Goal: Task Accomplishment & Management: Manage account settings

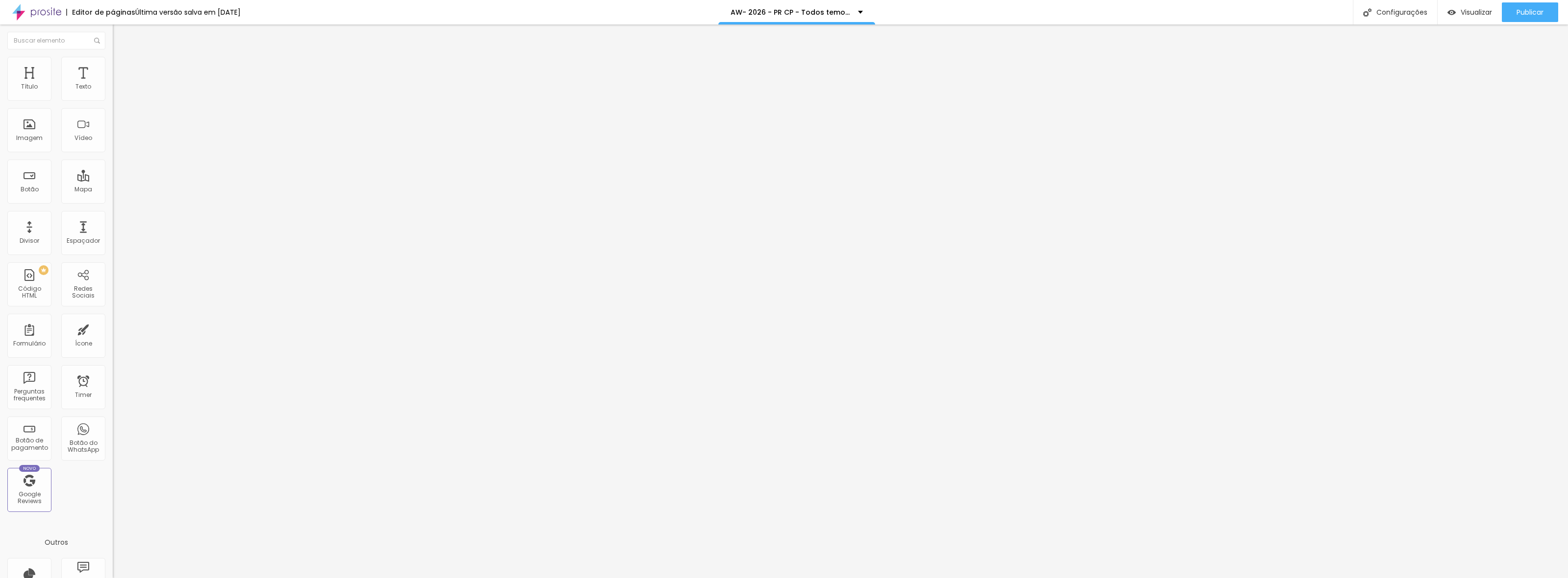
click at [112, 84] on span "Trocar imagem" at bounding box center [139, 80] width 53 height 8
click at [27, 131] on div "Imagem" at bounding box center [29, 130] width 44 height 44
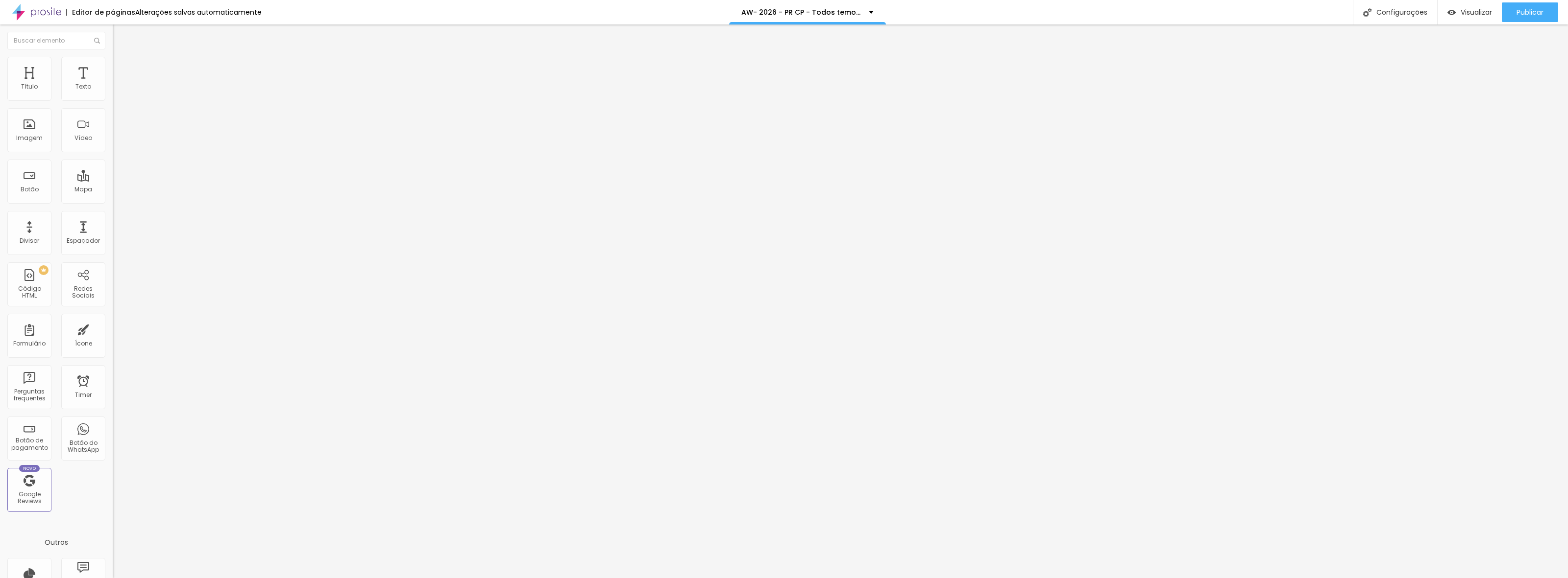
click at [112, 84] on span "Trocar imagem" at bounding box center [139, 80] width 53 height 8
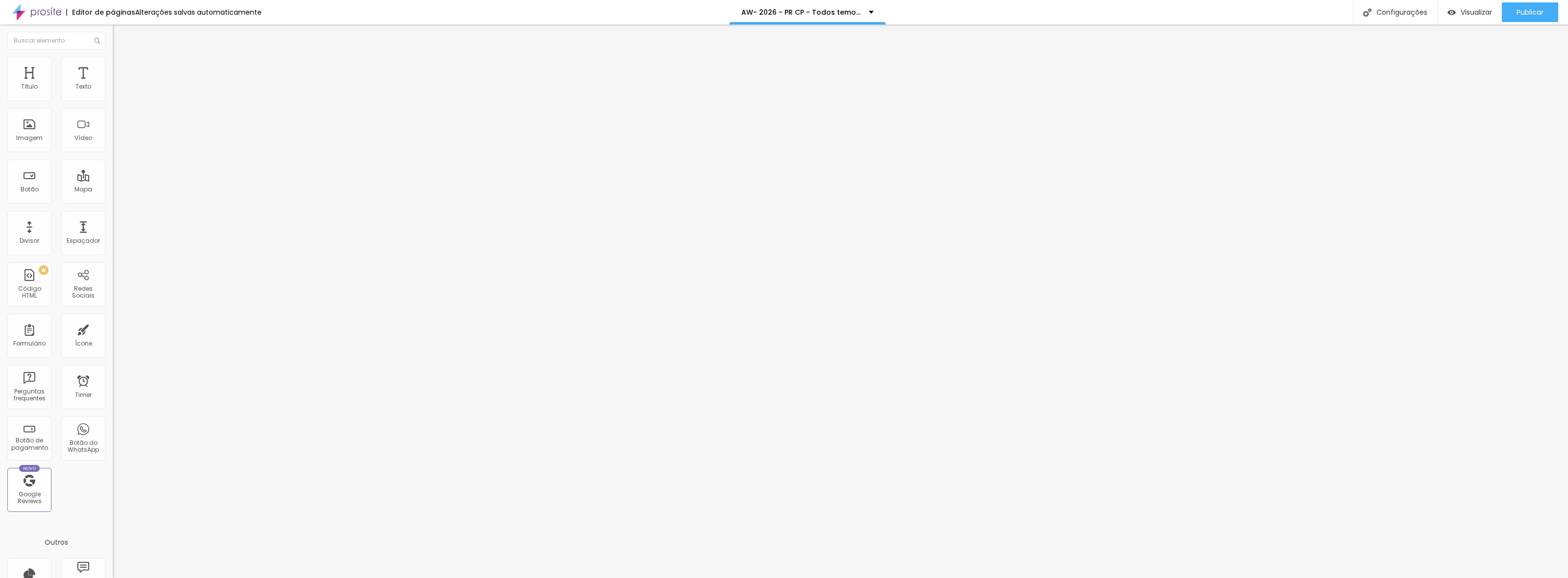
click at [112, 84] on span "Trocar imagem" at bounding box center [139, 80] width 53 height 8
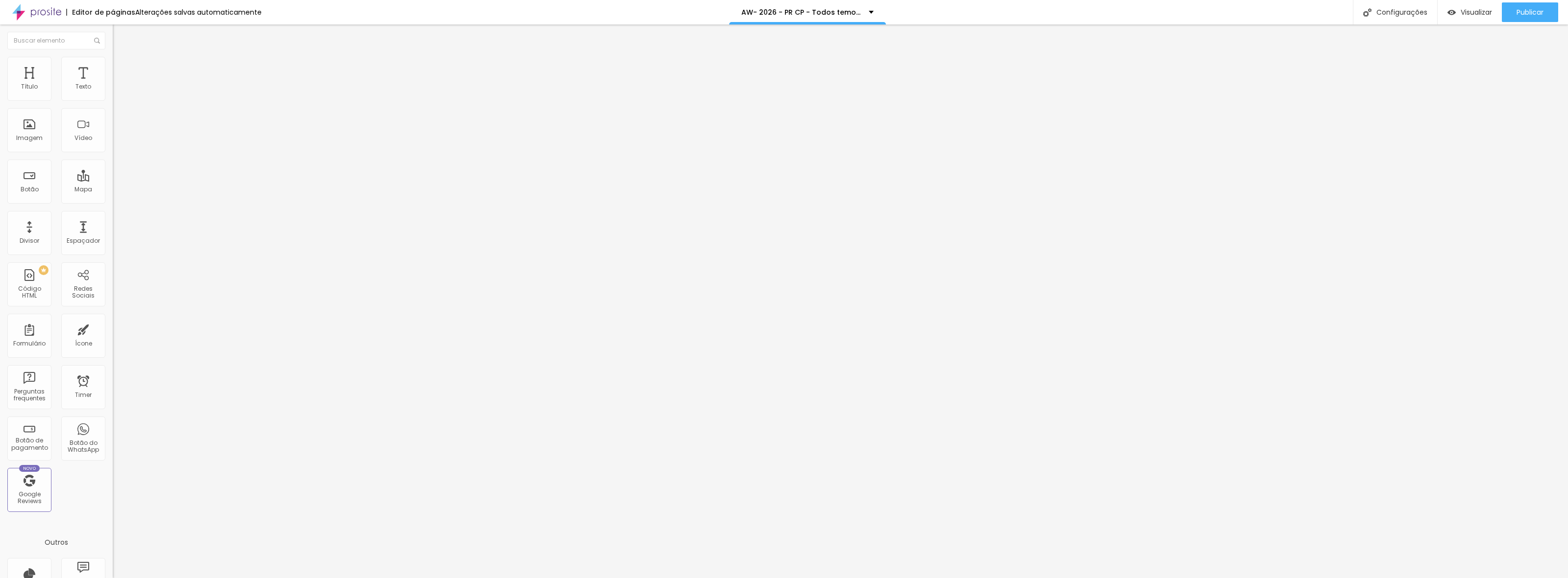
click at [1530, 13] on span "Publicar" at bounding box center [1530, 12] width 27 height 8
click at [1551, 16] on button "Publicar" at bounding box center [1530, 12] width 57 height 20
click at [1535, 8] on span "Publicar" at bounding box center [1530, 12] width 27 height 8
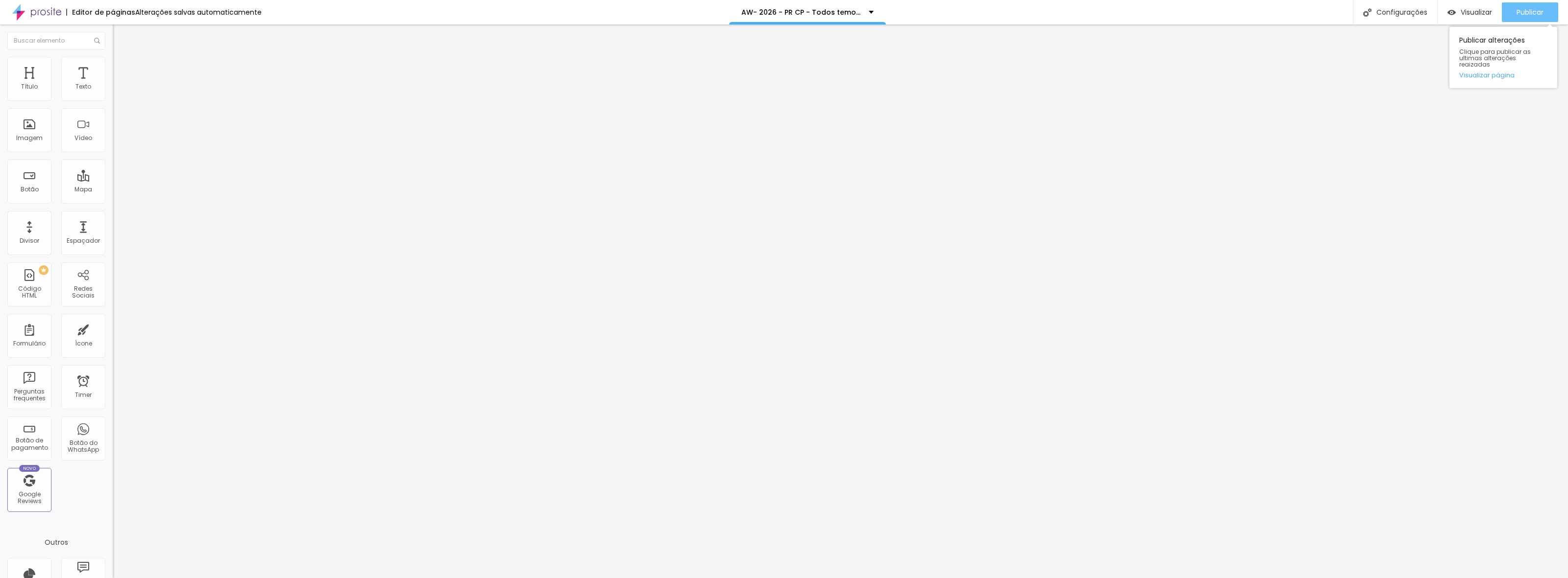
click at [1539, 18] on div "Publicar" at bounding box center [1530, 12] width 27 height 20
click at [112, 84] on span "Trocar imagem" at bounding box center [139, 80] width 53 height 8
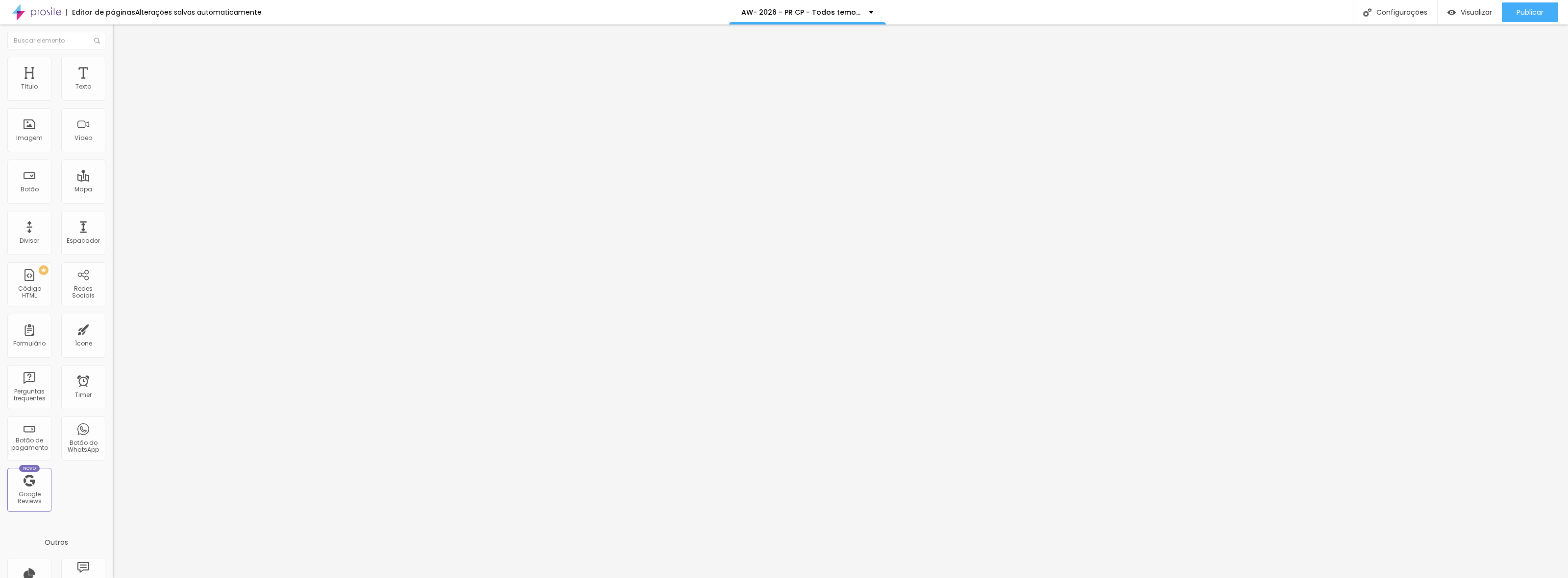
click at [112, 84] on span "Trocar imagem" at bounding box center [139, 80] width 53 height 8
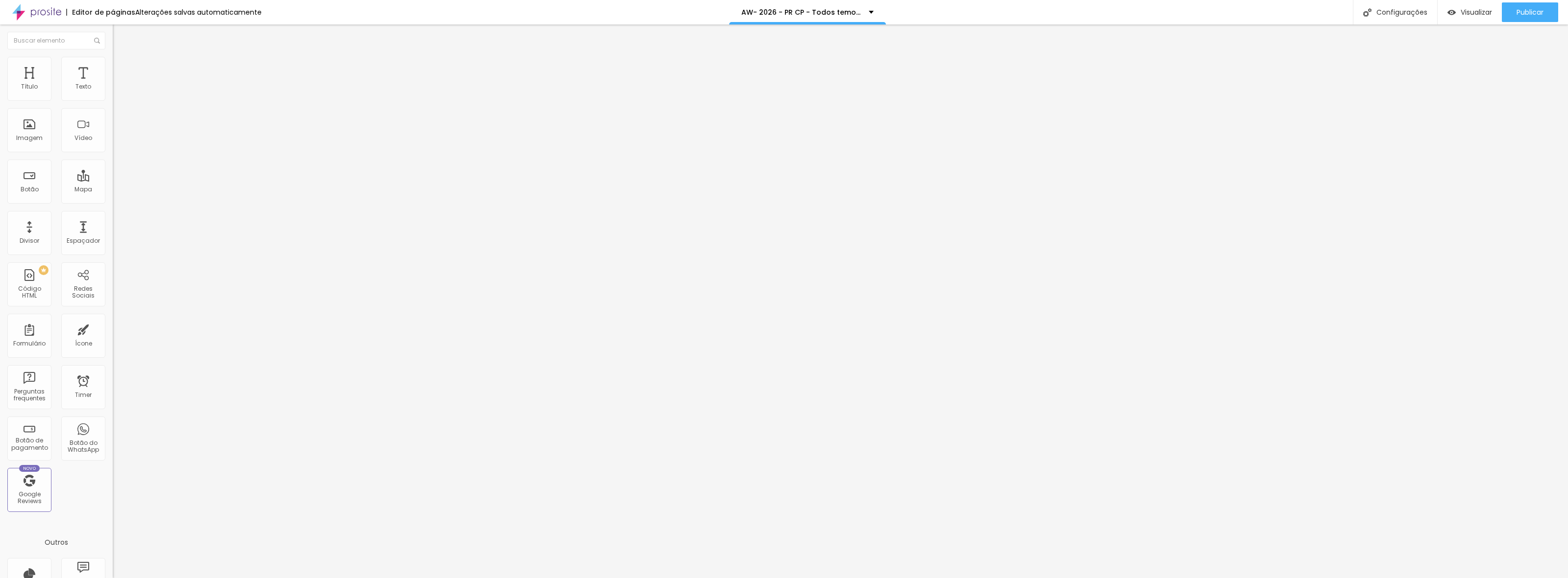
click at [1525, 8] on span "Publicar" at bounding box center [1530, 12] width 27 height 8
click at [112, 84] on span "Trocar imagem" at bounding box center [139, 80] width 53 height 8
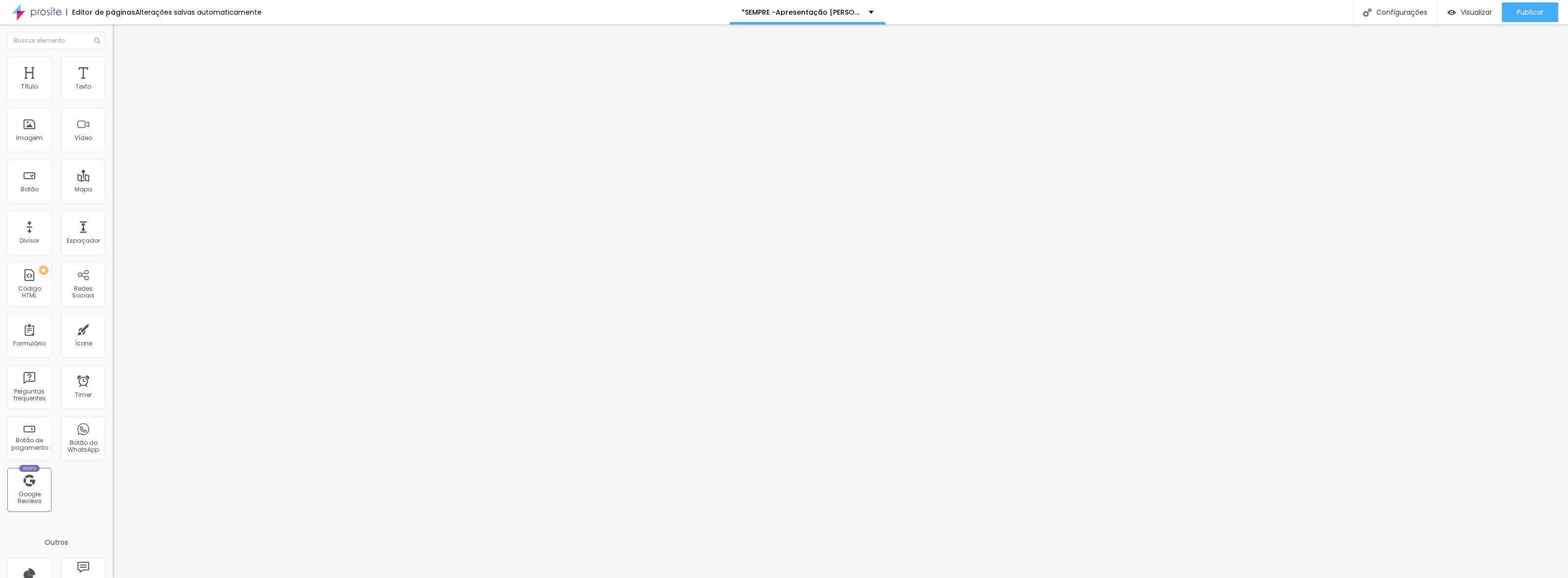
click at [112, 84] on span "Trocar imagem" at bounding box center [139, 80] width 53 height 8
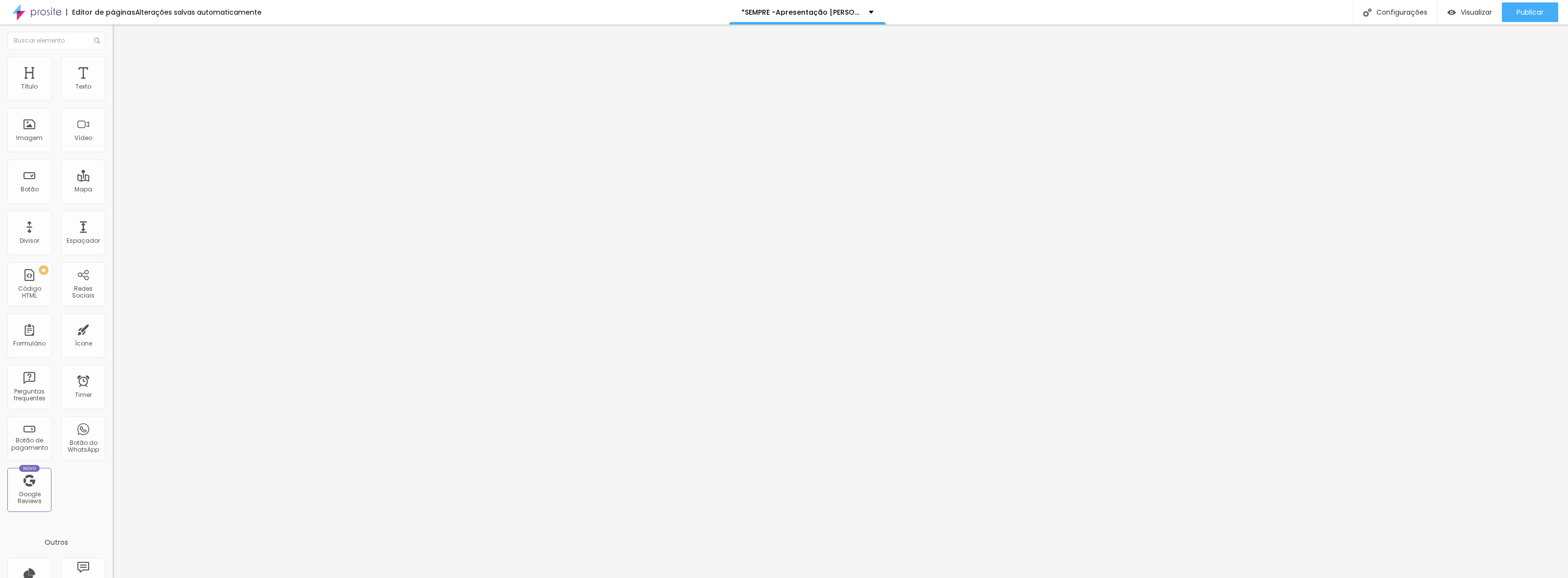
click at [1516, 10] on span "Publicar" at bounding box center [1530, 12] width 27 height 8
click at [112, 84] on span "Trocar imagem" at bounding box center [139, 80] width 53 height 8
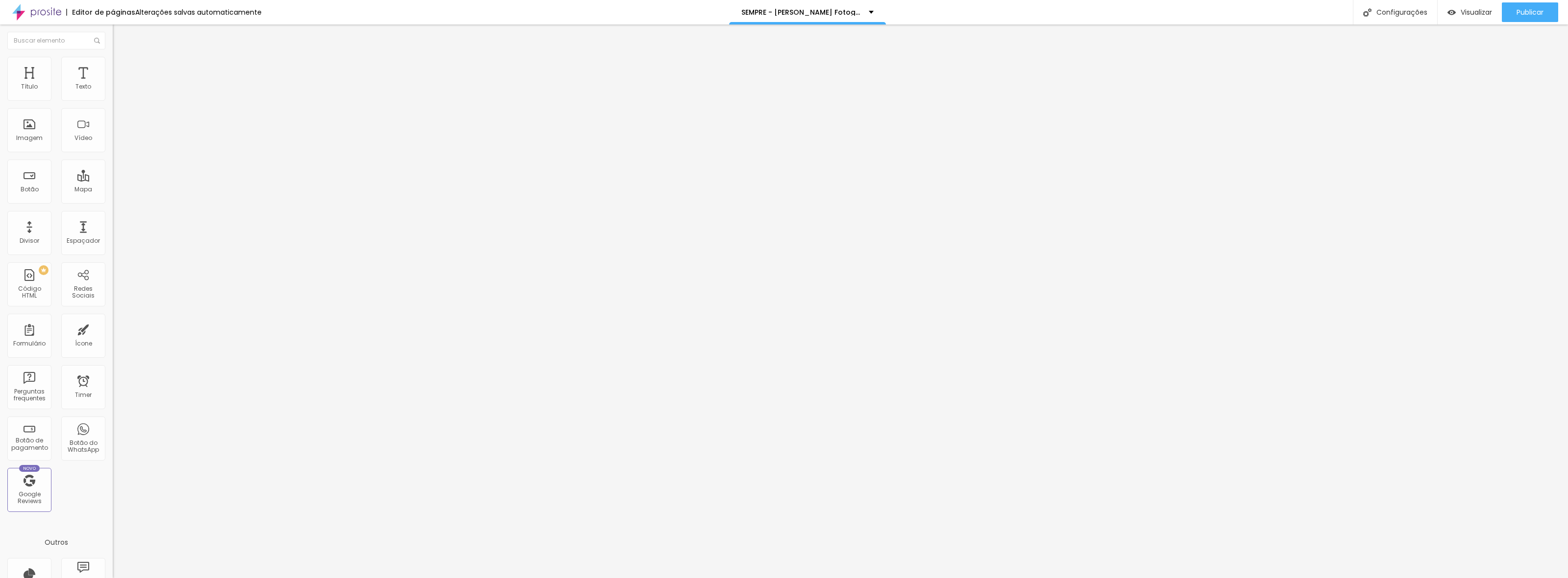
click at [112, 84] on span "Trocar imagem" at bounding box center [139, 80] width 53 height 8
click at [1519, 11] on span "Publicar" at bounding box center [1530, 12] width 27 height 8
click at [112, 84] on span "Trocar imagem" at bounding box center [139, 80] width 53 height 8
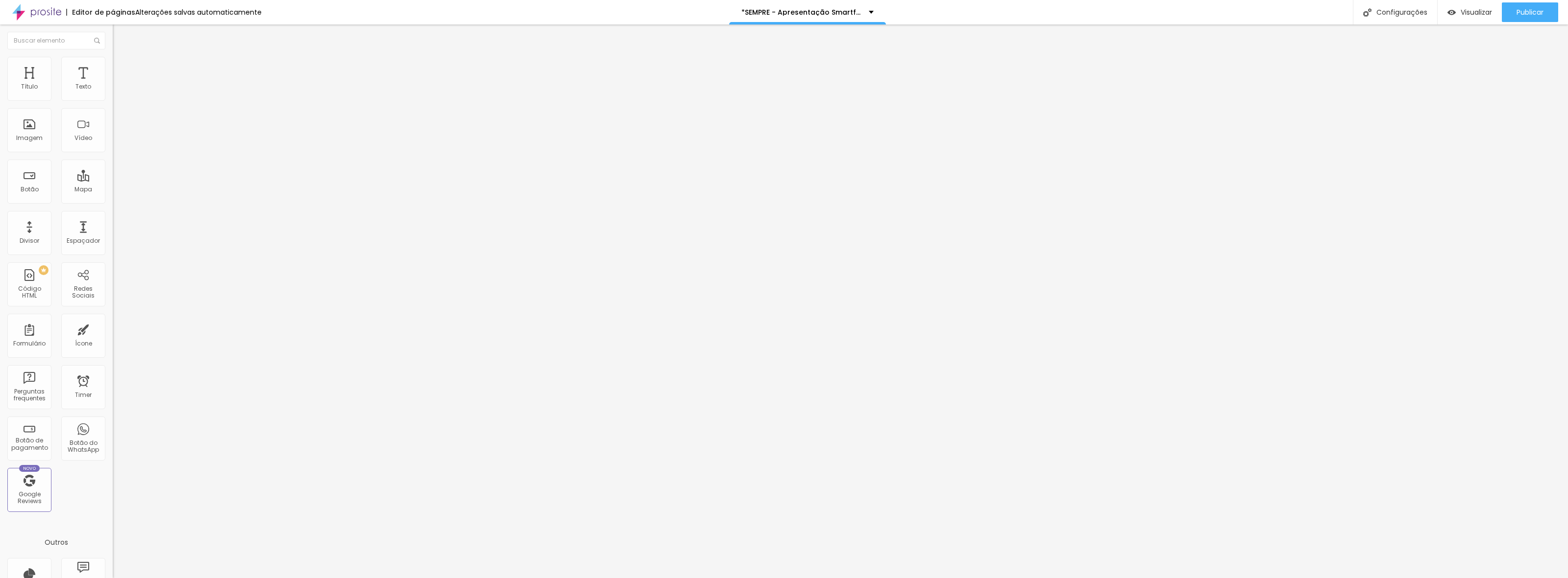
click at [112, 84] on span "Trocar imagem" at bounding box center [139, 80] width 53 height 8
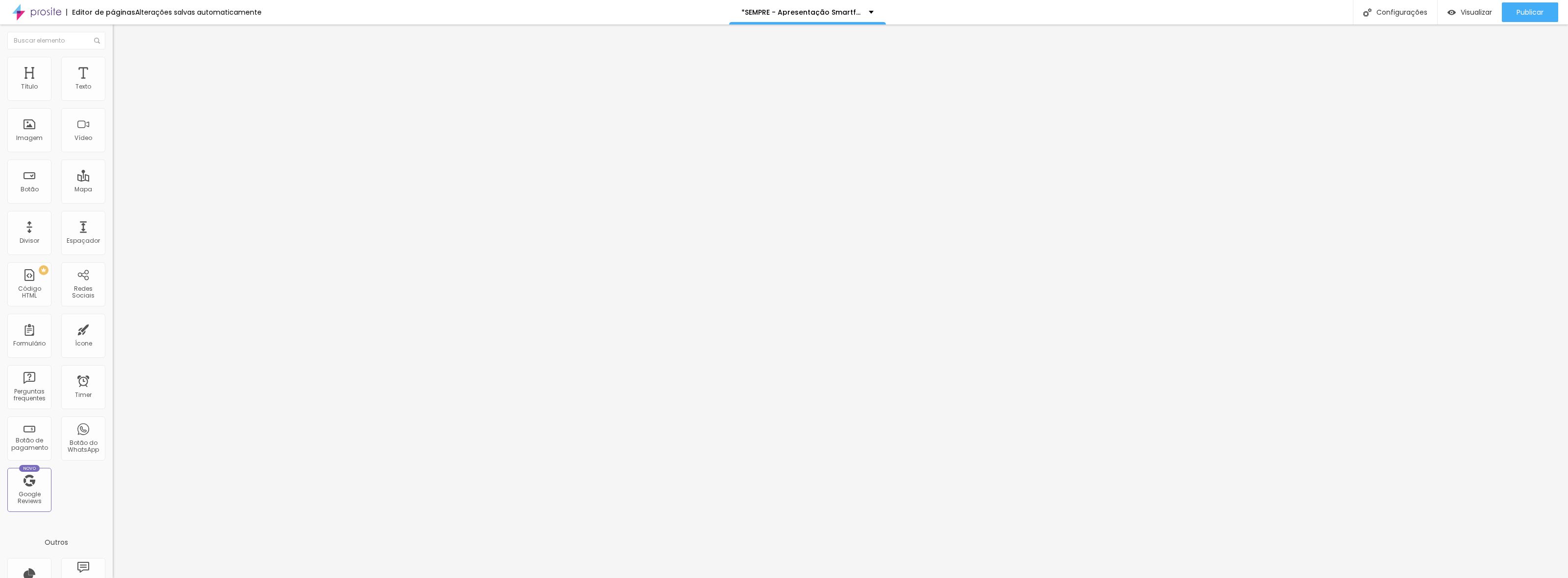
click at [112, 84] on span "Trocar imagem" at bounding box center [139, 80] width 53 height 8
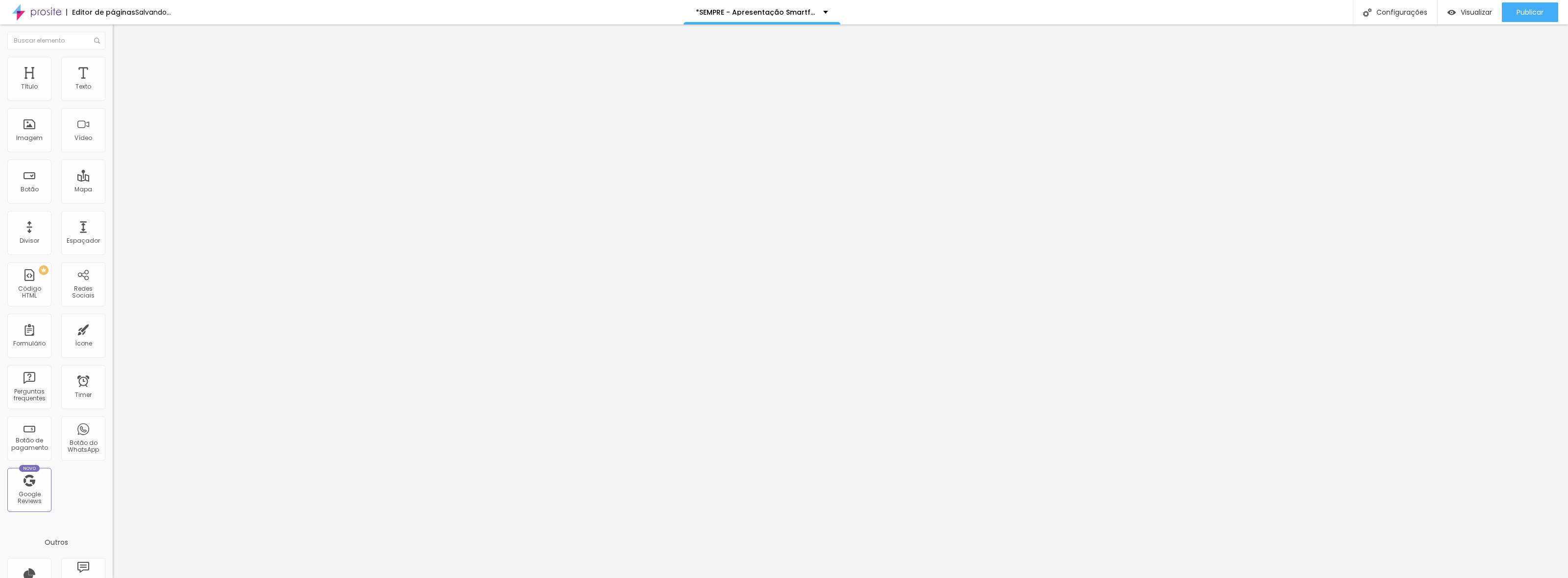
click at [112, 84] on span "Trocar imagem" at bounding box center [139, 80] width 53 height 8
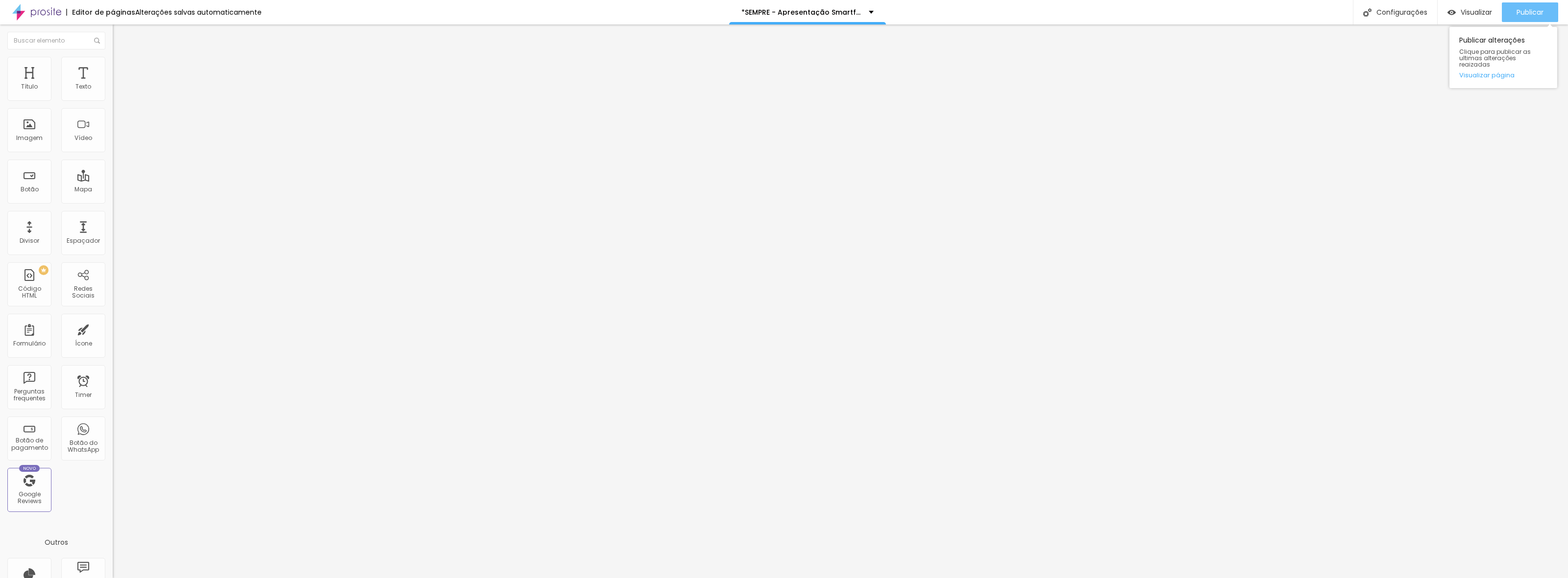
click at [1523, 11] on span "Publicar" at bounding box center [1530, 12] width 27 height 8
click at [112, 84] on span "Trocar imagem" at bounding box center [139, 80] width 53 height 8
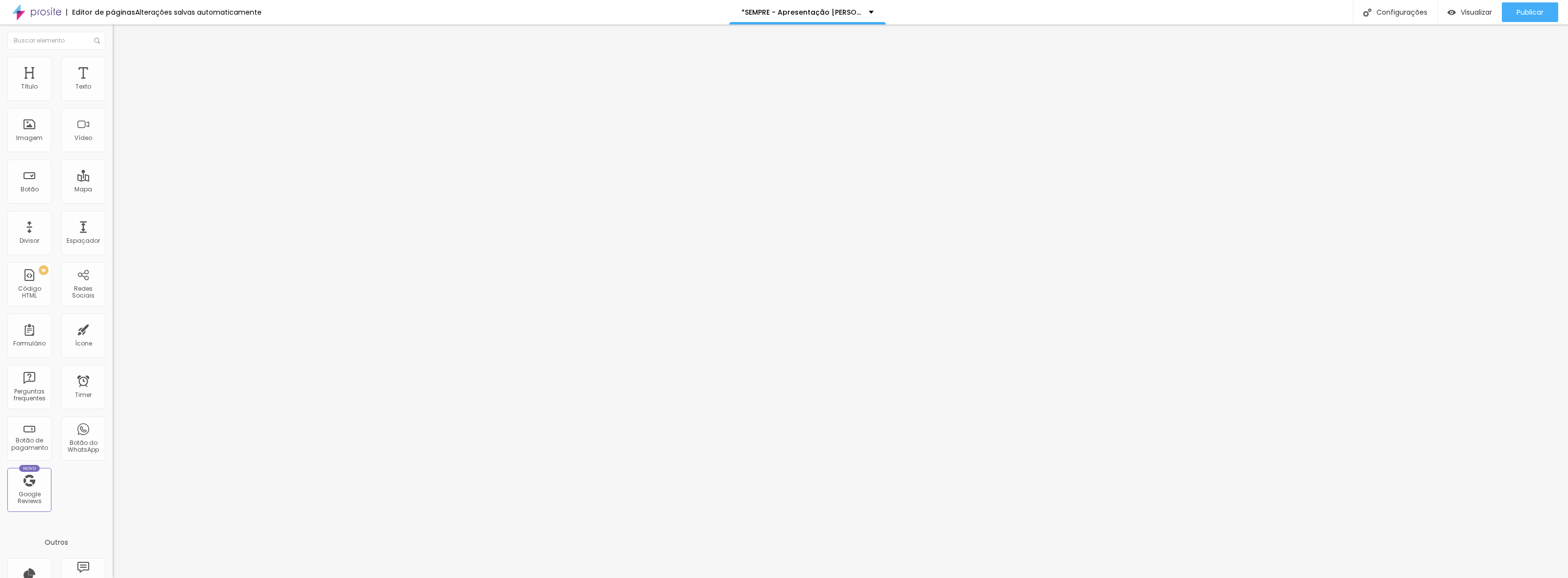
click at [112, 84] on span "Trocar imagem" at bounding box center [139, 80] width 53 height 8
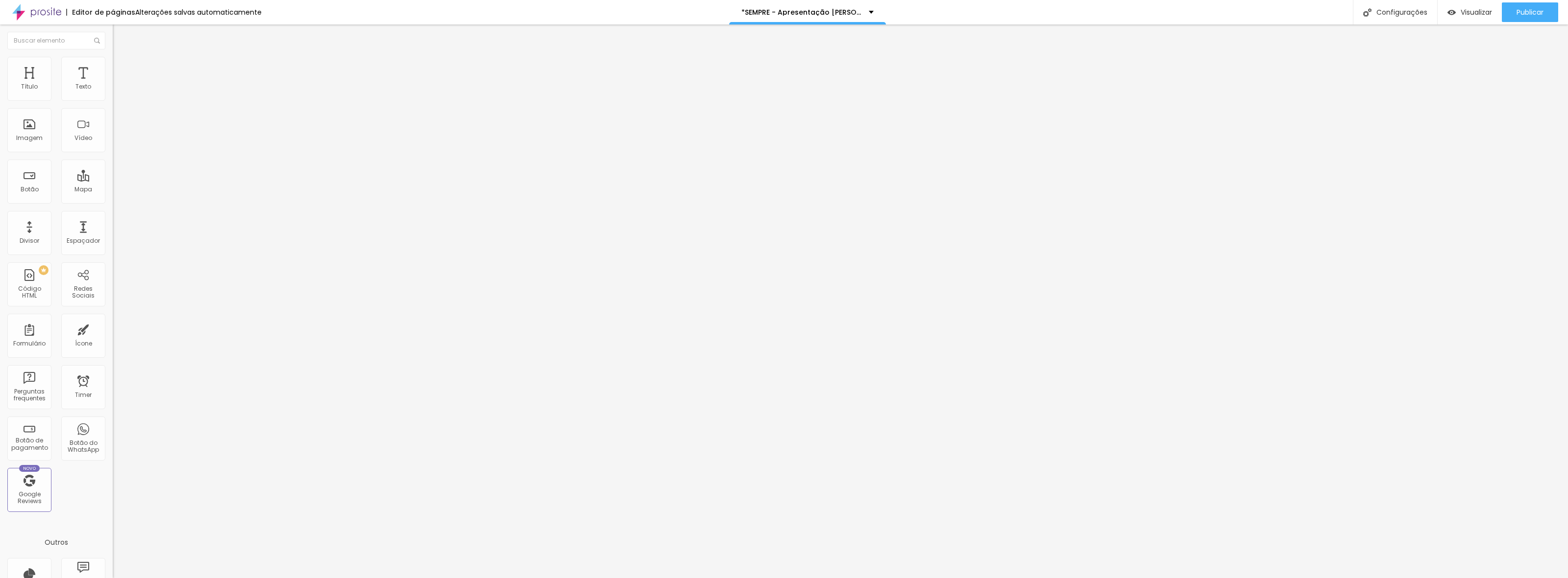
click at [112, 84] on span "Trocar imagem" at bounding box center [139, 80] width 53 height 8
drag, startPoint x: 1417, startPoint y: 541, endPoint x: 1423, endPoint y: 534, distance: 9.2
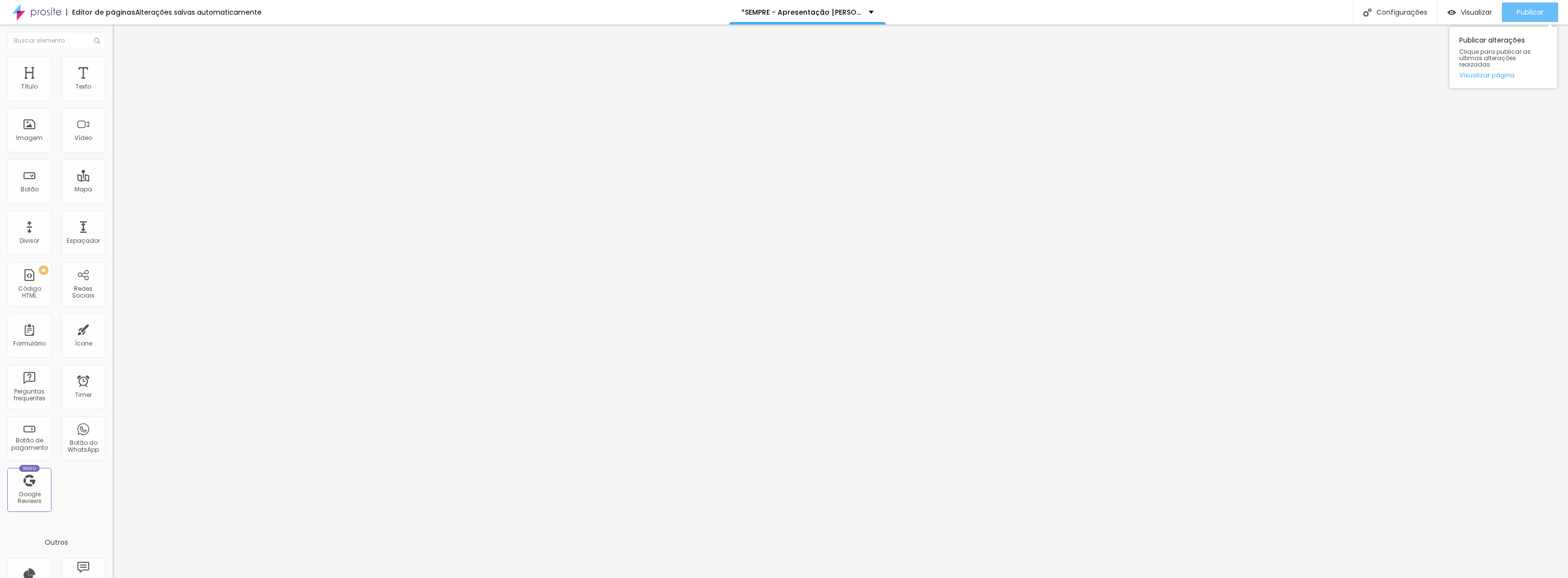
click at [1517, 18] on div "Publicar" at bounding box center [1530, 12] width 27 height 20
click at [112, 84] on span "Trocar imagem" at bounding box center [139, 80] width 53 height 8
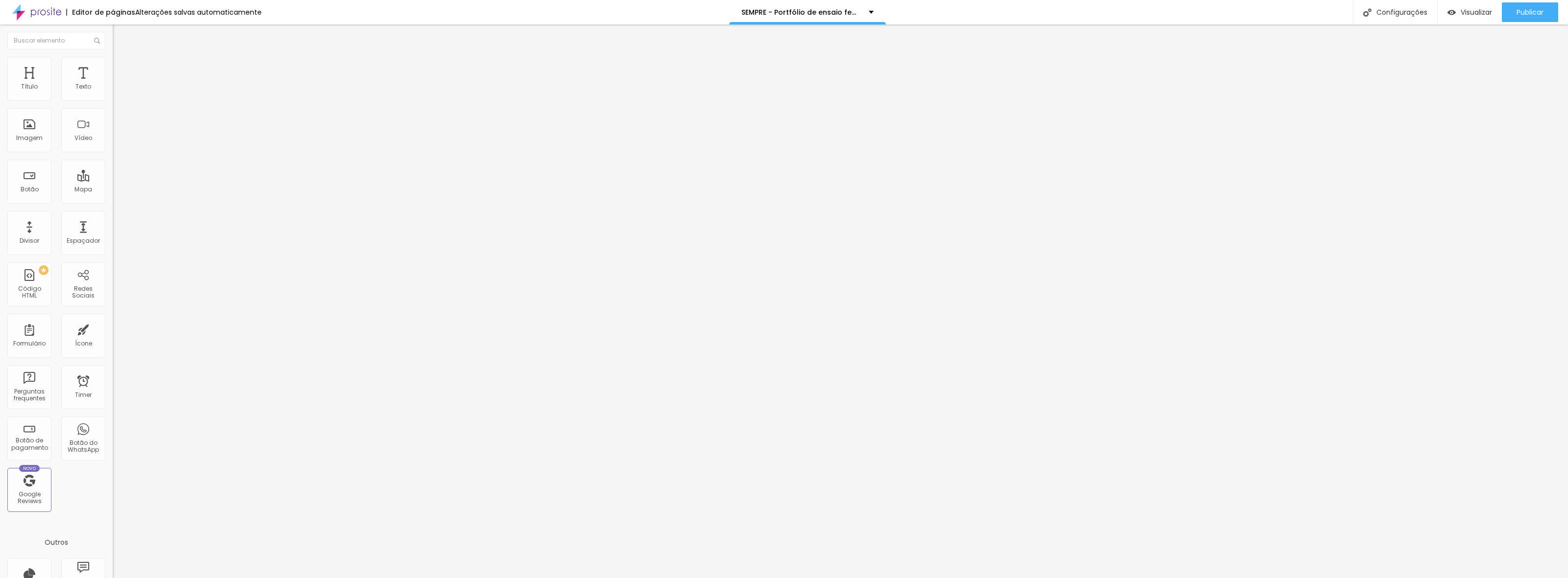
click at [112, 84] on span "Trocar imagem" at bounding box center [139, 80] width 53 height 8
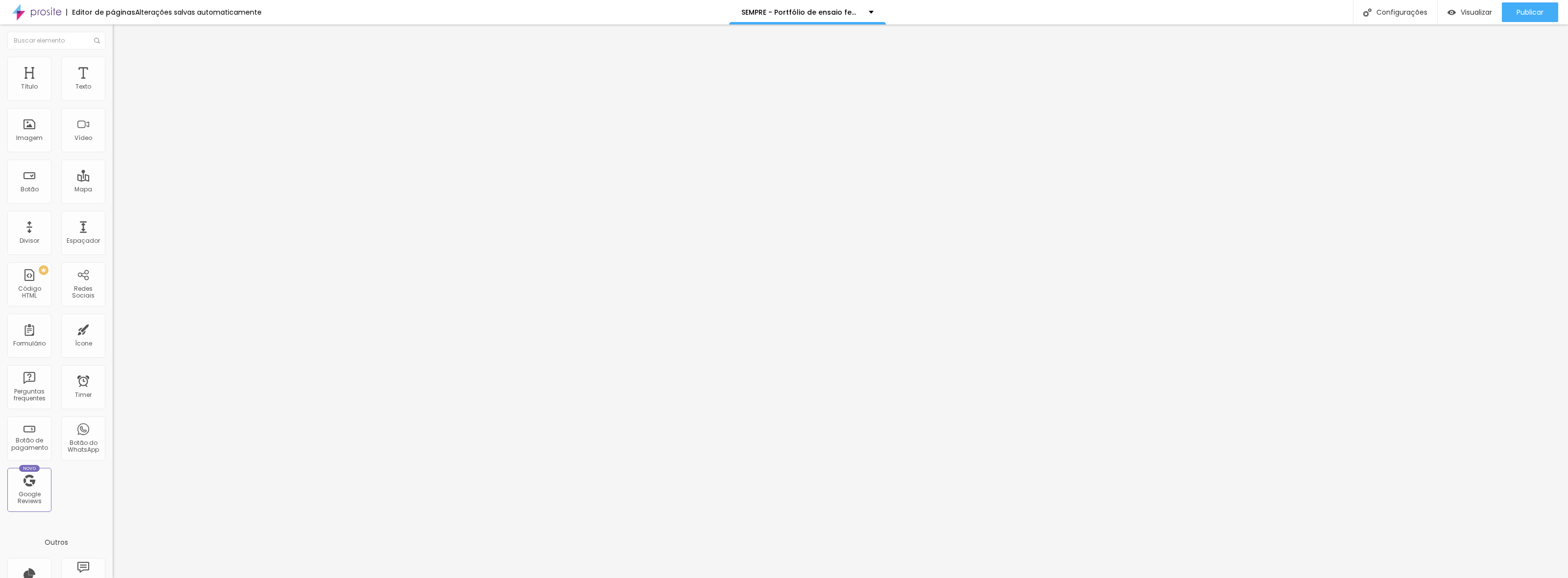
click at [112, 153] on span "4:3 Padrão" at bounding box center [128, 149] width 33 height 8
click at [112, 180] on span "Original" at bounding box center [124, 176] width 24 height 8
click at [112, 84] on span "Trocar imagem" at bounding box center [139, 80] width 53 height 8
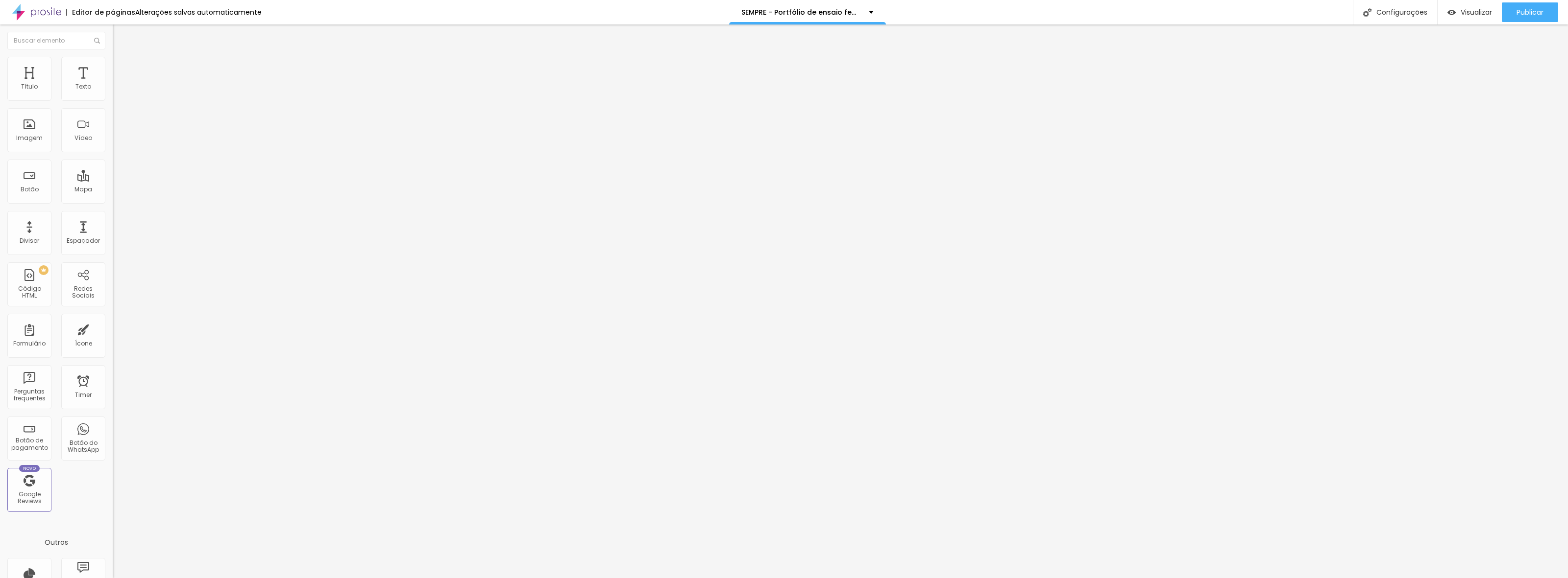
click at [112, 84] on span "Trocar imagem" at bounding box center [139, 80] width 53 height 8
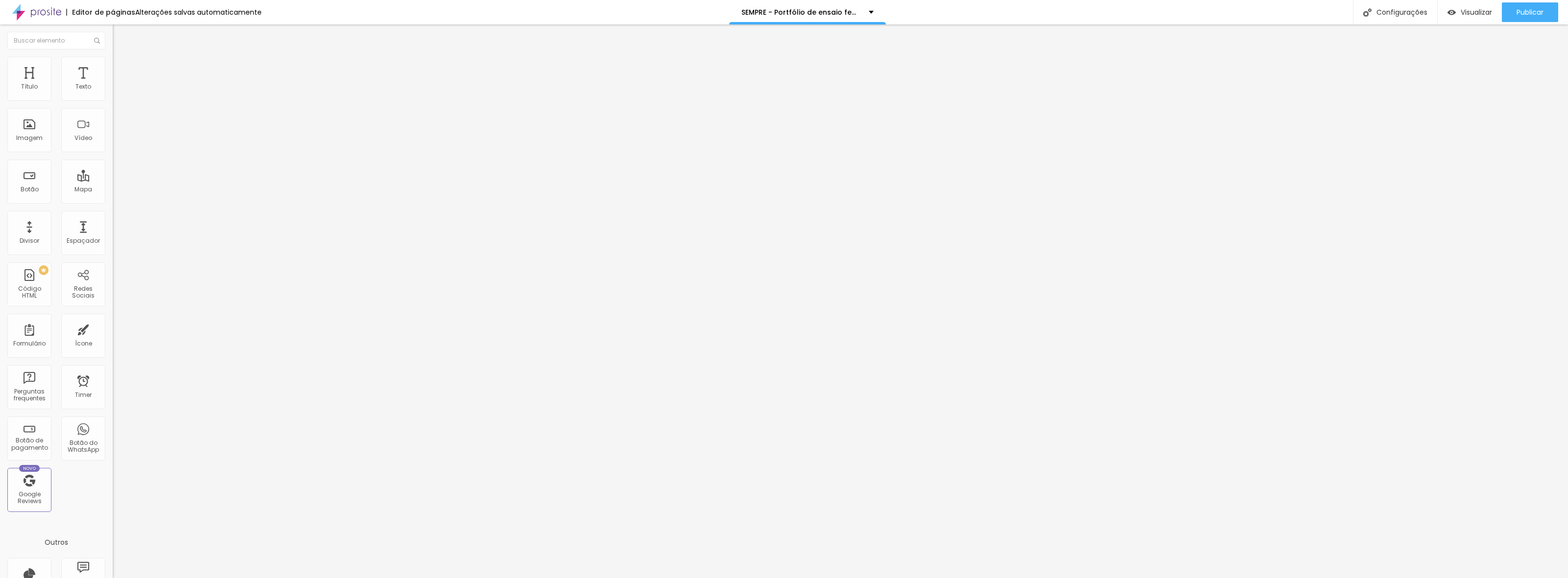
click at [112, 84] on span "Trocar imagem" at bounding box center [139, 80] width 53 height 8
click at [112, 153] on span "4:3 Padrão" at bounding box center [128, 149] width 33 height 8
click at [112, 180] on span "Original" at bounding box center [124, 176] width 24 height 8
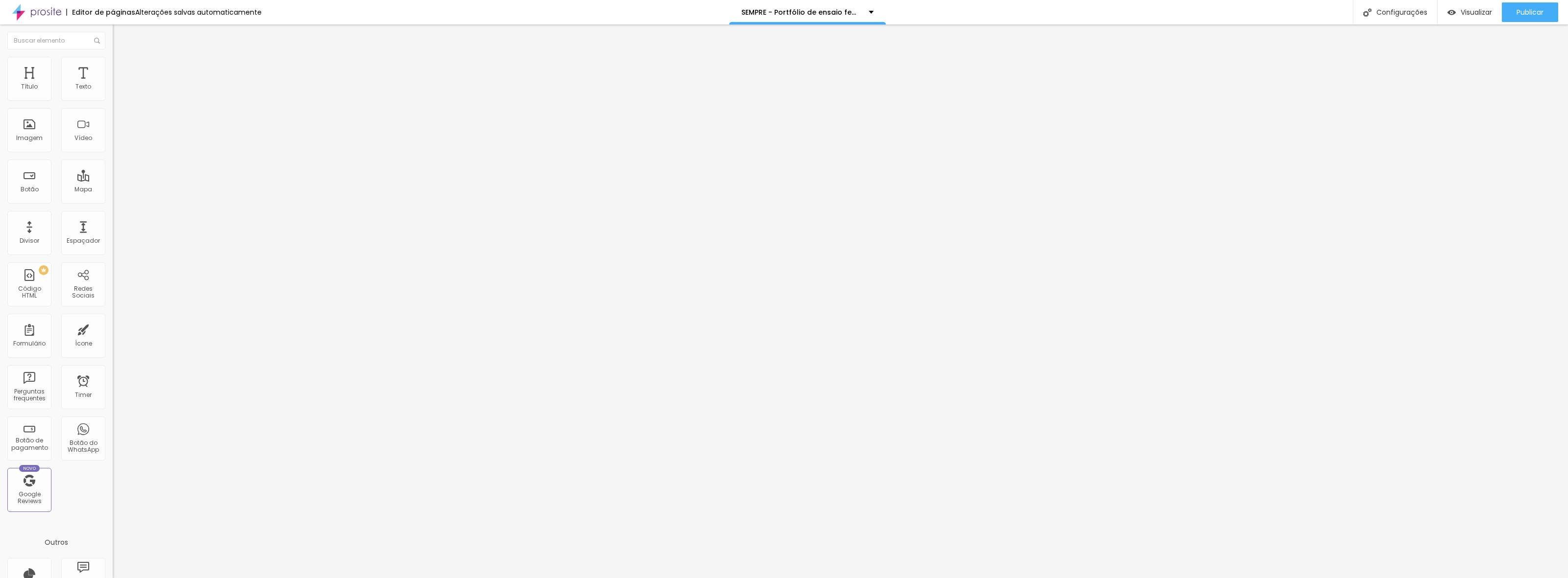
click at [112, 84] on span "Trocar imagem" at bounding box center [139, 80] width 53 height 8
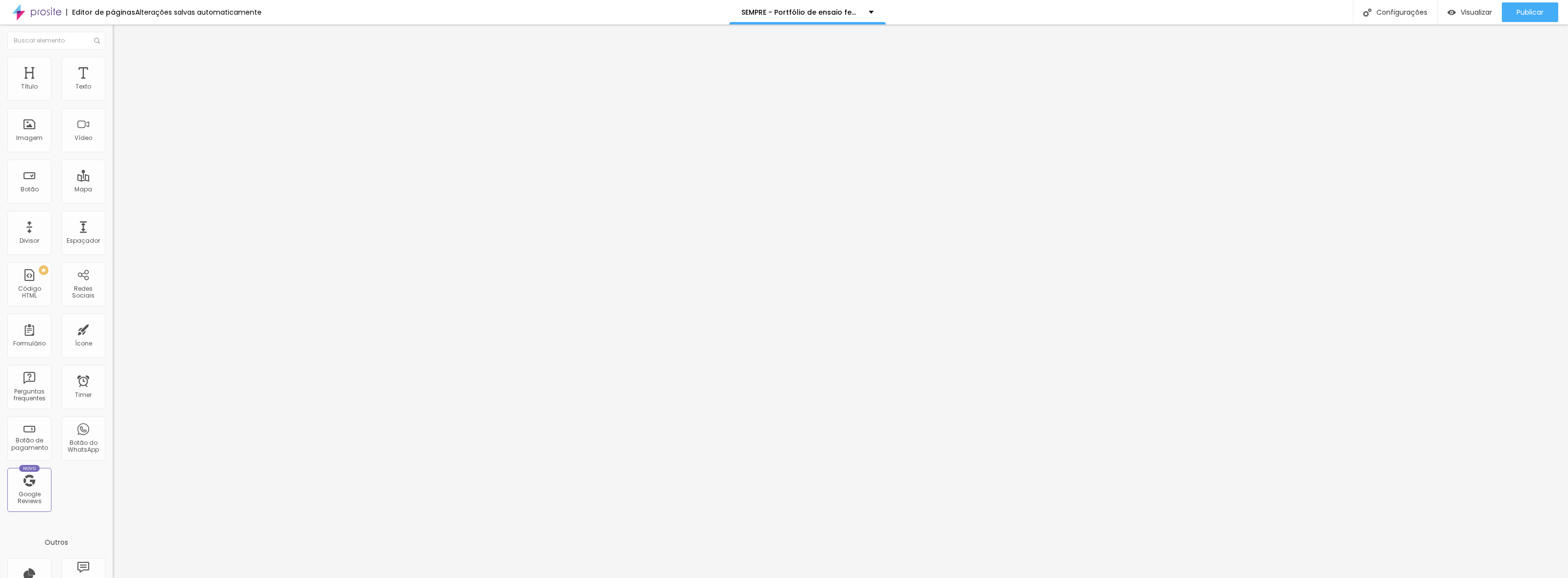
click at [112, 84] on span "Trocar imagem" at bounding box center [139, 80] width 53 height 8
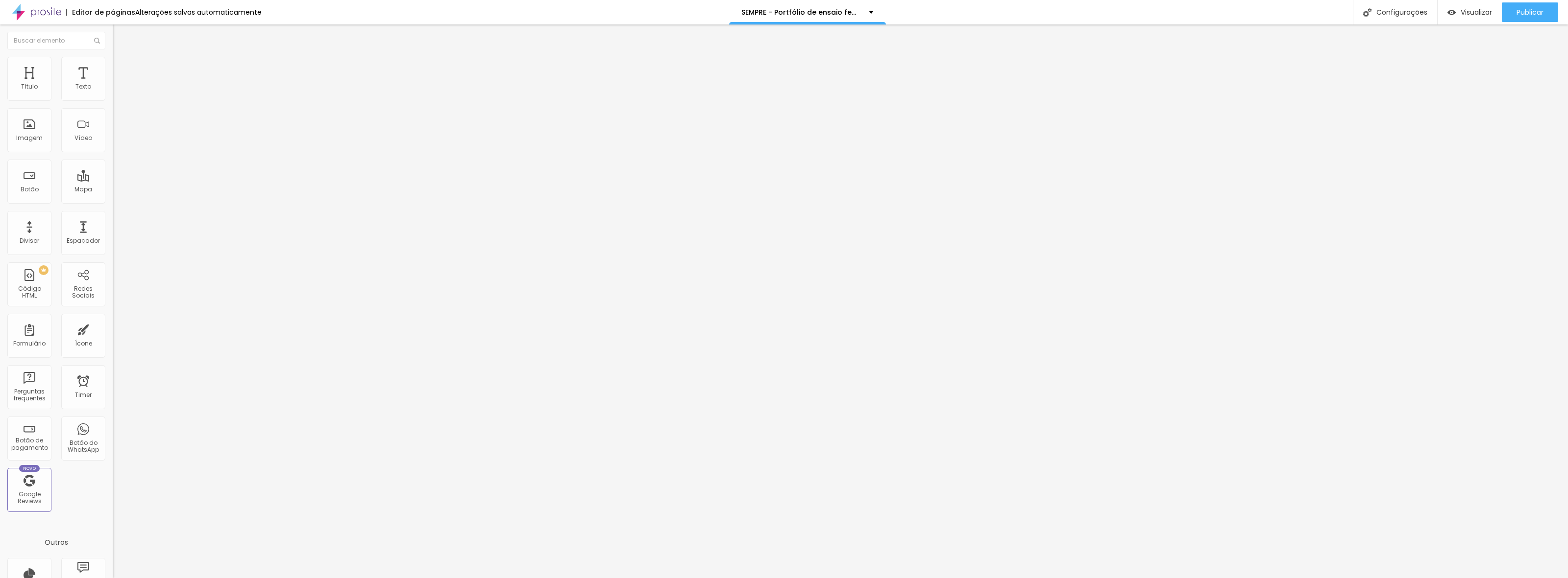
click at [112, 84] on span "Trocar imagem" at bounding box center [139, 80] width 53 height 8
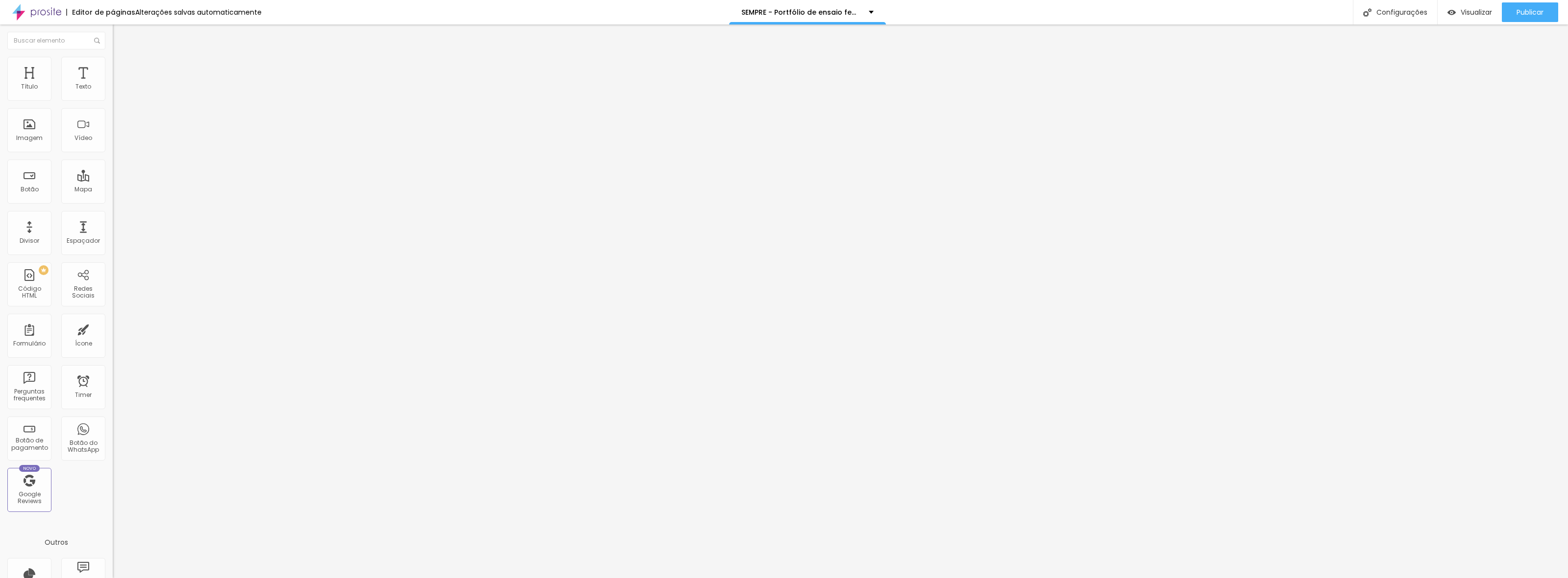
click at [112, 84] on span "Trocar imagem" at bounding box center [139, 80] width 53 height 8
drag, startPoint x: 299, startPoint y: 158, endPoint x: 312, endPoint y: 165, distance: 14.8
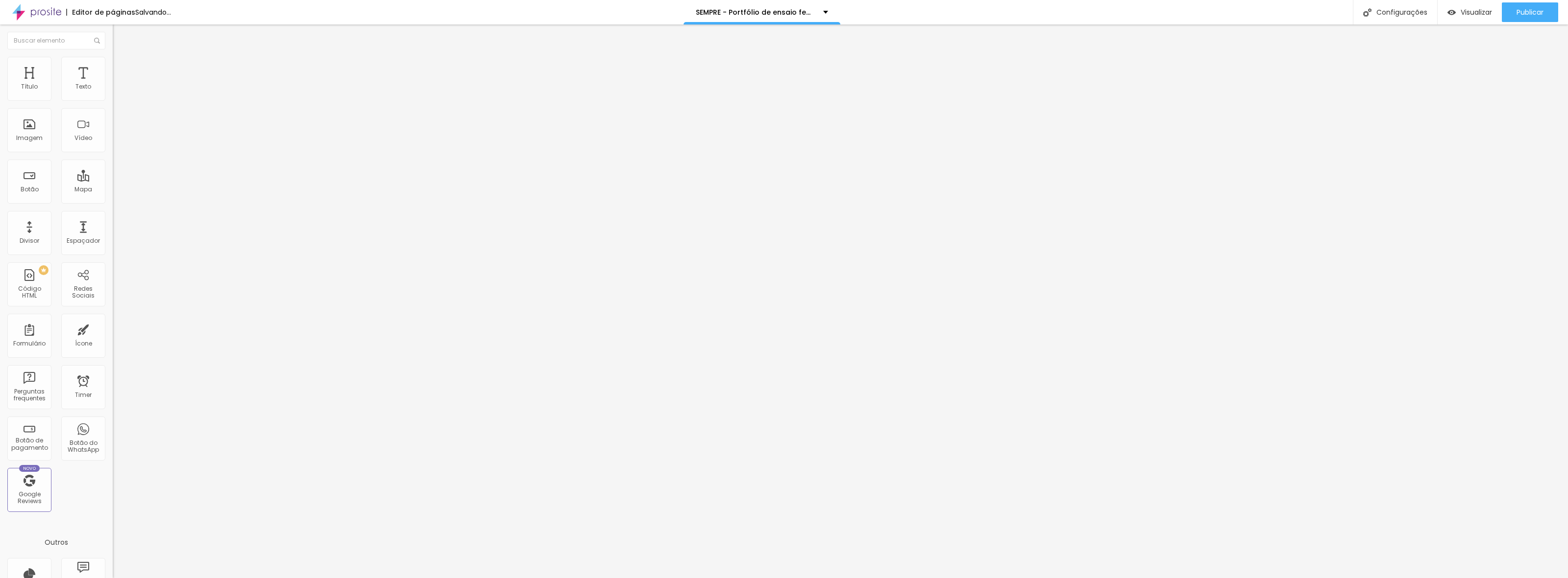
click at [112, 84] on span "Trocar imagem" at bounding box center [139, 80] width 53 height 8
click at [112, 153] on span "4:3 Padrão" at bounding box center [128, 149] width 33 height 8
click at [112, 180] on span "Original" at bounding box center [124, 176] width 24 height 8
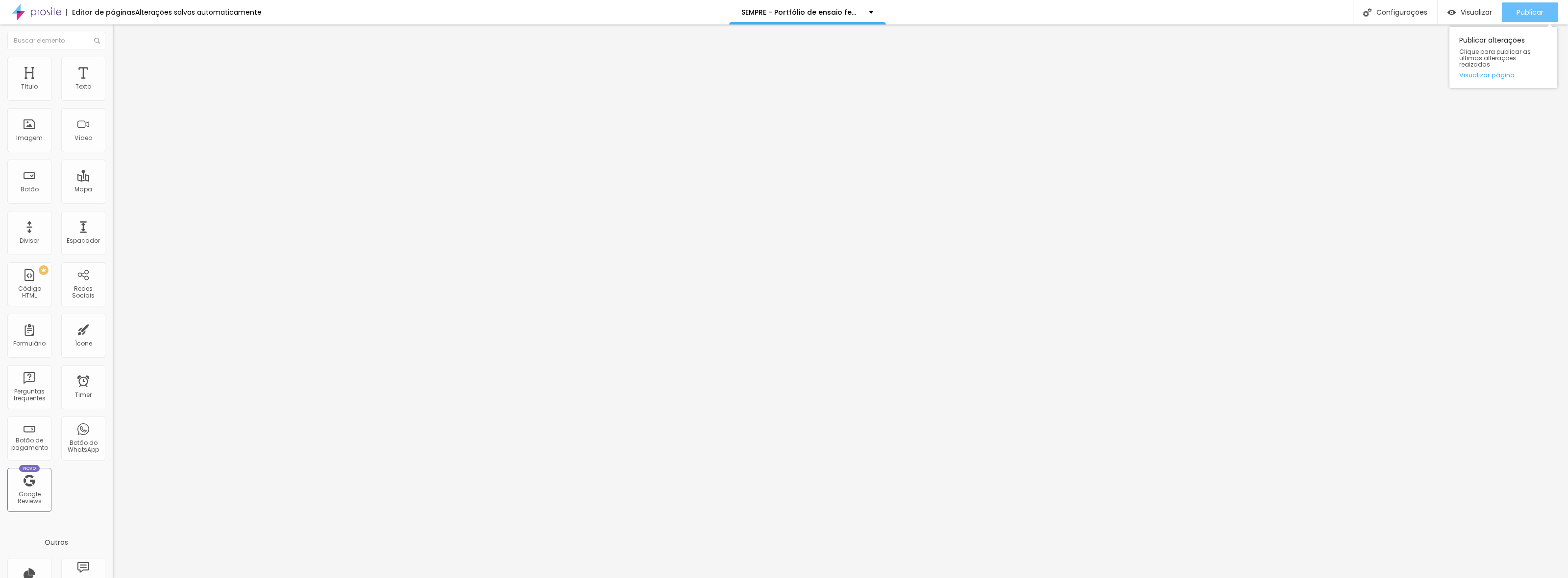
click at [1531, 10] on span "Publicar" at bounding box center [1530, 12] width 27 height 8
click at [1539, 12] on span "Publicar" at bounding box center [1530, 12] width 27 height 8
click at [1529, 14] on span "Publicar" at bounding box center [1530, 12] width 27 height 8
click at [112, 84] on span "Trocar imagem" at bounding box center [139, 80] width 53 height 8
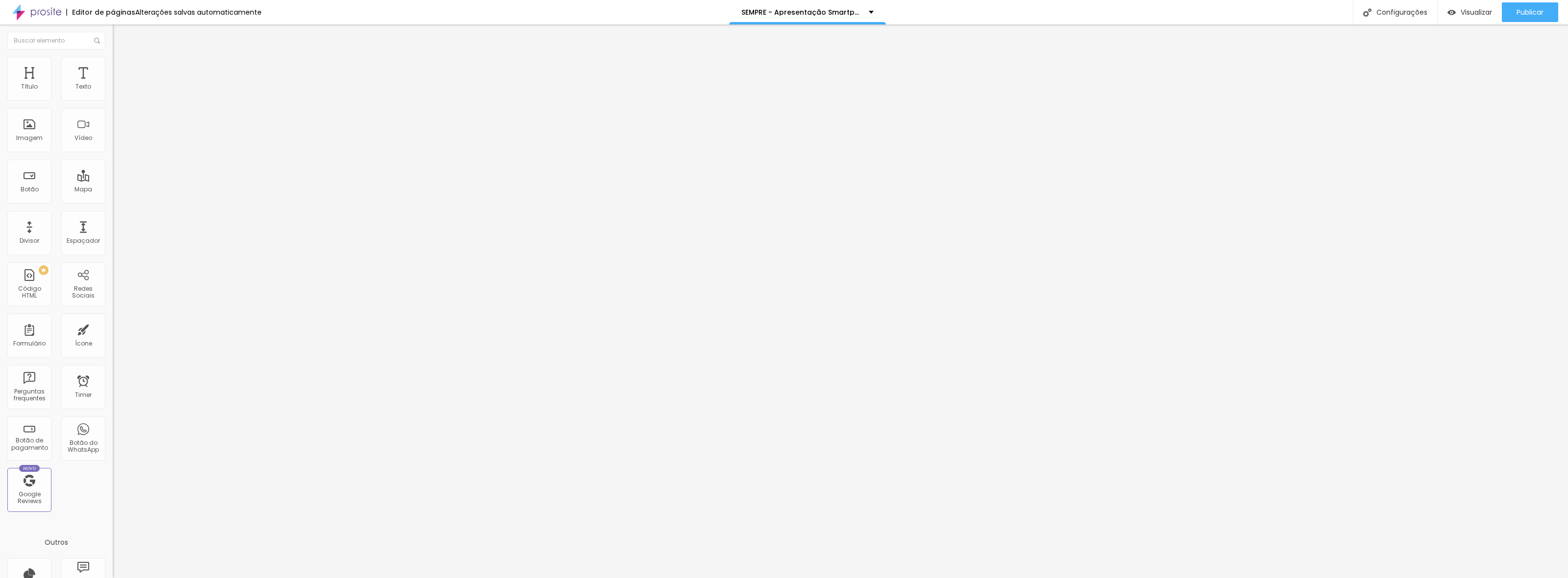
click at [112, 84] on span "Trocar imagem" at bounding box center [139, 80] width 53 height 8
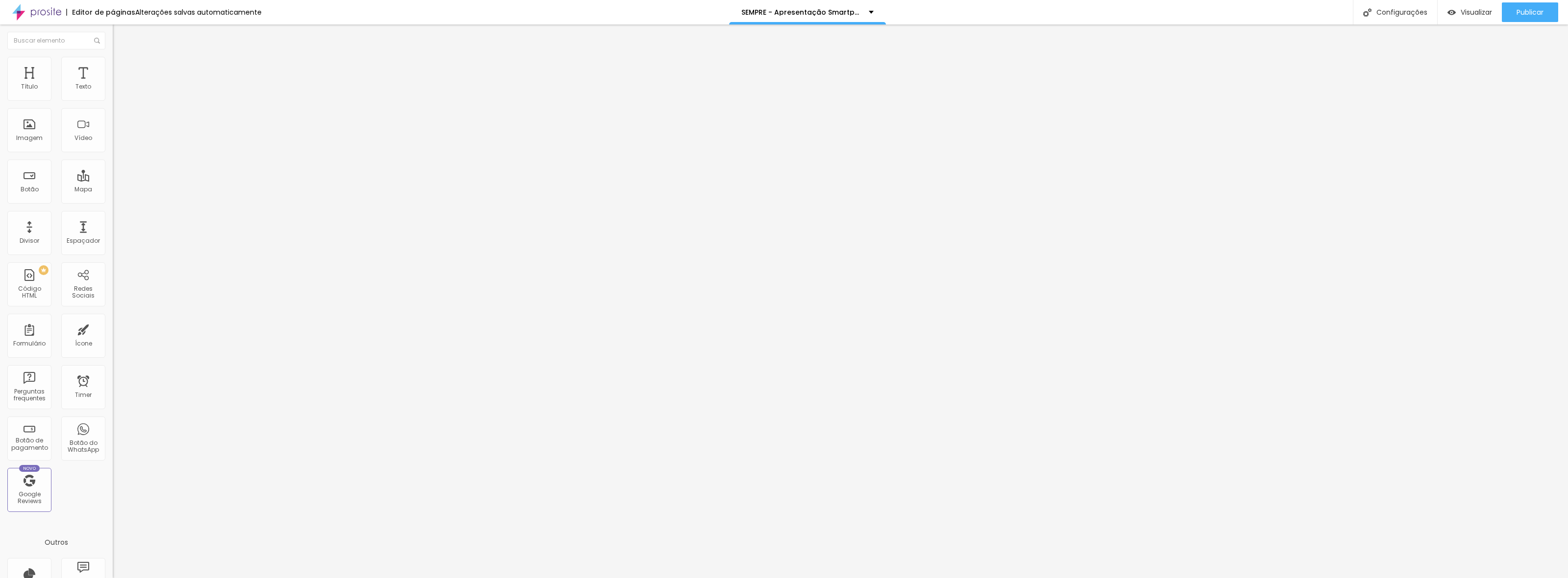
drag, startPoint x: 936, startPoint y: 146, endPoint x: 942, endPoint y: 150, distance: 7.2
click at [1540, 10] on span "Publicar" at bounding box center [1530, 12] width 27 height 8
click at [112, 84] on span "Trocar imagem" at bounding box center [139, 80] width 53 height 8
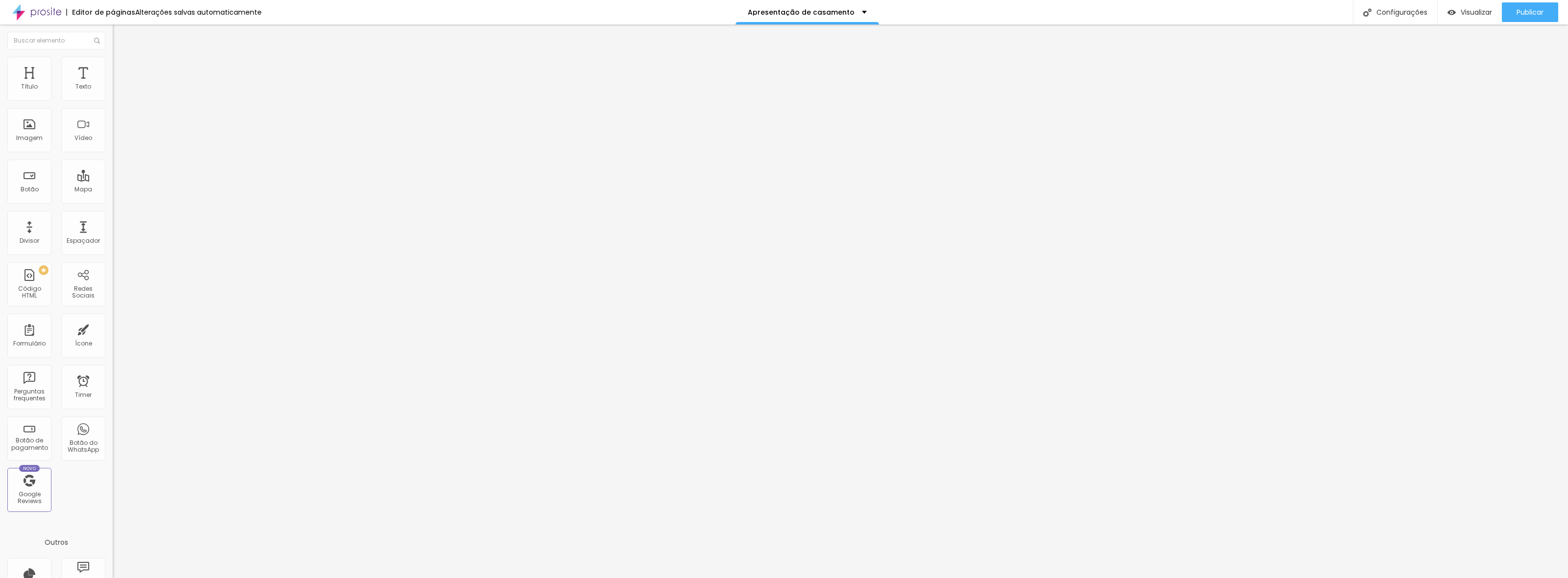
click at [112, 84] on span "Trocar imagem" at bounding box center [139, 80] width 53 height 8
drag, startPoint x: 996, startPoint y: 154, endPoint x: 1025, endPoint y: 179, distance: 38.3
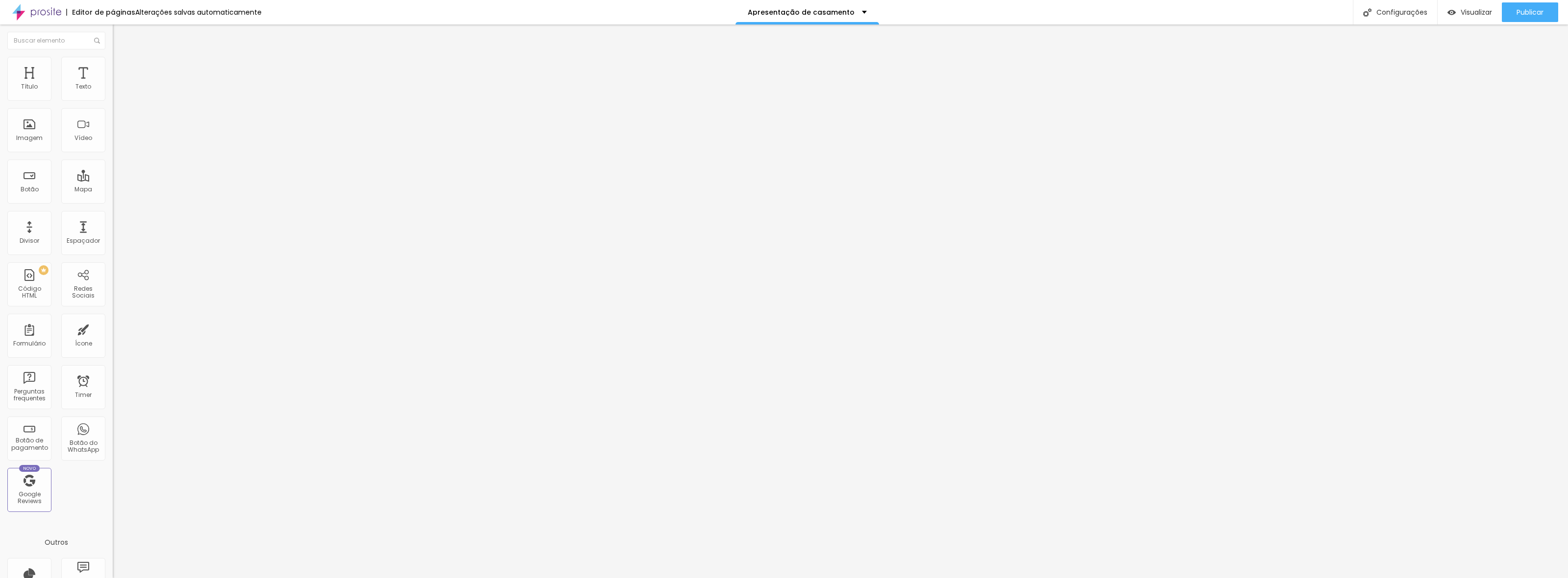
click at [112, 84] on span "Trocar imagem" at bounding box center [139, 80] width 53 height 8
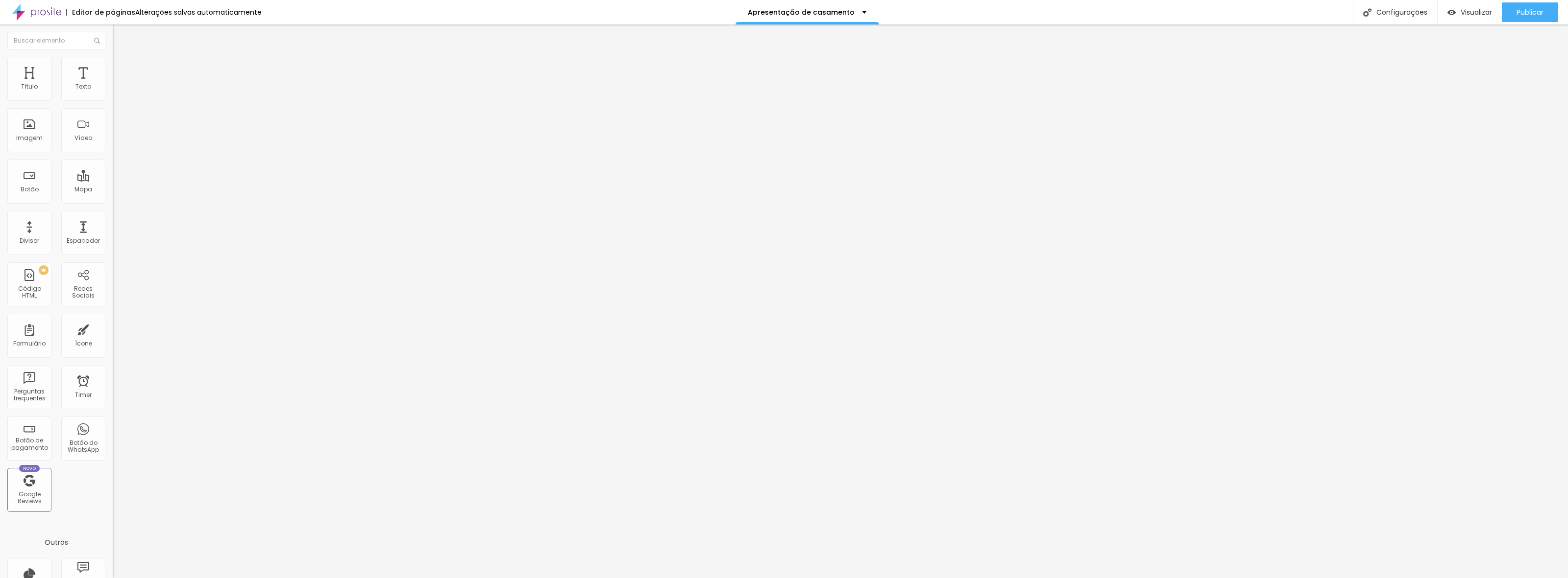
click at [1515, 10] on button "Publicar" at bounding box center [1530, 12] width 57 height 20
click at [1512, 7] on button "Publicar" at bounding box center [1530, 12] width 57 height 20
click at [1393, 20] on div "Configurações" at bounding box center [1395, 12] width 84 height 25
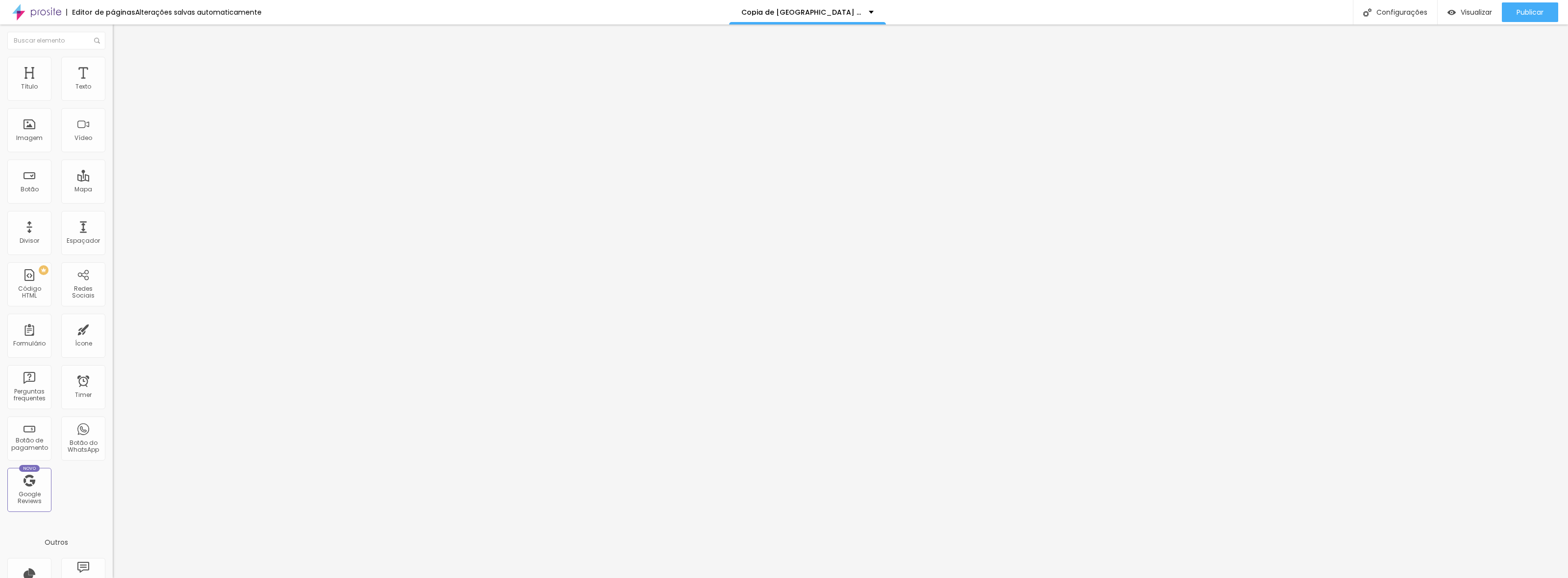
drag, startPoint x: 735, startPoint y: 178, endPoint x: 677, endPoint y: 178, distance: 58.0
type input "07.025 - Ensaio em Bento 2024/2025"
drag, startPoint x: 698, startPoint y: 226, endPoint x: 728, endPoint y: 225, distance: 30.0
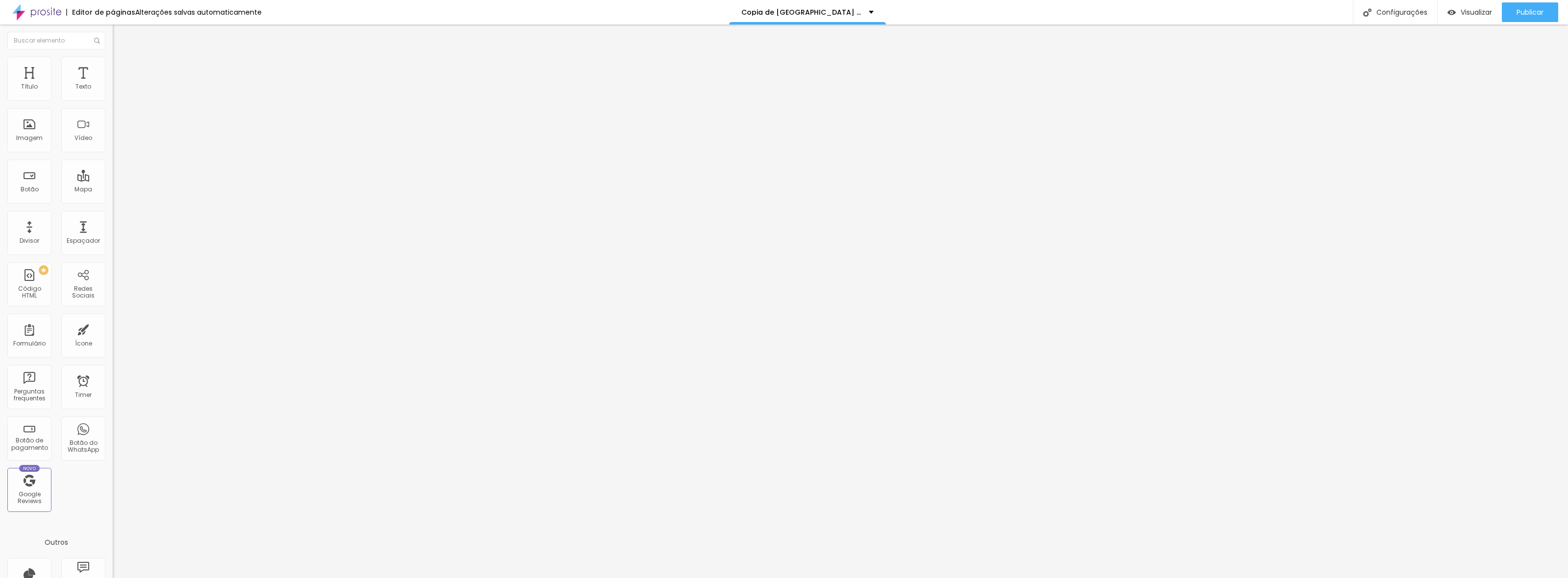
type input "/-0n7j-ensaio-em-bento-2025-2026"
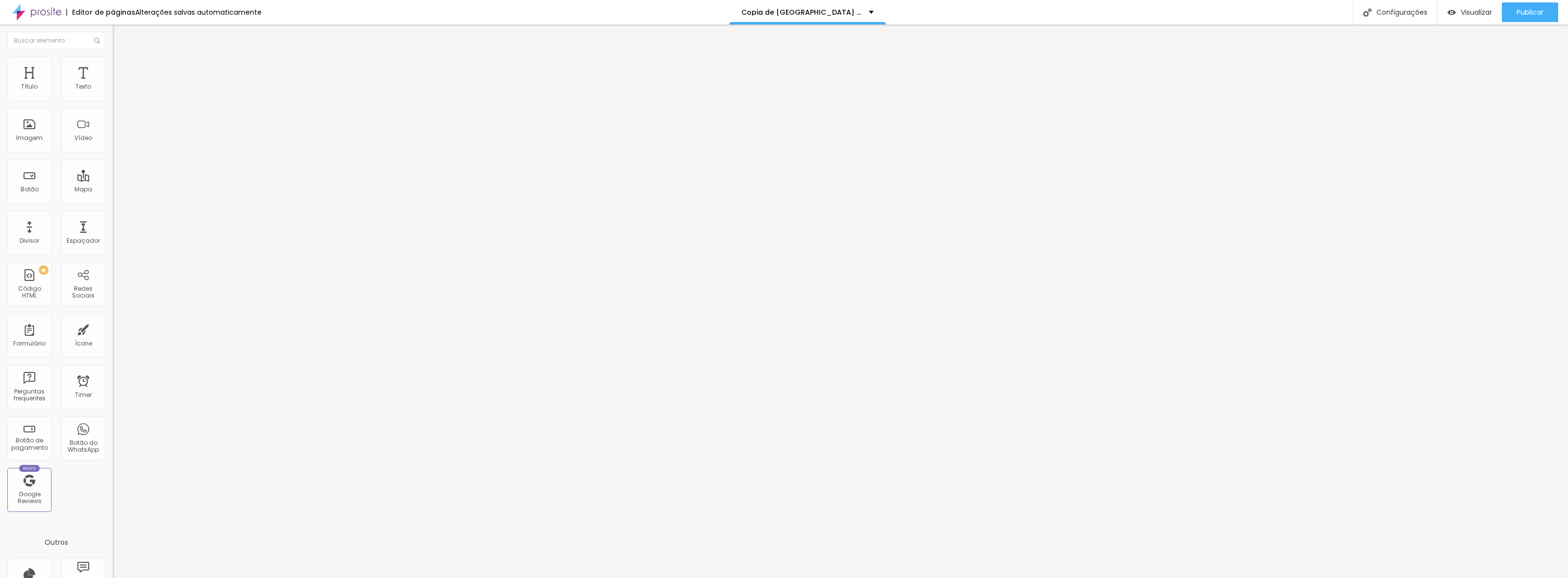
click at [960, 578] on div at bounding box center [784, 588] width 1568 height 9
click at [112, 84] on span "Trocar imagem" at bounding box center [139, 80] width 53 height 8
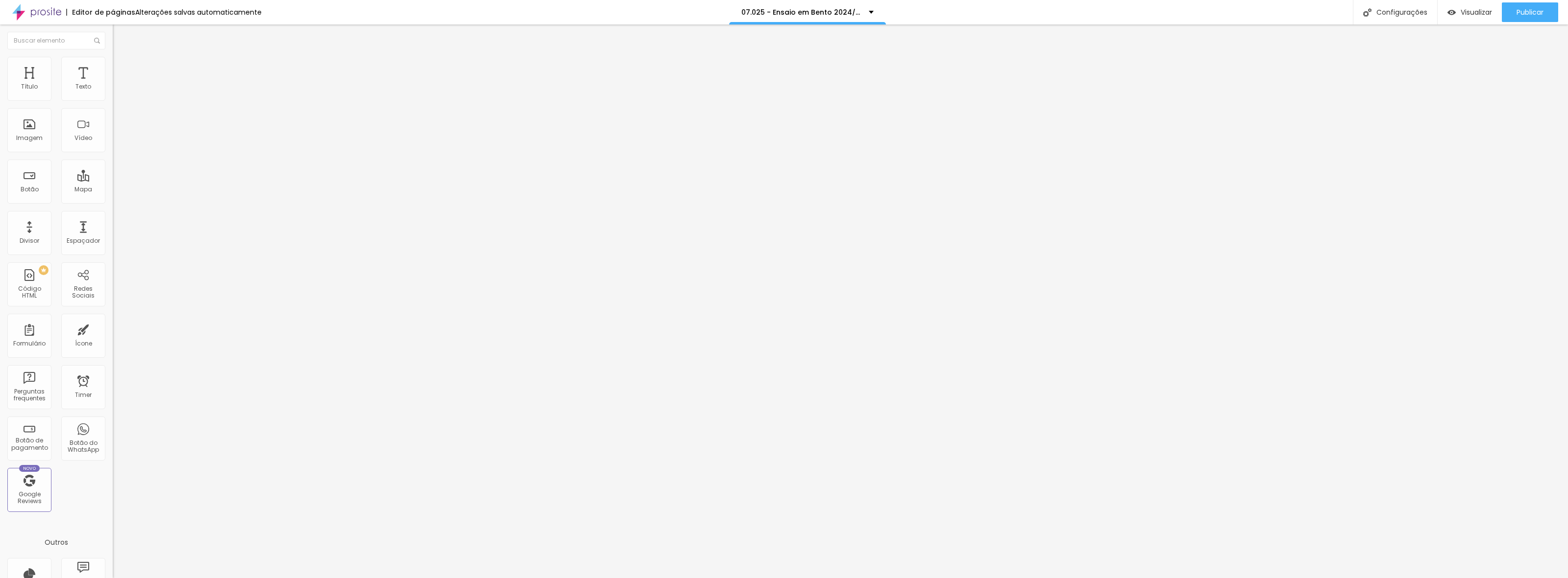
click at [112, 84] on span "Trocar imagem" at bounding box center [139, 80] width 53 height 8
click at [112, 84] on div "Trocar imagem" at bounding box center [168, 80] width 112 height 7
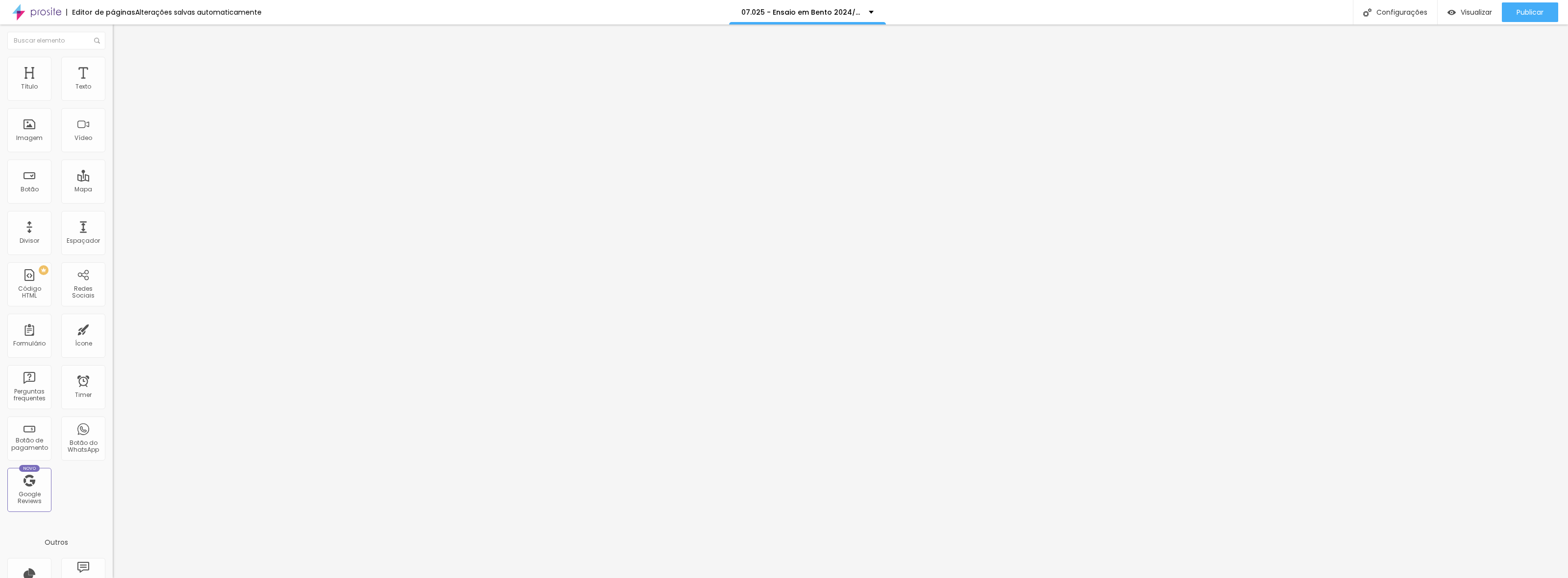
click at [112, 84] on span "Trocar imagem" at bounding box center [139, 80] width 53 height 8
click at [1418, 16] on div "Configurações" at bounding box center [1395, 12] width 84 height 25
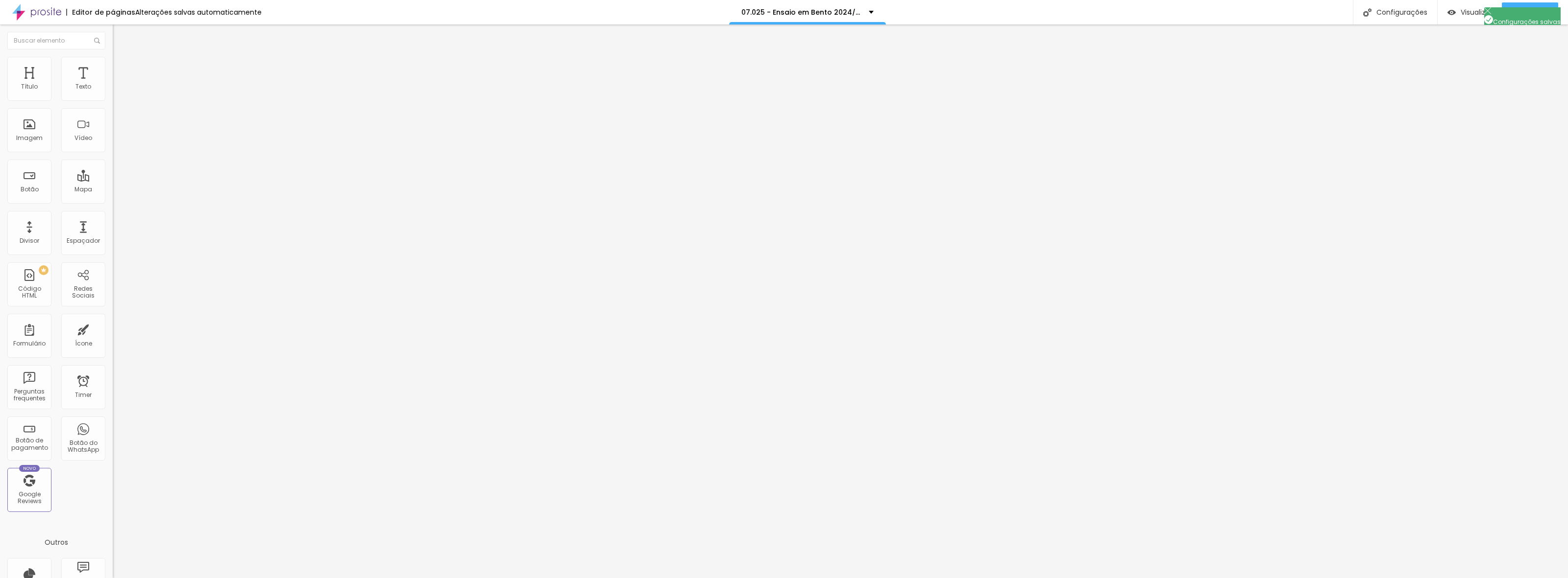
click at [1401, 11] on div "Configurações" at bounding box center [1395, 12] width 84 height 25
drag, startPoint x: 701, startPoint y: 179, endPoint x: 715, endPoint y: 178, distance: 14.0
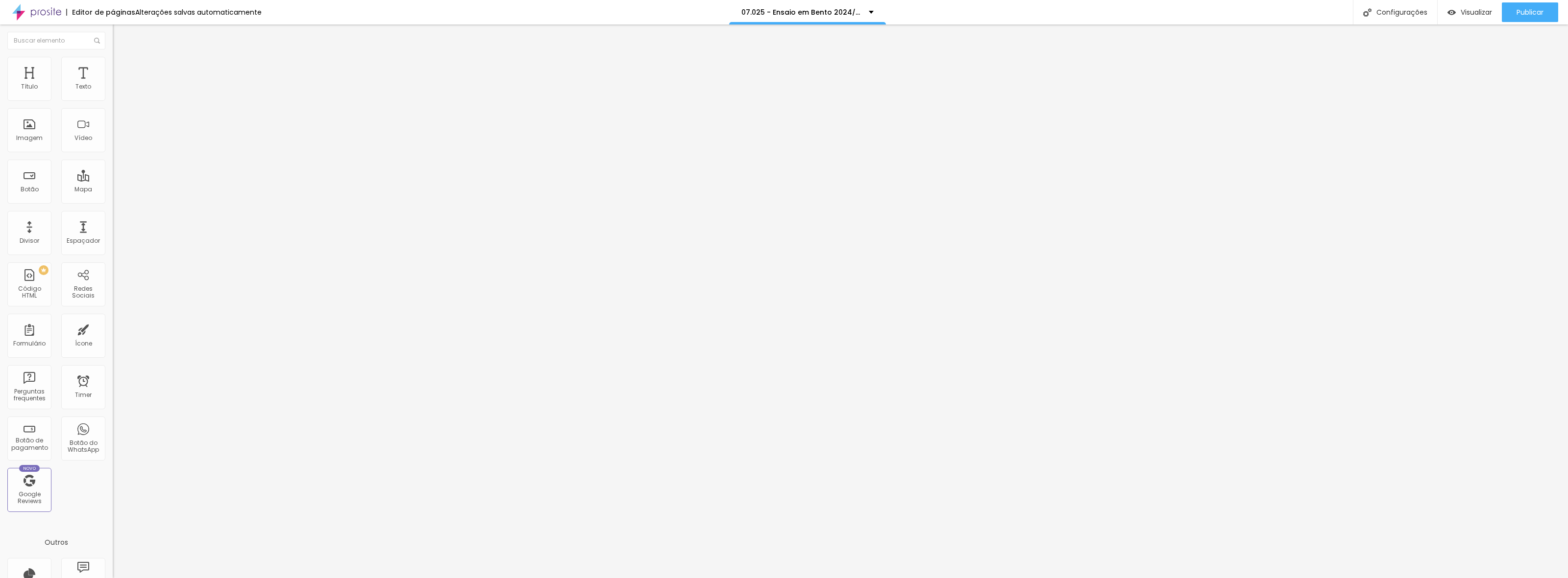
type input "2507 - Ensaio em Bento 2025/2026"
click at [958, 578] on div at bounding box center [784, 588] width 1568 height 9
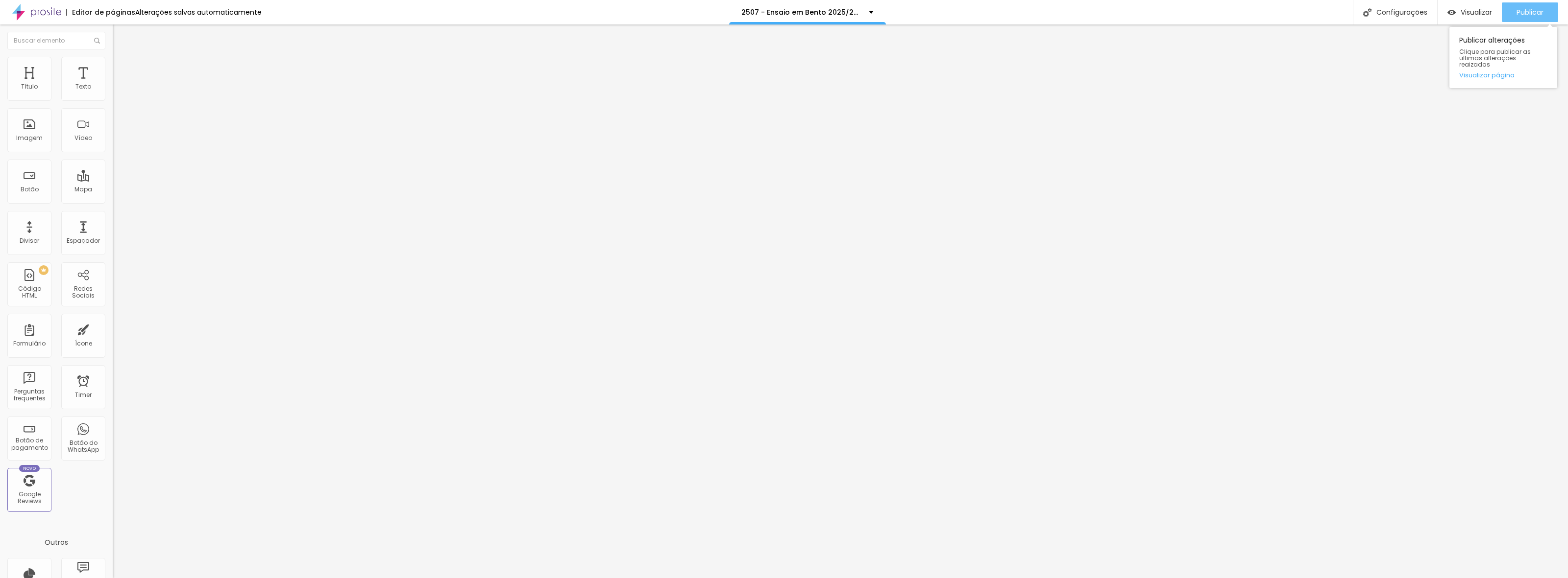
click at [1524, 8] on span "Publicar" at bounding box center [1530, 12] width 27 height 8
click at [112, 84] on span "Trocar imagem" at bounding box center [139, 80] width 53 height 8
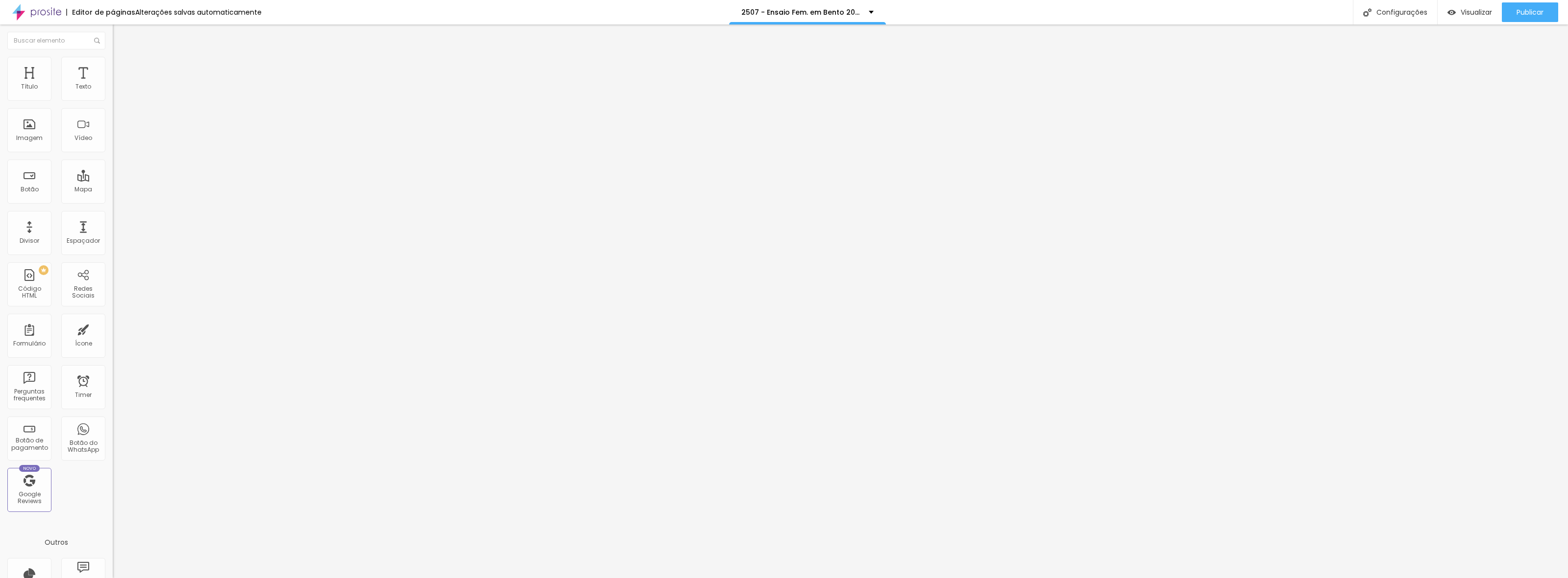
click at [112, 84] on span "Trocar imagem" at bounding box center [139, 80] width 53 height 8
drag, startPoint x: 951, startPoint y: 144, endPoint x: 962, endPoint y: 158, distance: 17.8
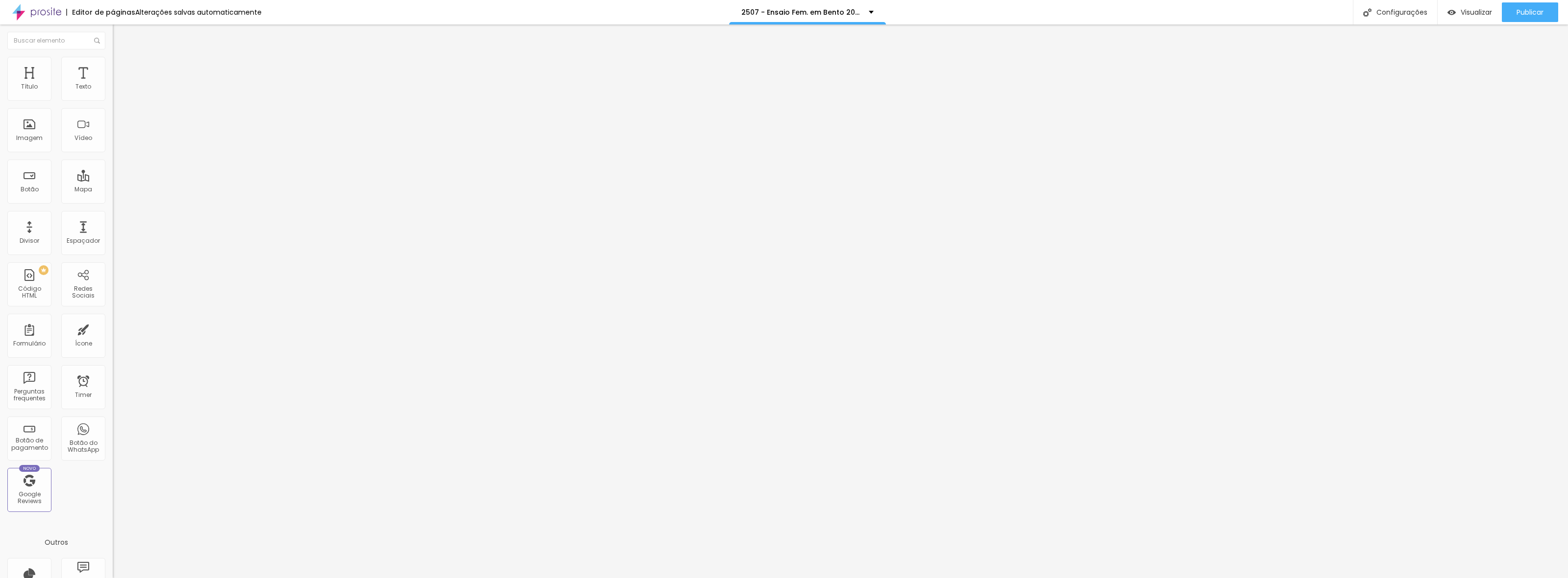
click at [1409, 14] on div "Configurações" at bounding box center [1395, 12] width 84 height 25
drag, startPoint x: 713, startPoint y: 226, endPoint x: 688, endPoint y: 225, distance: 25.0
drag, startPoint x: 824, startPoint y: 225, endPoint x: 838, endPoint y: 225, distance: 14.0
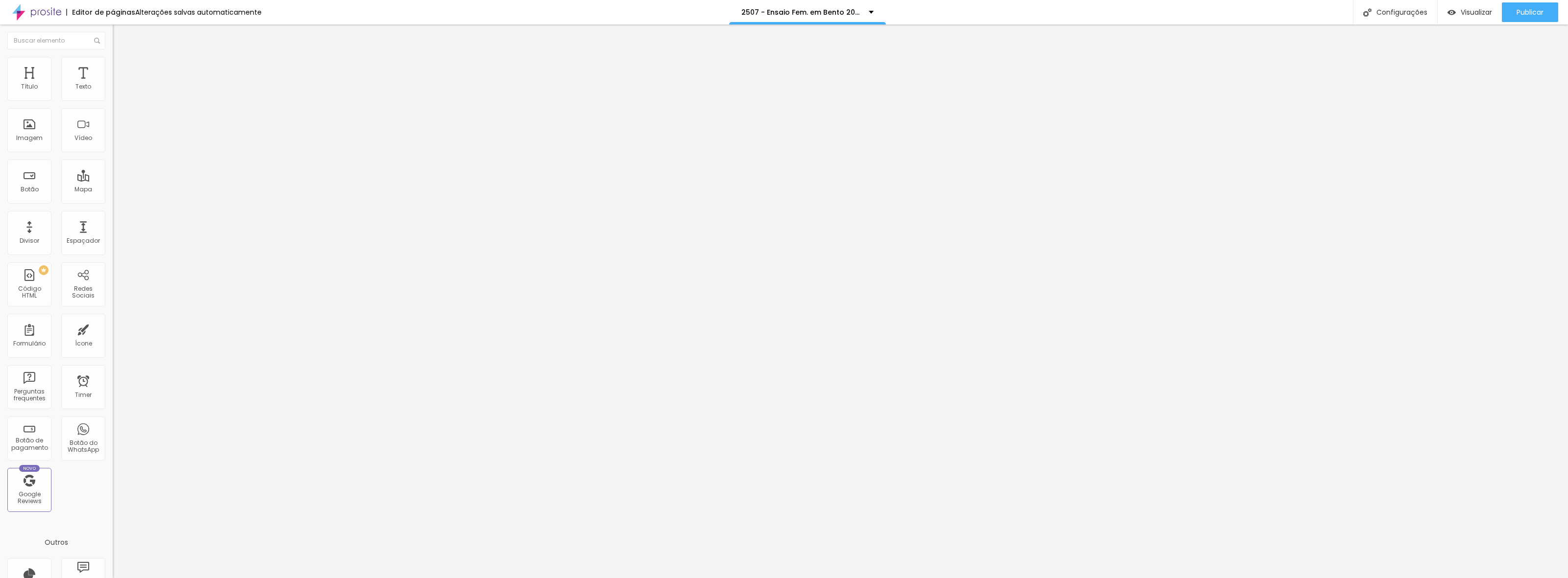
type input "/h9p3-ensaio-fem-em-bento-2025-2026"
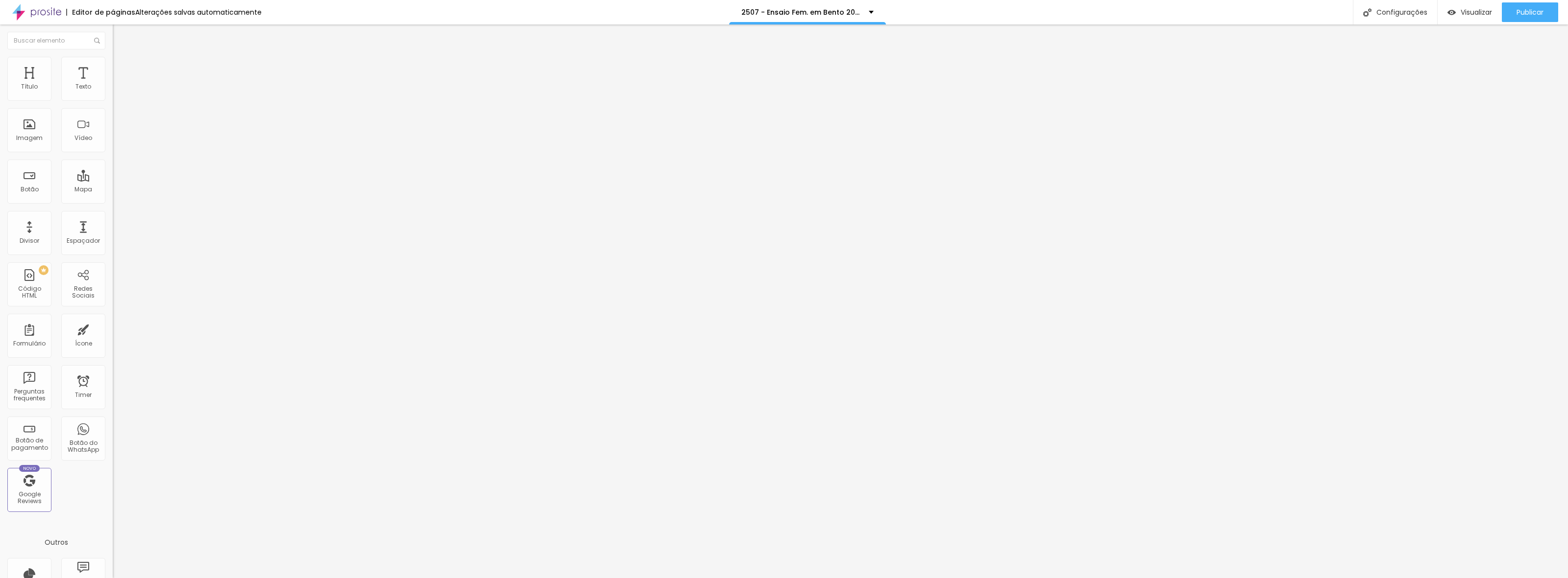
drag, startPoint x: 839, startPoint y: 395, endPoint x: 830, endPoint y: 395, distance: 9.0
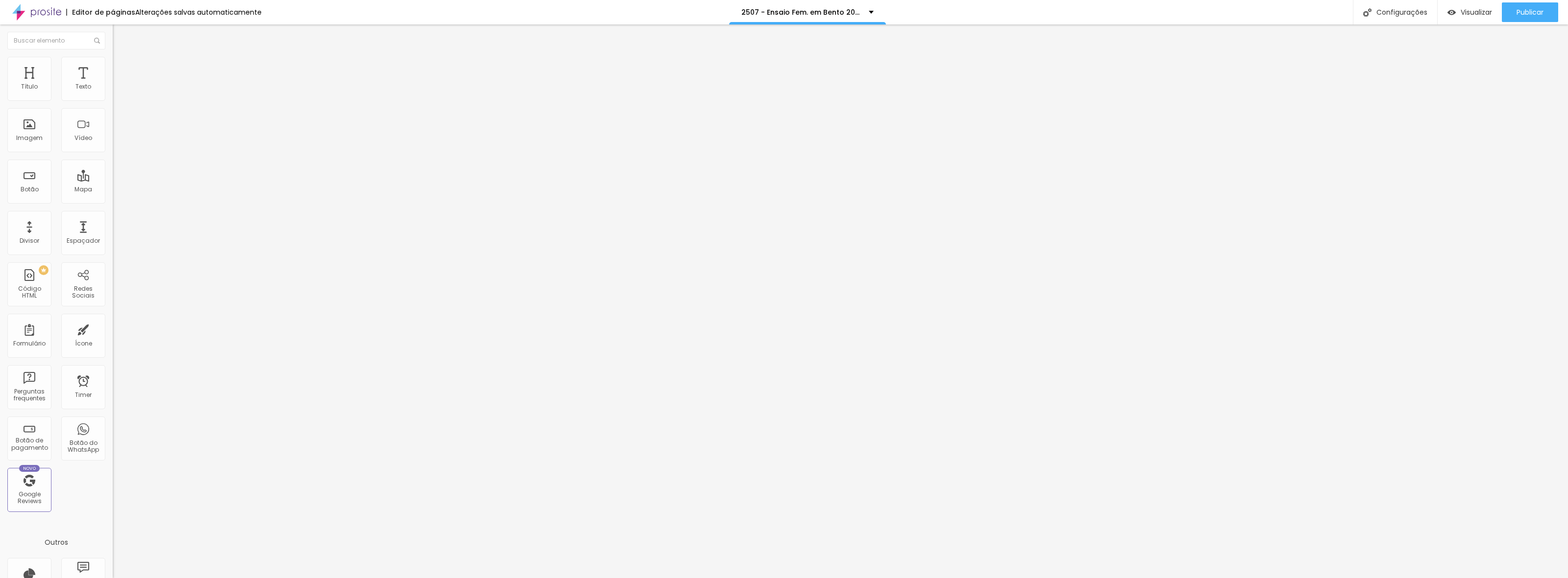
type textarea "Fotógrafo premiado internacionalmente, especializado em fotografia de retrato."
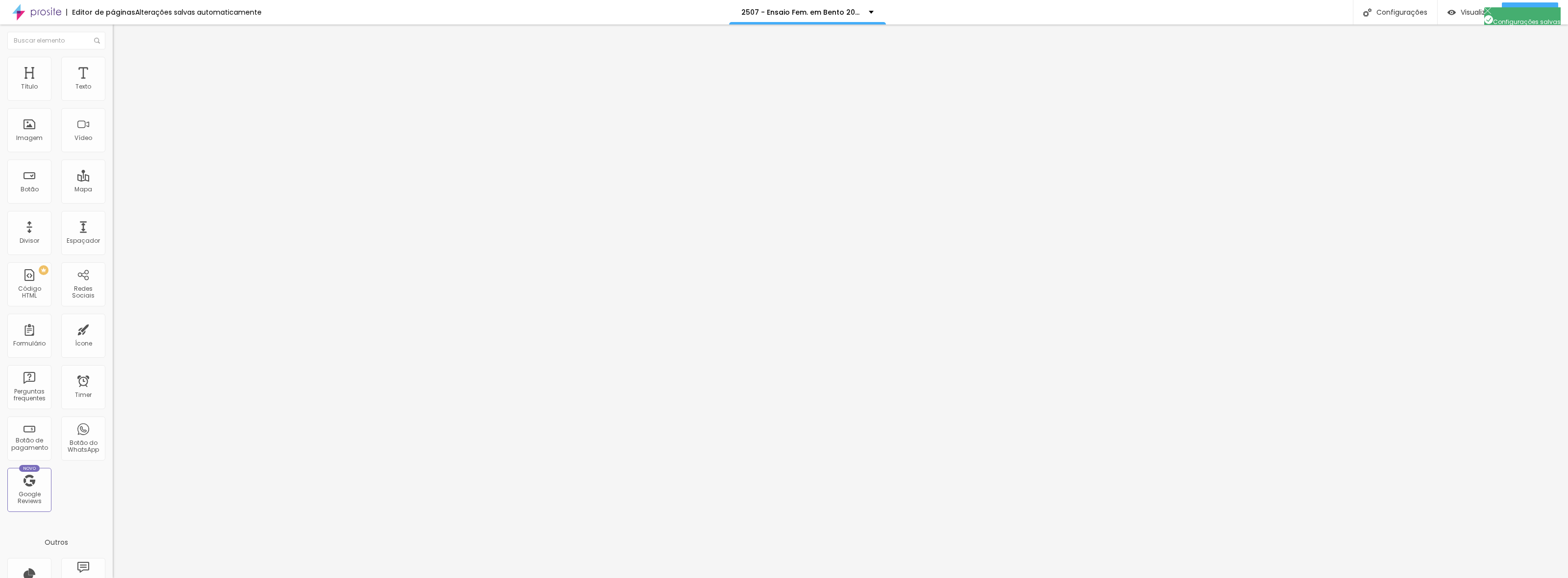
scroll to position [87, 0]
click at [965, 578] on div at bounding box center [784, 588] width 1568 height 9
click at [1520, 8] on span "Publicar" at bounding box center [1530, 12] width 27 height 8
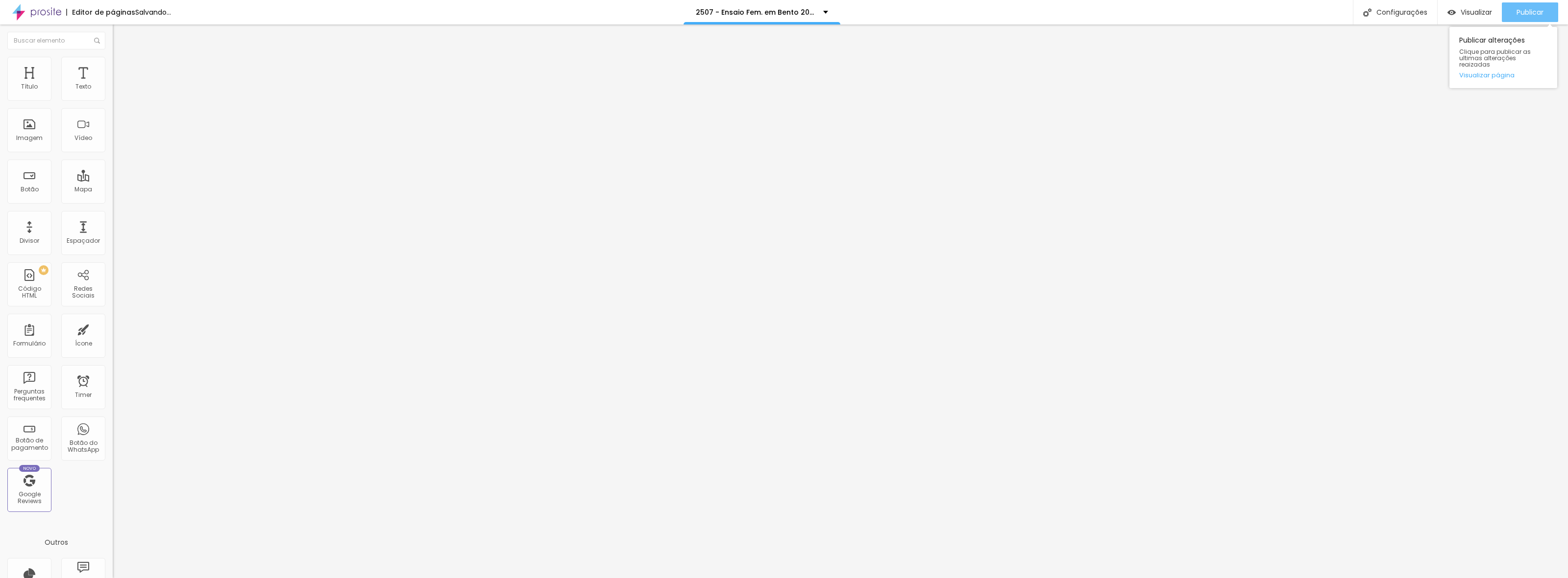
click at [1513, 12] on button "Publicar" at bounding box center [1530, 12] width 57 height 20
click at [112, 84] on span "Trocar imagem" at bounding box center [139, 80] width 53 height 8
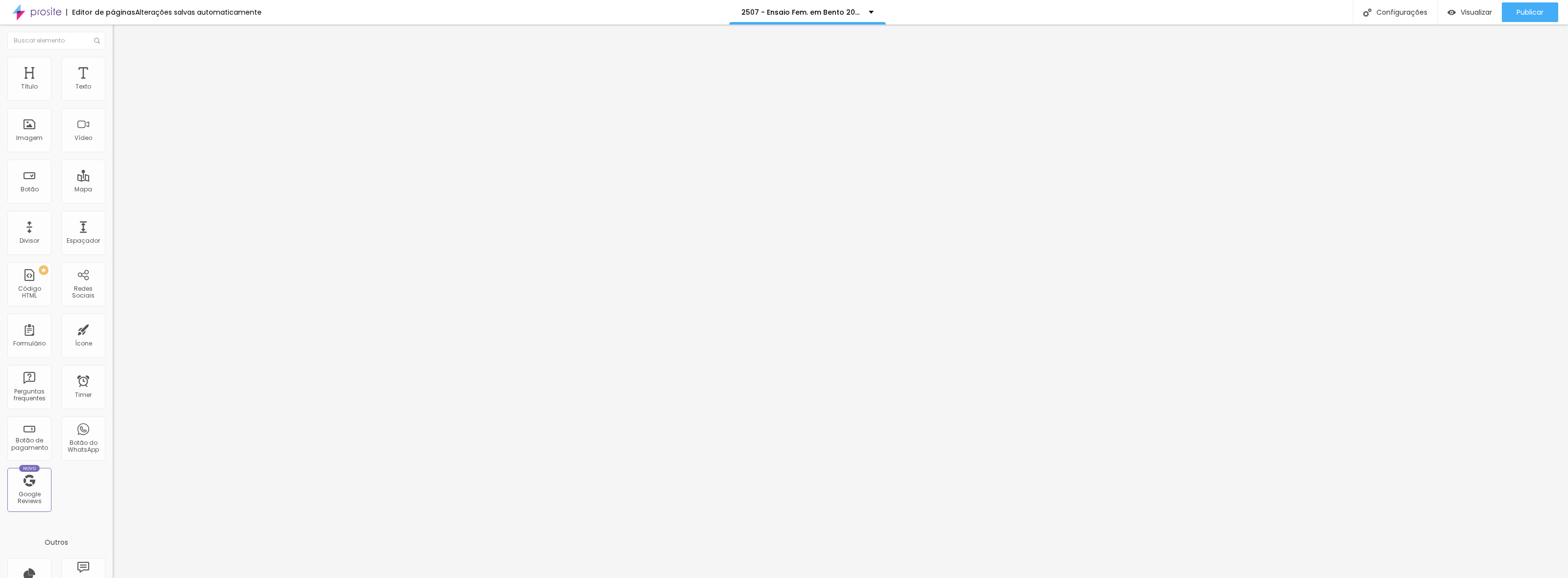
click at [1522, 14] on span "Publicar" at bounding box center [1530, 12] width 27 height 8
click at [1550, 11] on button "Publicar" at bounding box center [1530, 12] width 57 height 20
click at [112, 84] on span "Trocar imagem" at bounding box center [139, 80] width 53 height 8
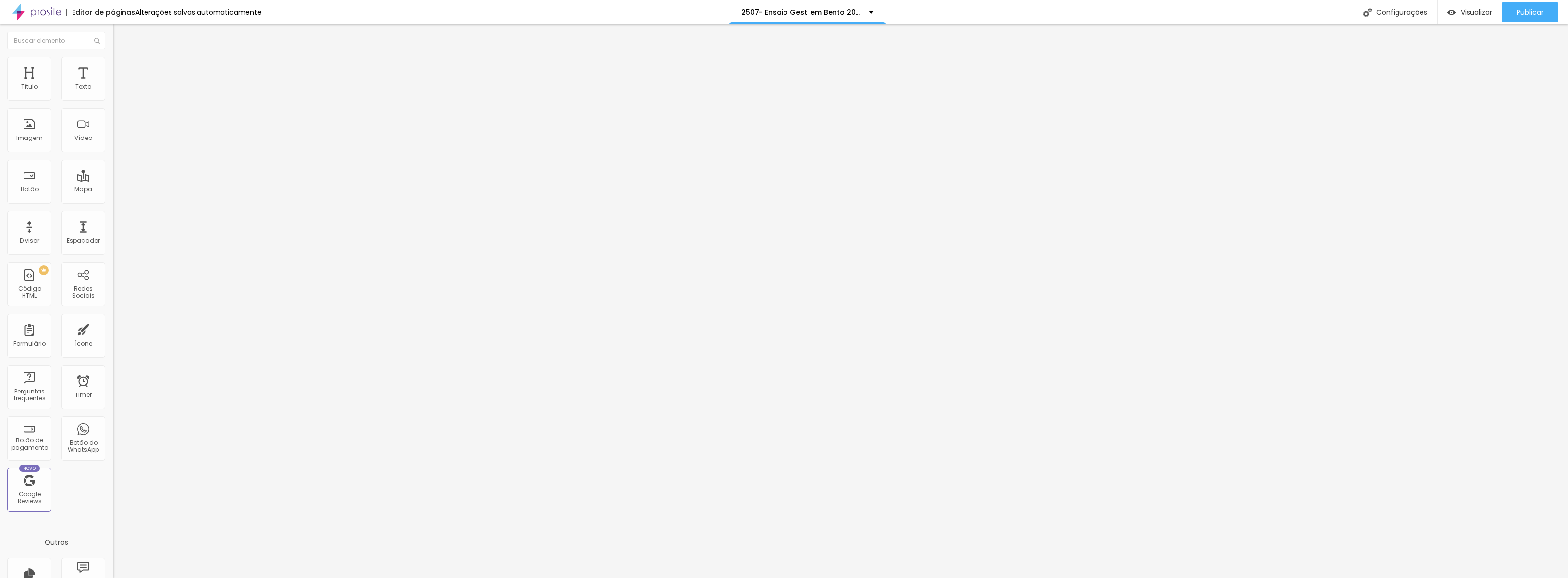
click at [112, 84] on span "Trocar imagem" at bounding box center [139, 80] width 53 height 8
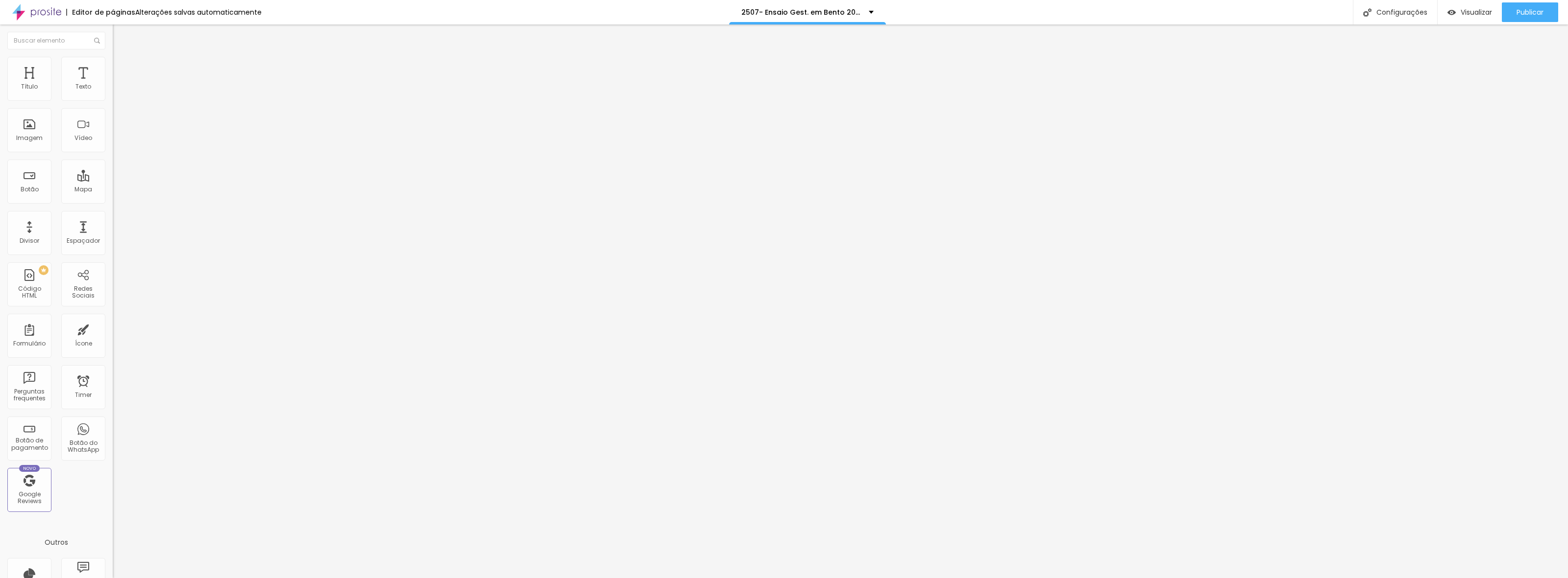
click at [112, 84] on span "Trocar imagem" at bounding box center [139, 80] width 53 height 8
click at [1378, 0] on div "Configurações" at bounding box center [1395, 12] width 84 height 25
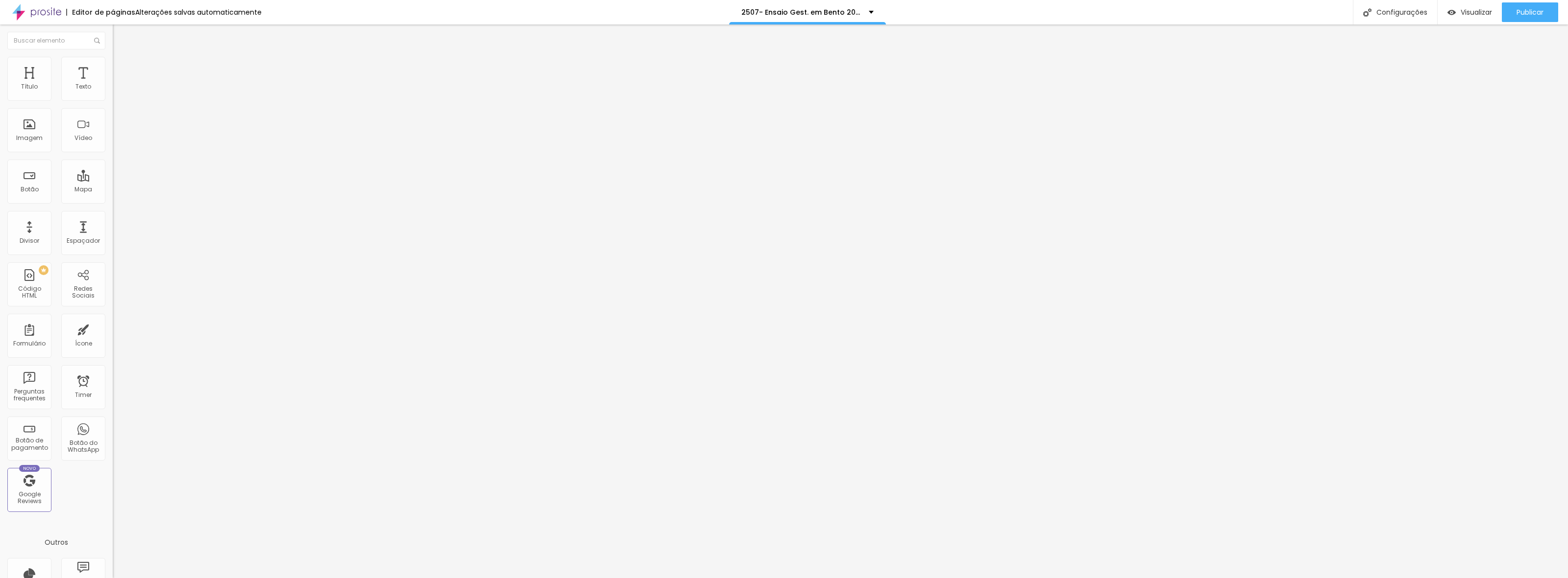
type input "/2w550y7-ensaio-gest-em-bento-2025-2026"
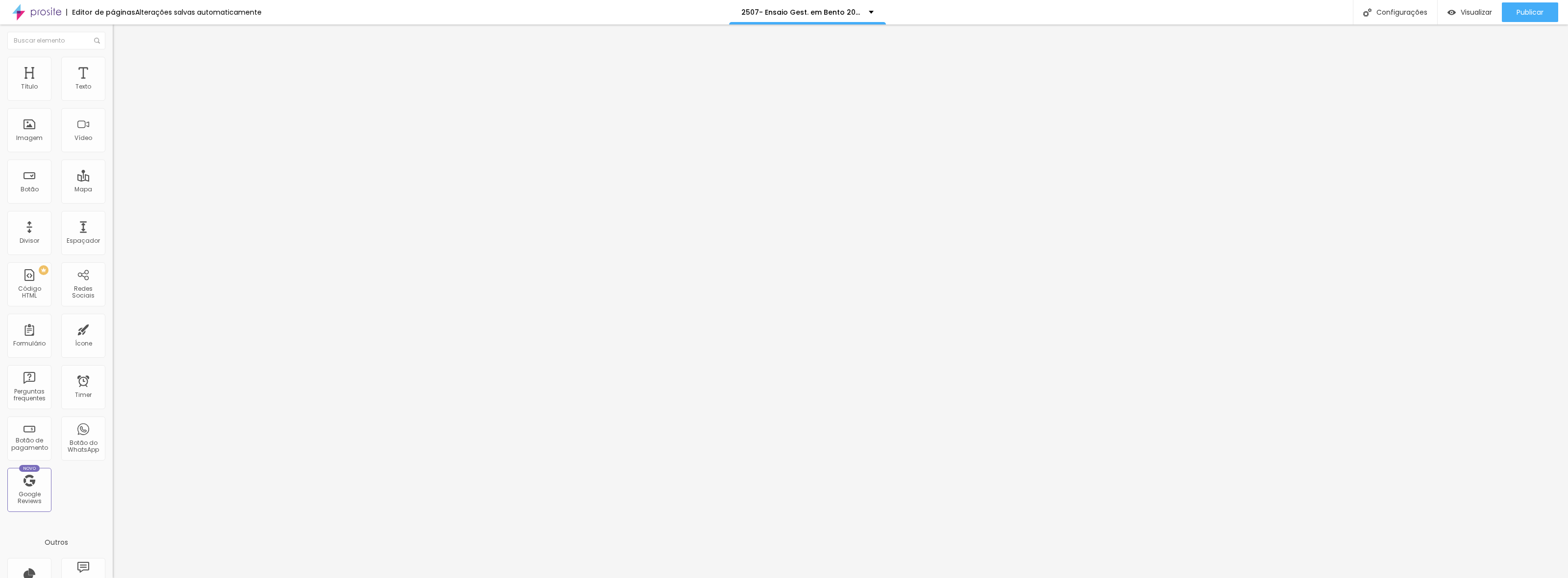
type textarea "Fotógrafo premiado internacionalmente e especializado em fotografia de familia ."
click at [959, 578] on div at bounding box center [784, 588] width 1568 height 9
click at [1530, 11] on span "Publicar" at bounding box center [1530, 12] width 27 height 8
click at [112, 84] on span "Trocar imagem" at bounding box center [139, 80] width 53 height 8
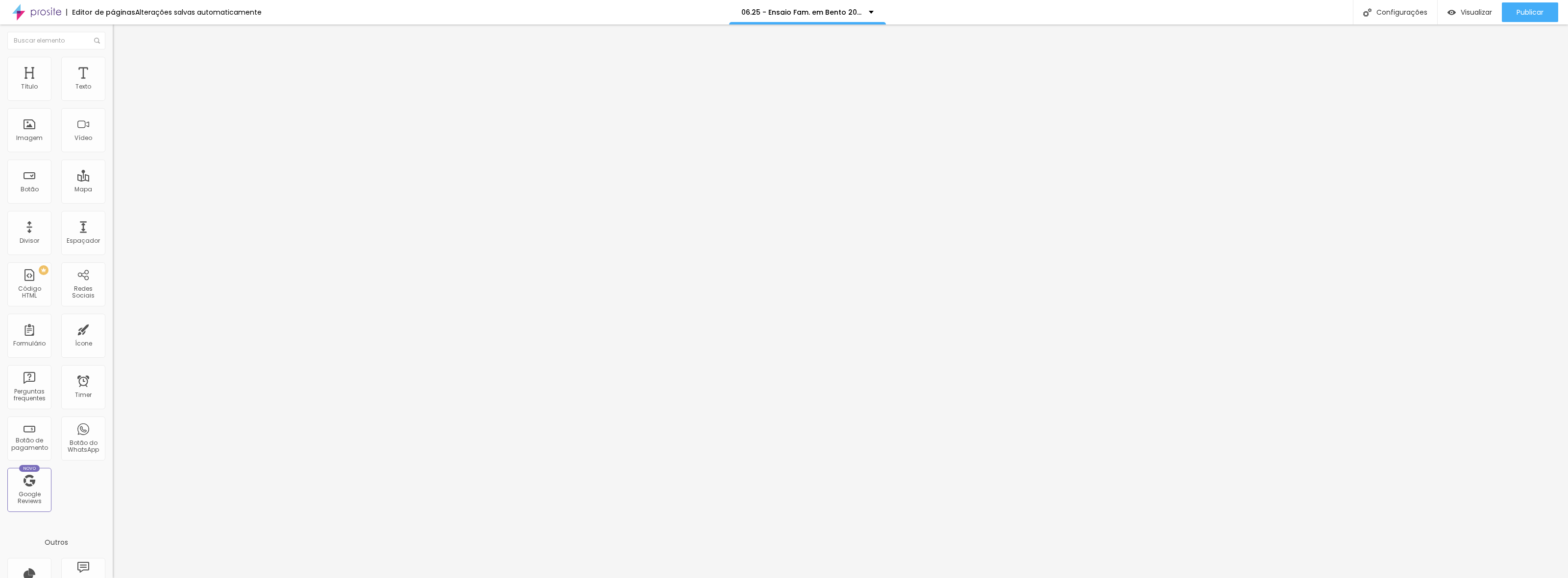
click at [112, 84] on span "Trocar imagem" at bounding box center [139, 80] width 53 height 8
drag, startPoint x: 1007, startPoint y: 146, endPoint x: 1152, endPoint y: 233, distance: 169.1
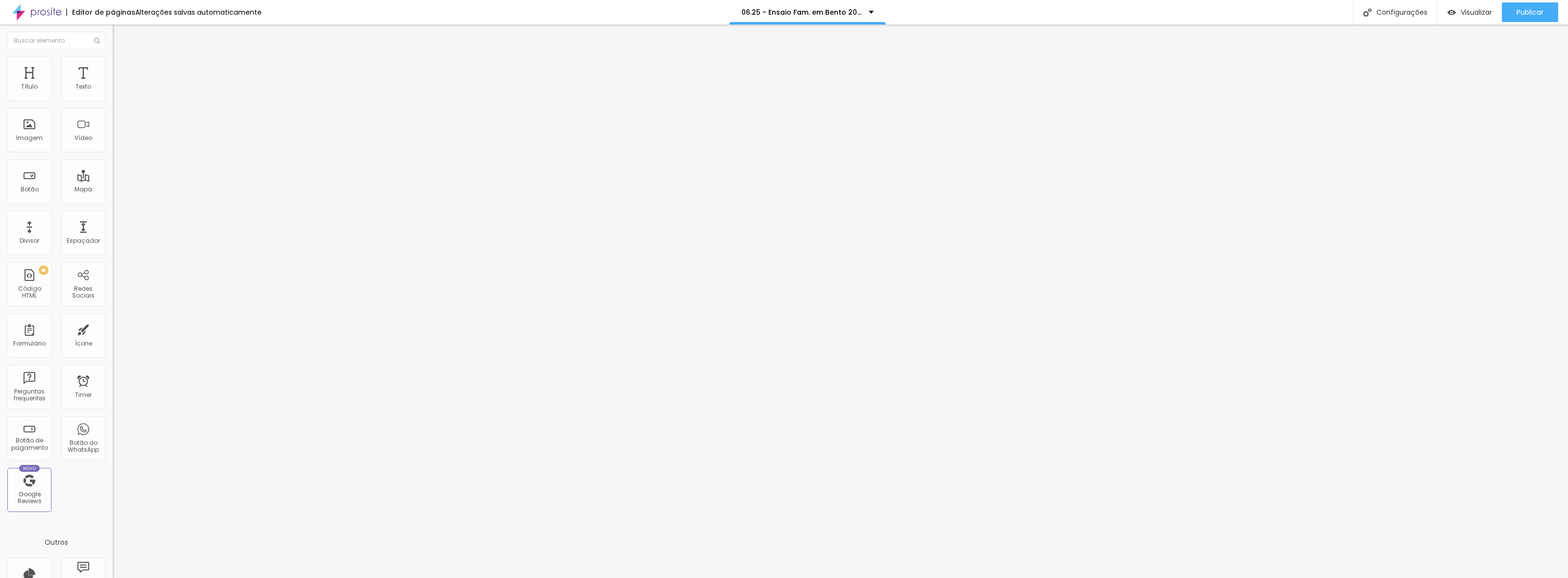
click at [112, 84] on span "Trocar imagem" at bounding box center [139, 80] width 53 height 8
click at [1399, 11] on div "Configurações" at bounding box center [1395, 12] width 84 height 25
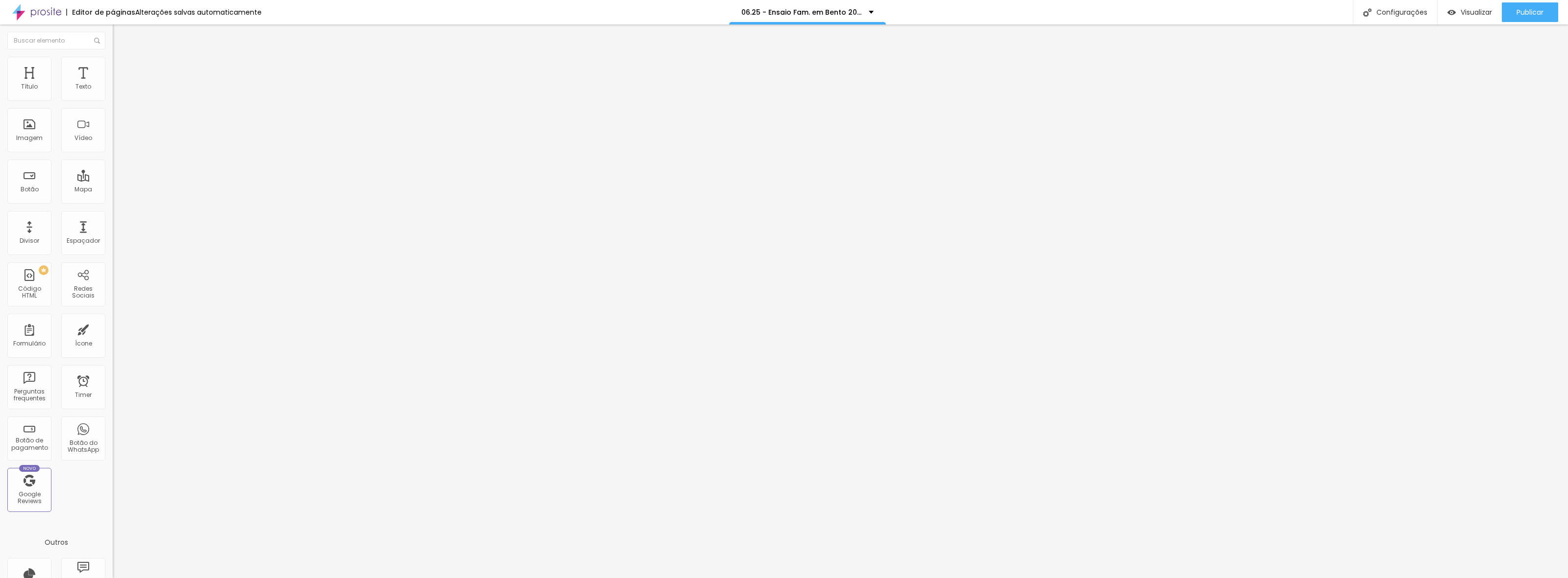
drag, startPoint x: 819, startPoint y: 225, endPoint x: 860, endPoint y: 221, distance: 41.2
type input "/atm84fp95-ensaio-fam-em-bento"
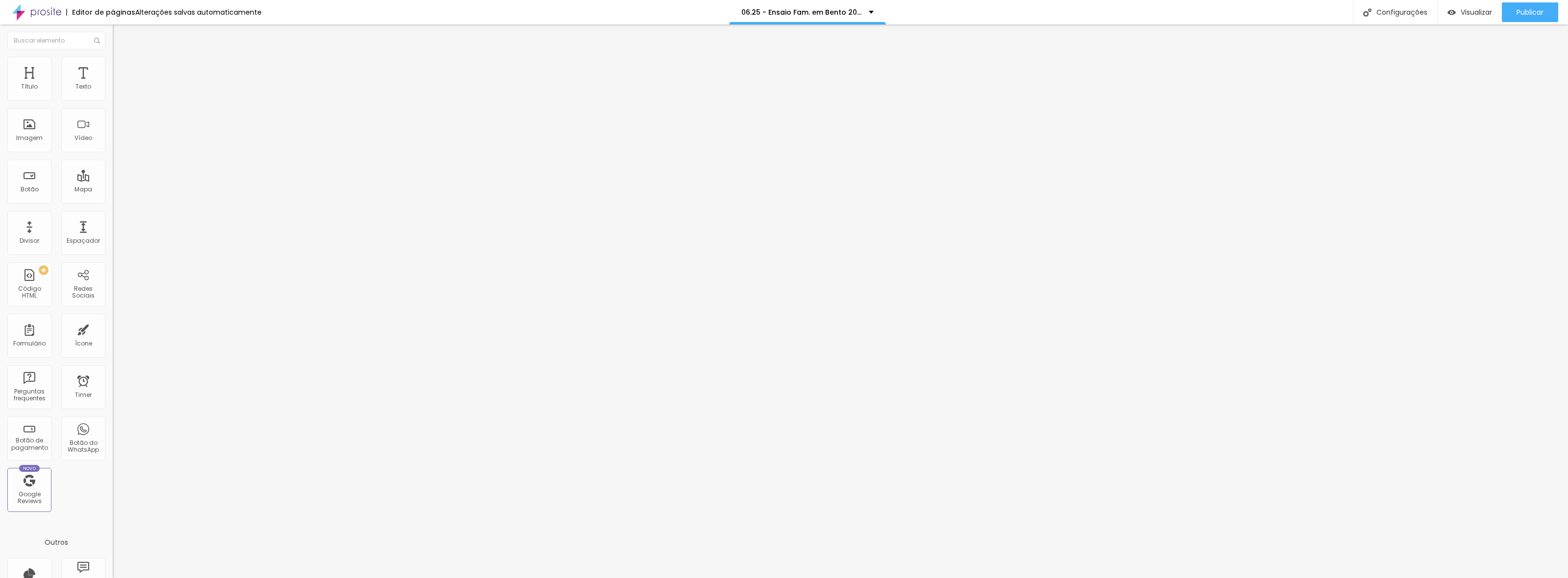
drag, startPoint x: 694, startPoint y: 179, endPoint x: 713, endPoint y: 178, distance: 19.0
type input "2507-- Ensaio Fam. em Bento 2025-2026"
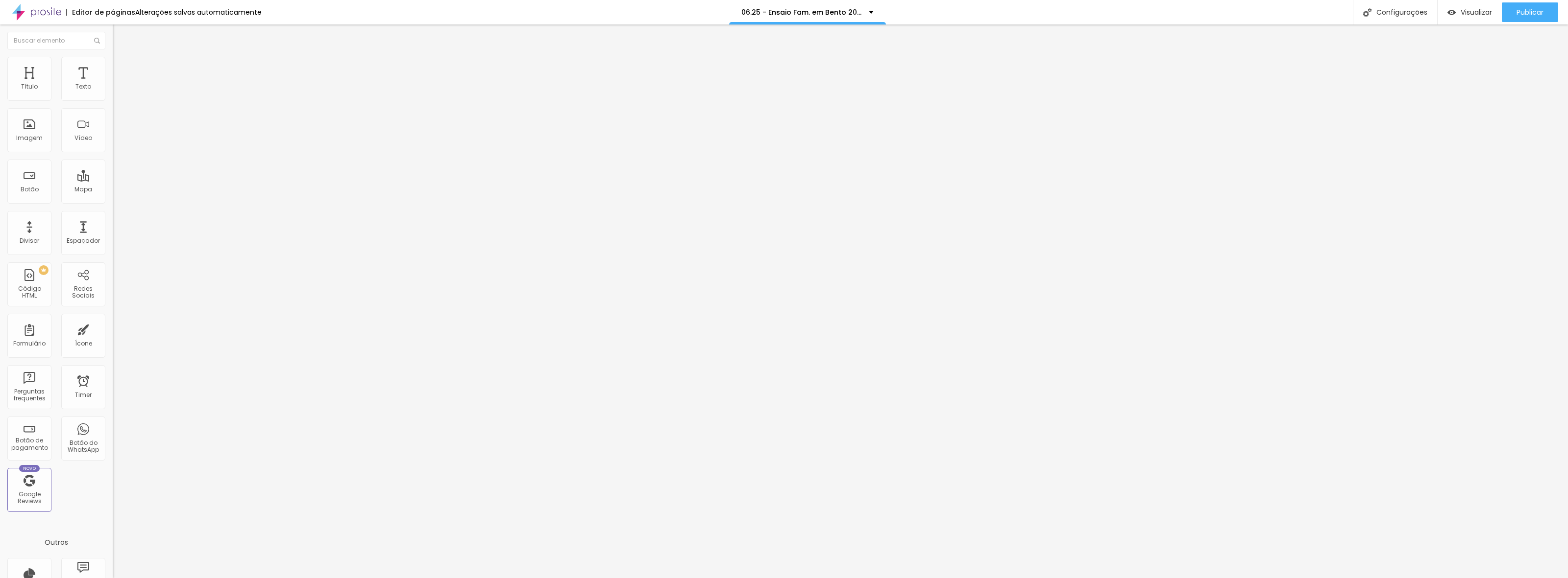
type textarea "Fotógrafo premiado internacionalmente e especializado em fotografia de familia."
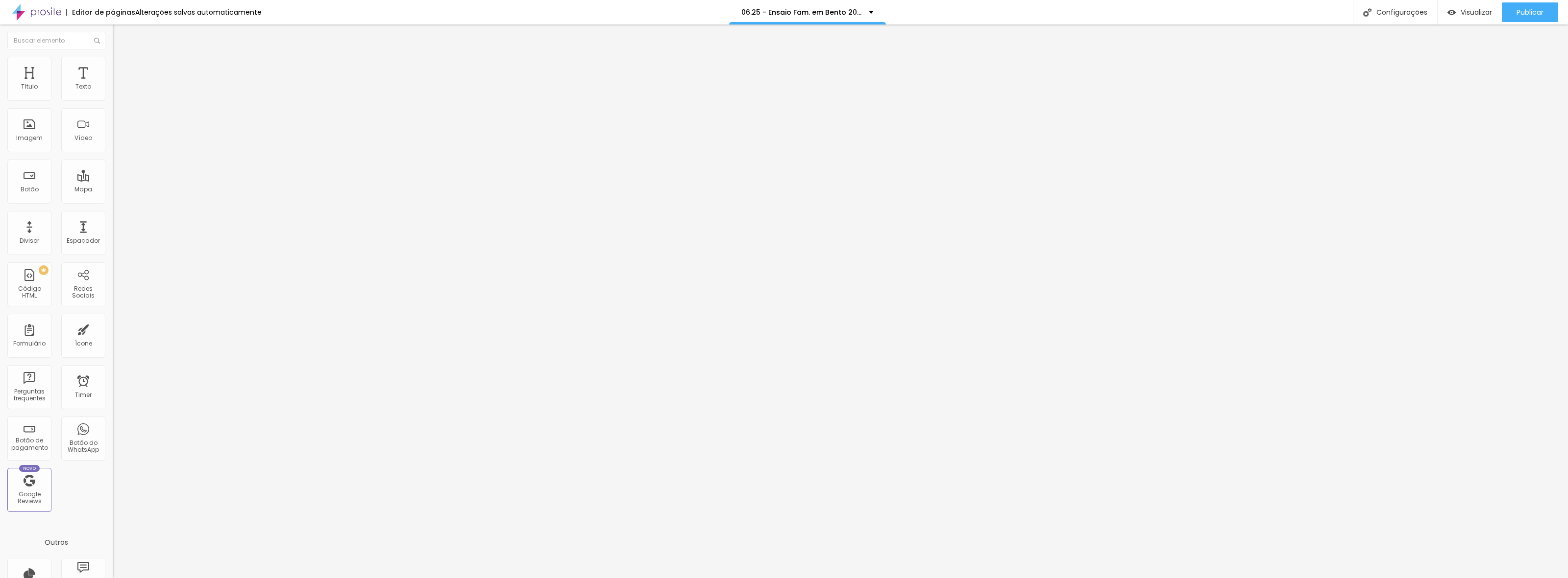
click at [964, 578] on div at bounding box center [784, 588] width 1568 height 9
click at [1553, 15] on button "Publicar" at bounding box center [1530, 12] width 57 height 20
click at [112, 84] on span "Trocar imagem" at bounding box center [139, 80] width 53 height 8
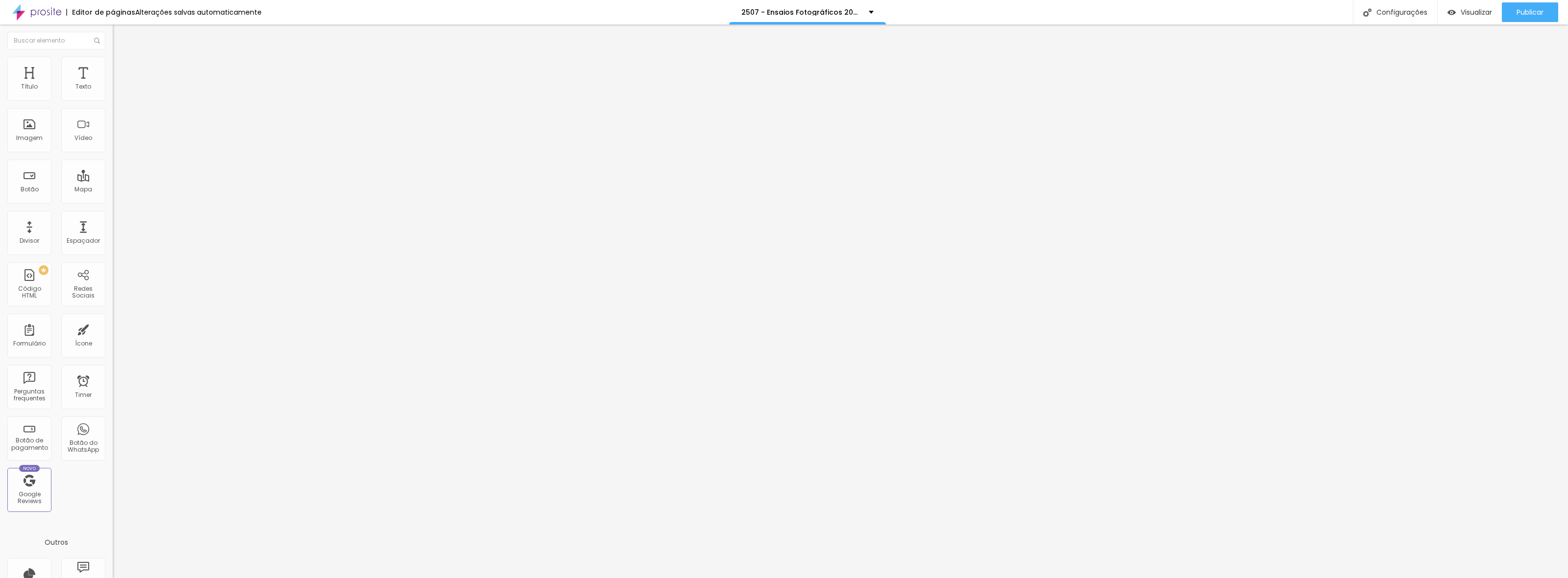
click at [112, 84] on span "Trocar imagem" at bounding box center [139, 80] width 53 height 8
drag, startPoint x: 1020, startPoint y: 147, endPoint x: 1045, endPoint y: 164, distance: 30.2
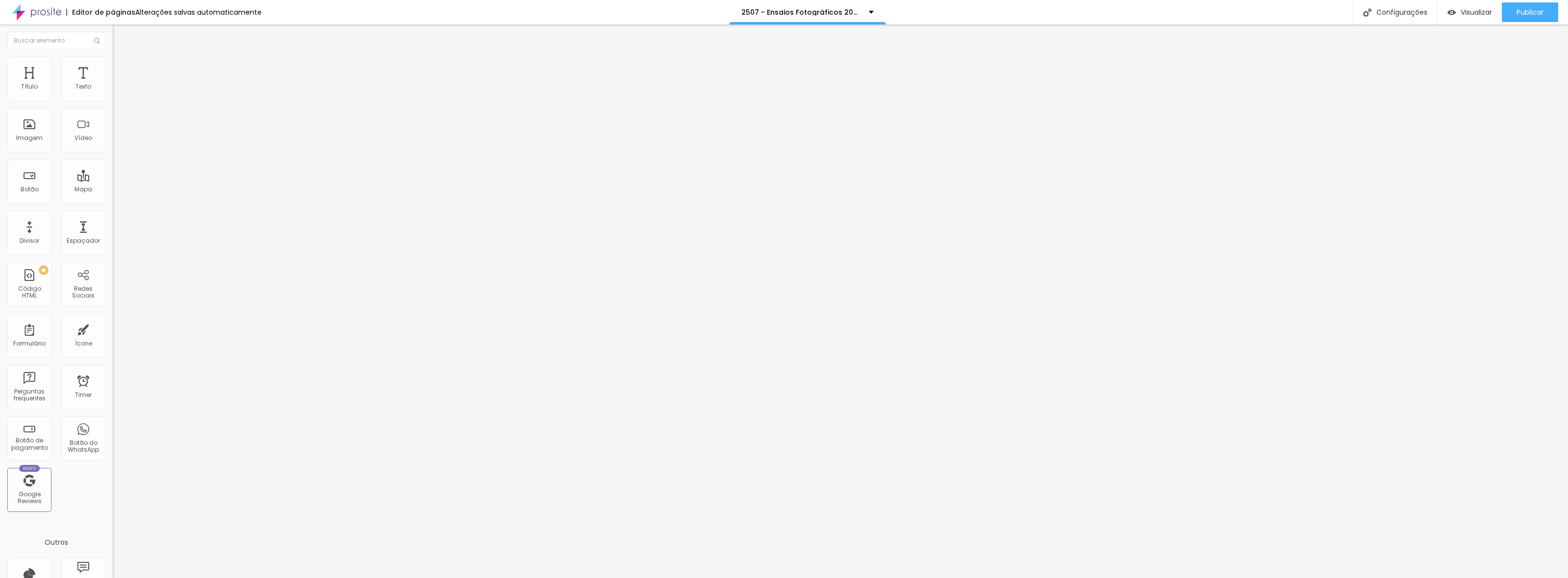
click at [112, 84] on span "Trocar imagem" at bounding box center [139, 80] width 53 height 8
click at [1397, 16] on div "Configurações" at bounding box center [1395, 12] width 84 height 25
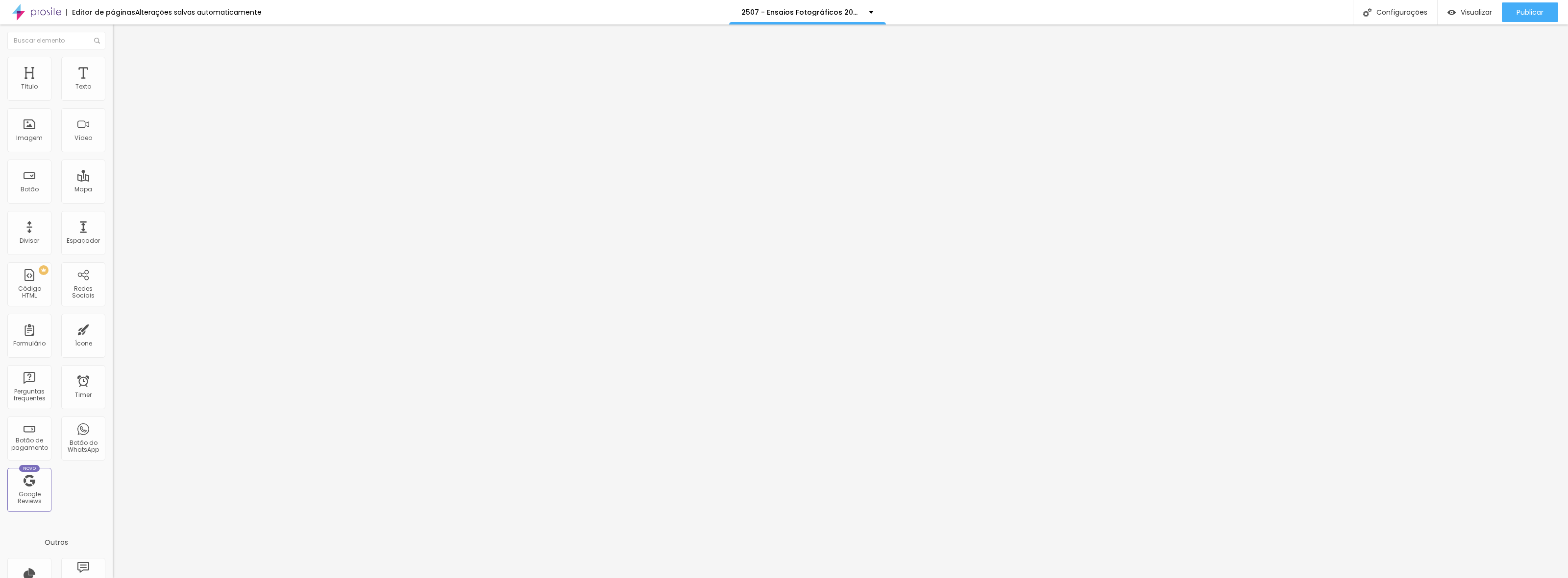
type input "/2di50nr7-ensaios-fotograficos-2025-2026"
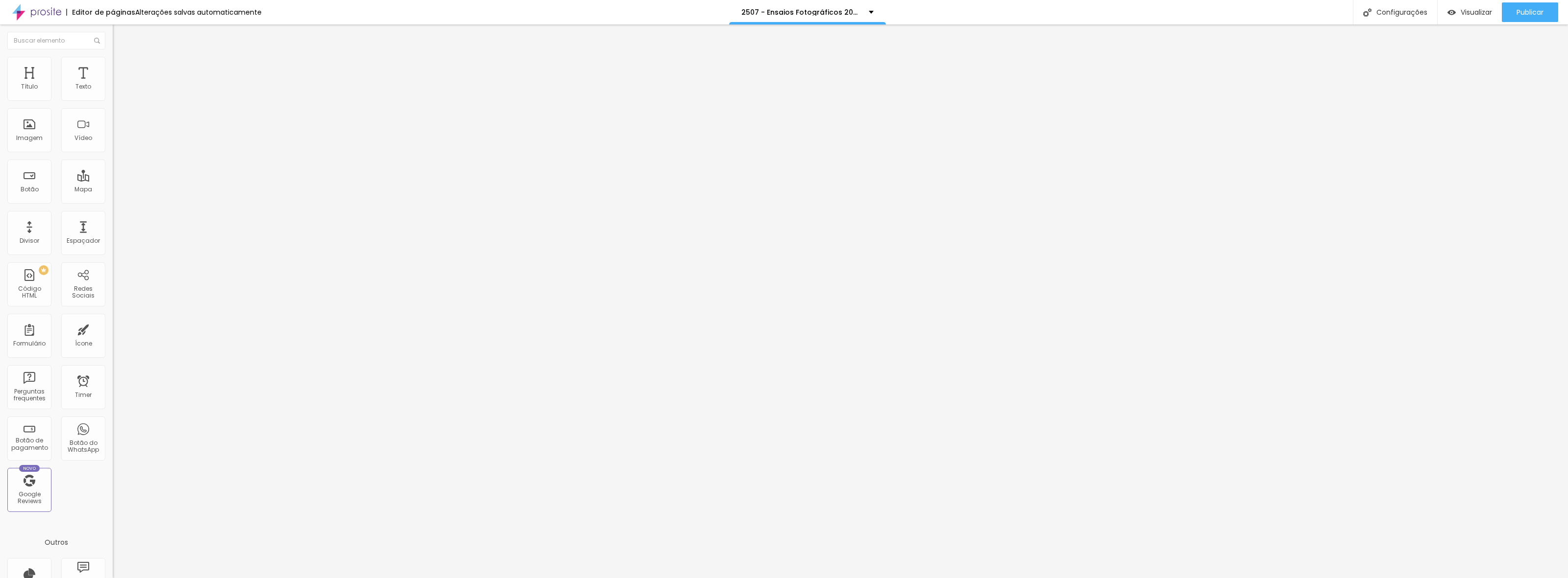
scroll to position [6, 0]
click at [956, 578] on div at bounding box center [784, 588] width 1568 height 9
click at [1517, 14] on span "Publicar" at bounding box center [1530, 12] width 27 height 8
click at [112, 84] on span "Trocar imagem" at bounding box center [139, 80] width 53 height 8
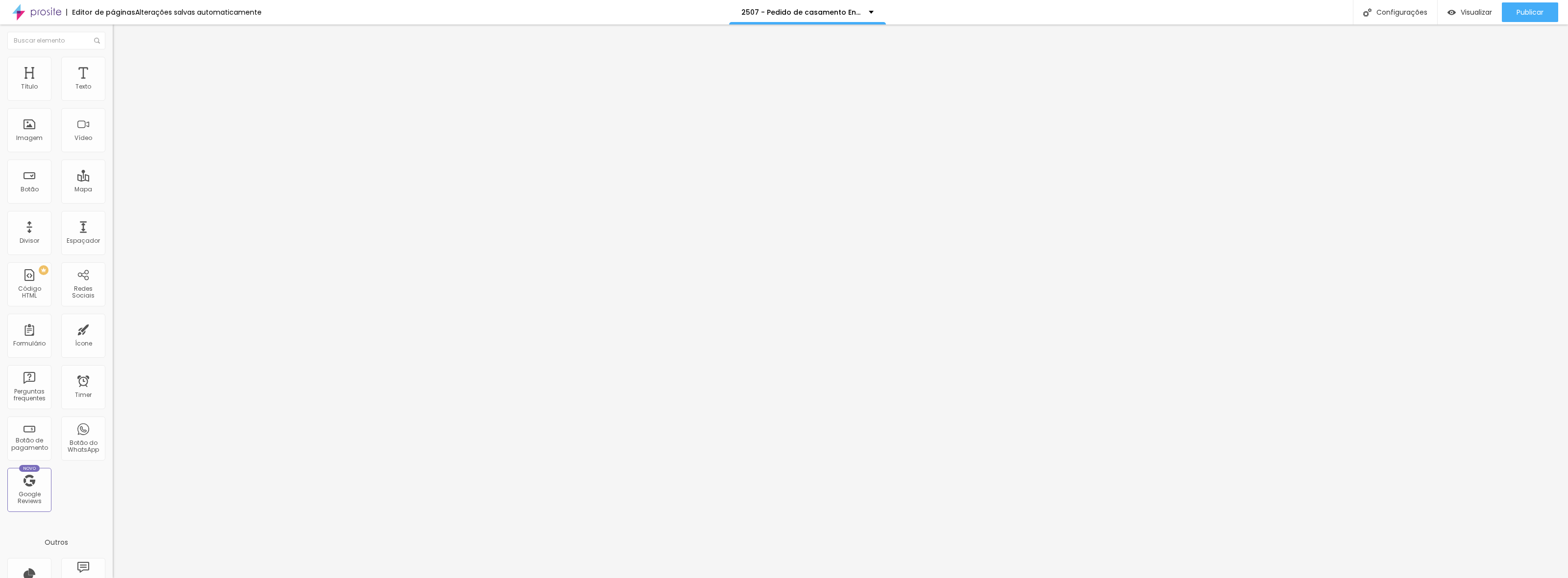
click at [112, 84] on span "Trocar imagem" at bounding box center [139, 80] width 53 height 8
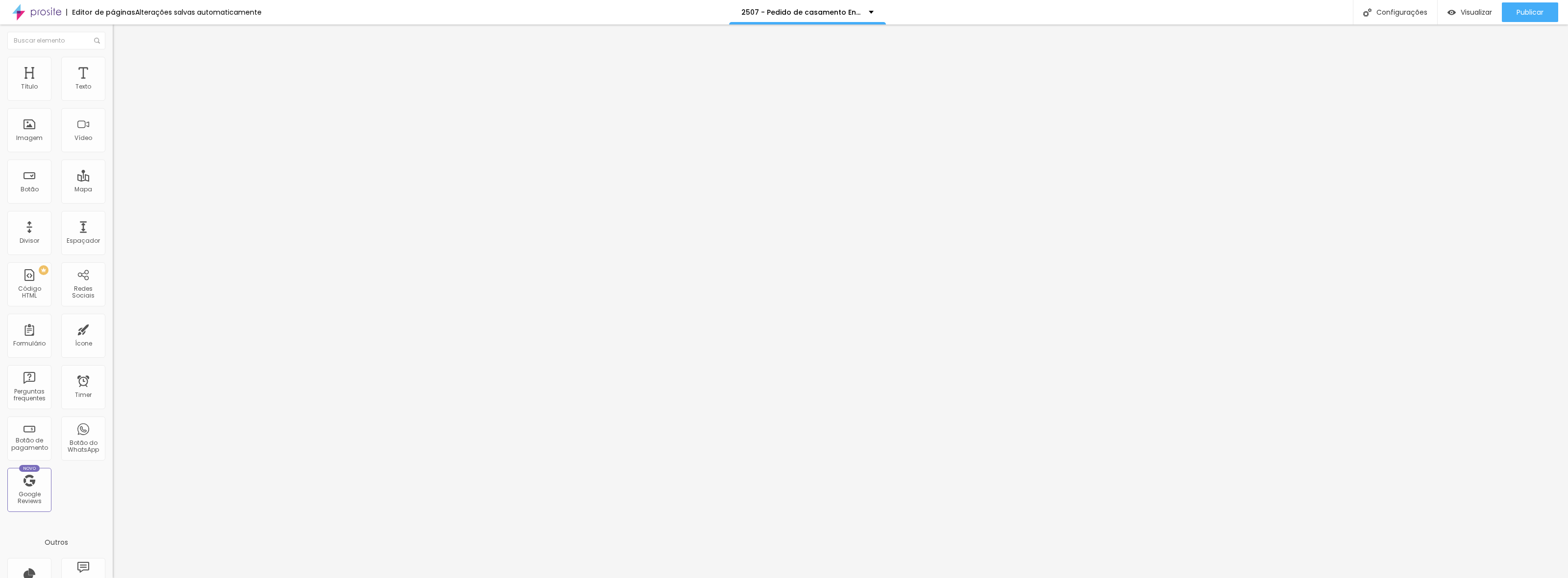
click at [112, 84] on span "Trocar imagem" at bounding box center [139, 80] width 53 height 8
click at [1525, 16] on span "Publicar" at bounding box center [1530, 12] width 27 height 8
click at [1386, 11] on div "Configurações" at bounding box center [1395, 12] width 84 height 25
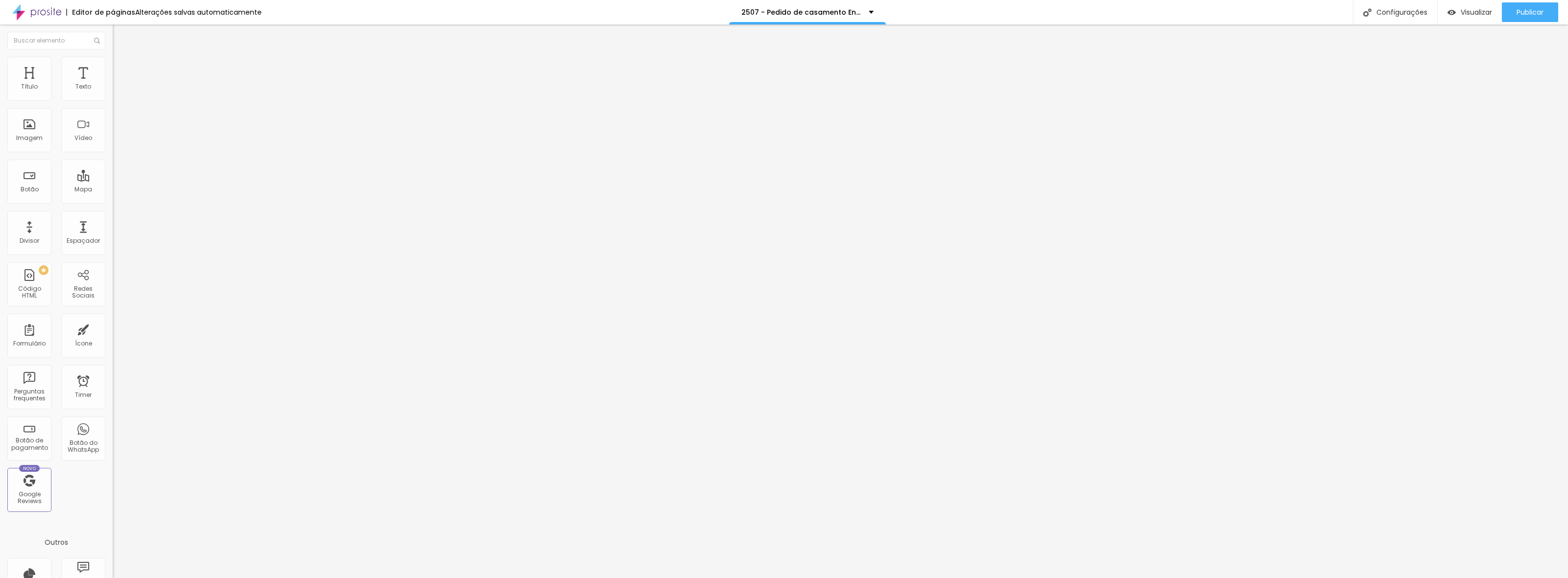
drag, startPoint x: 698, startPoint y: 228, endPoint x: 706, endPoint y: 227, distance: 8.1
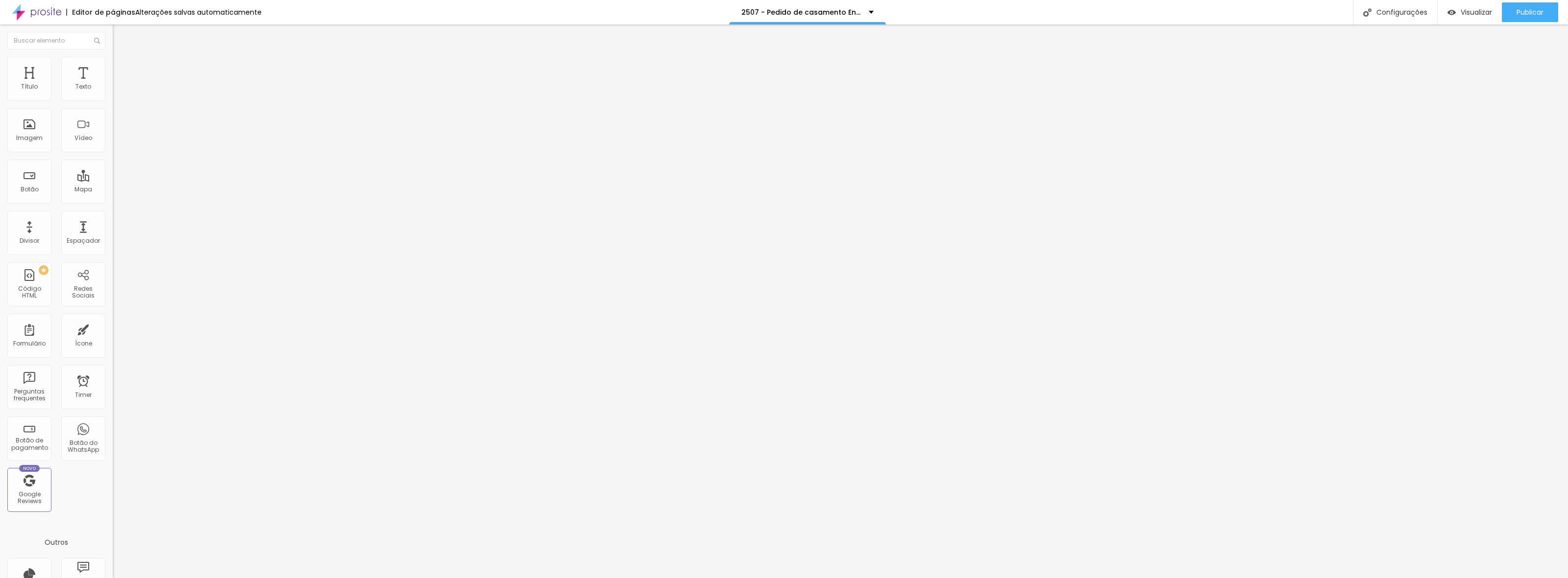
type input "/2qd5gf07-pedido-de-casamento-ensaios-fotograficos-2025-2026"
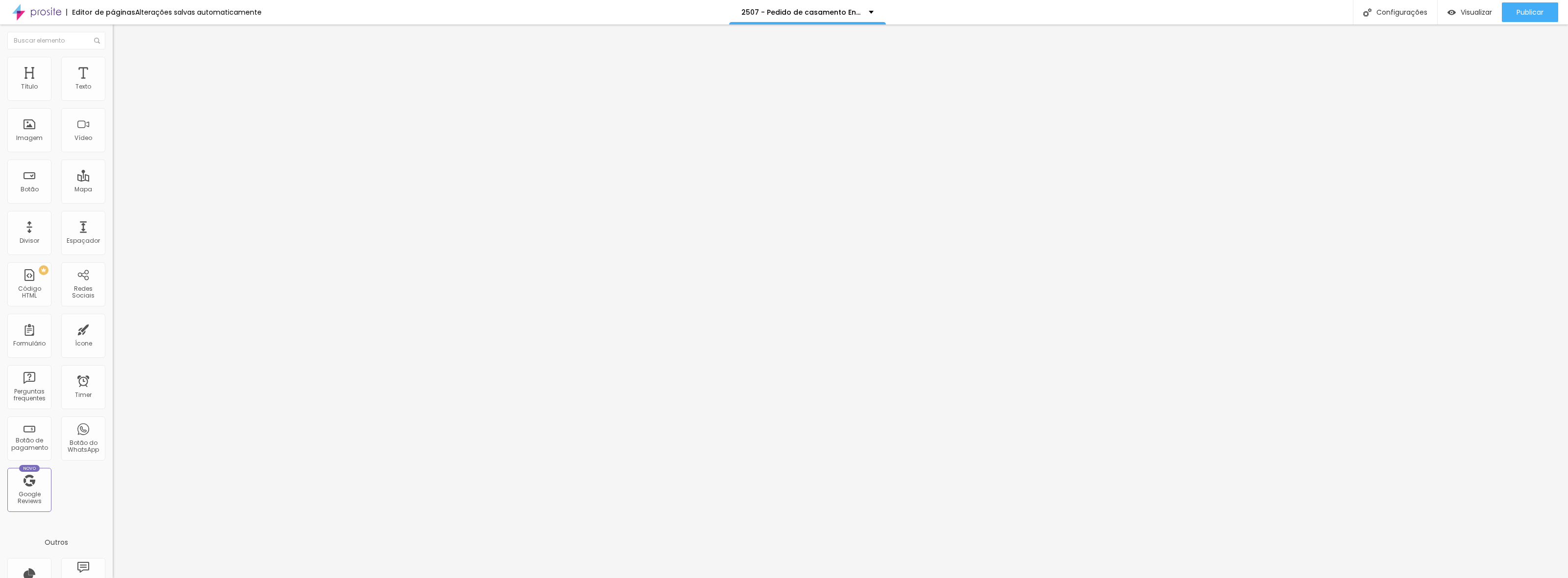
click at [962, 578] on div at bounding box center [784, 588] width 1568 height 9
click at [1532, 13] on span "Publicar" at bounding box center [1530, 12] width 27 height 8
click at [1539, 11] on span "Publicar" at bounding box center [1530, 12] width 27 height 8
click at [112, 84] on span "Trocar imagem" at bounding box center [139, 80] width 53 height 8
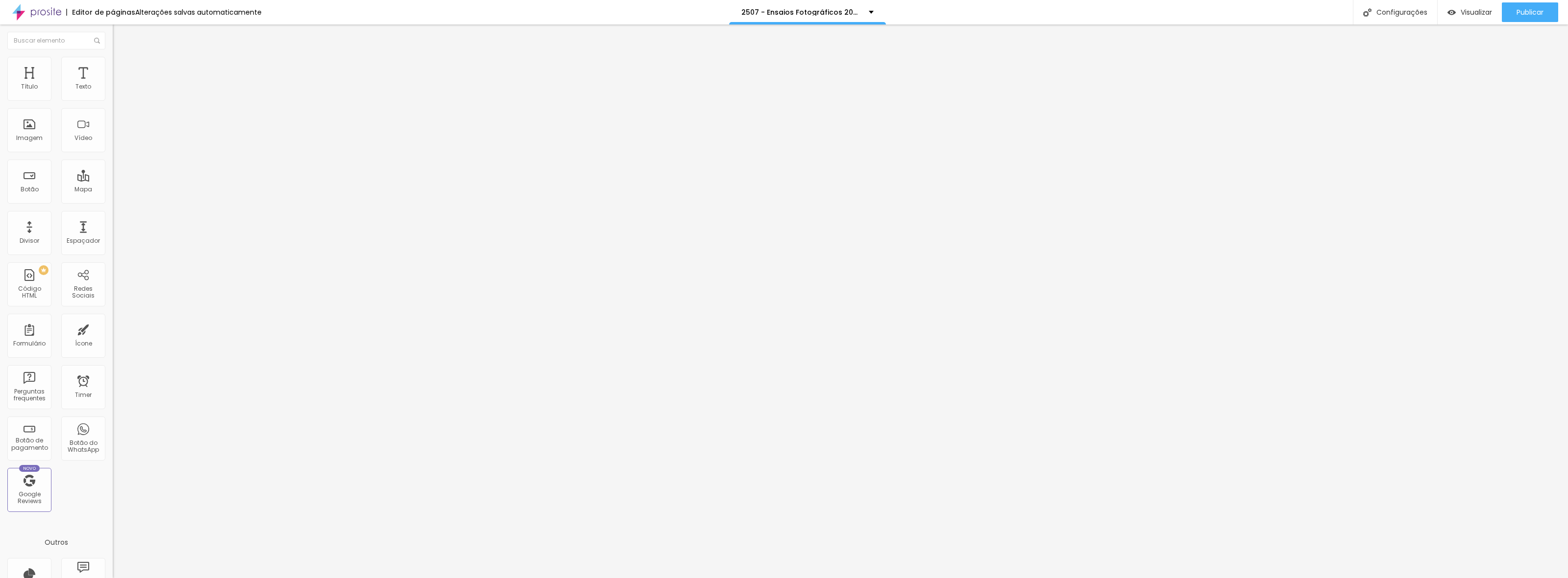
click at [1478, 578] on div at bounding box center [784, 588] width 1568 height 9
click at [112, 84] on span "Trocar imagem" at bounding box center [139, 80] width 53 height 8
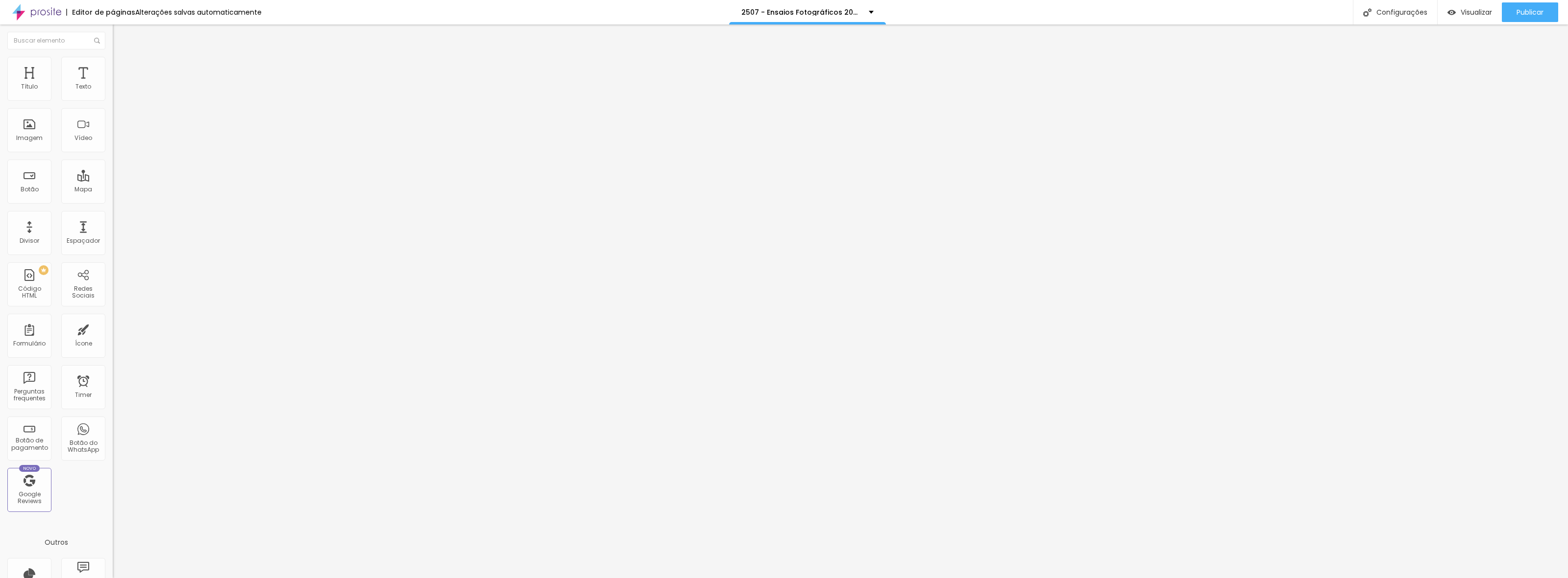
click at [112, 84] on span "Trocar imagem" at bounding box center [139, 80] width 53 height 8
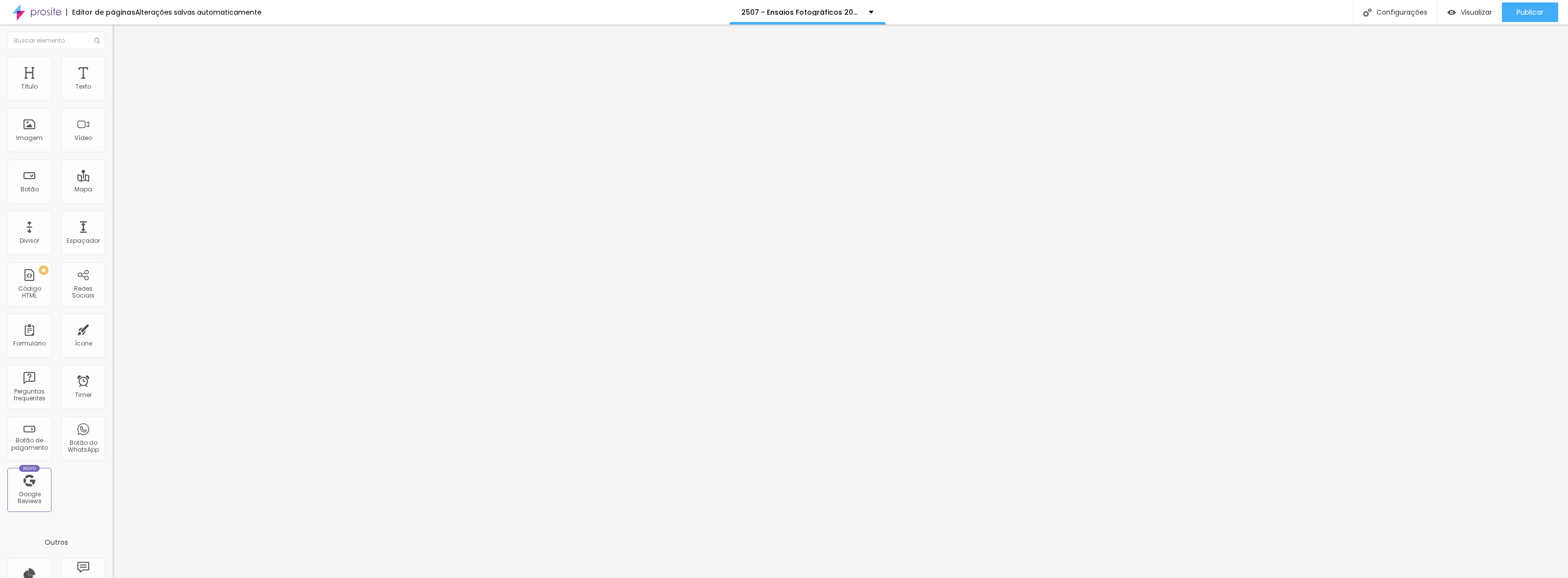
scroll to position [61, 0]
click at [112, 84] on span "Trocar imagem" at bounding box center [139, 80] width 53 height 8
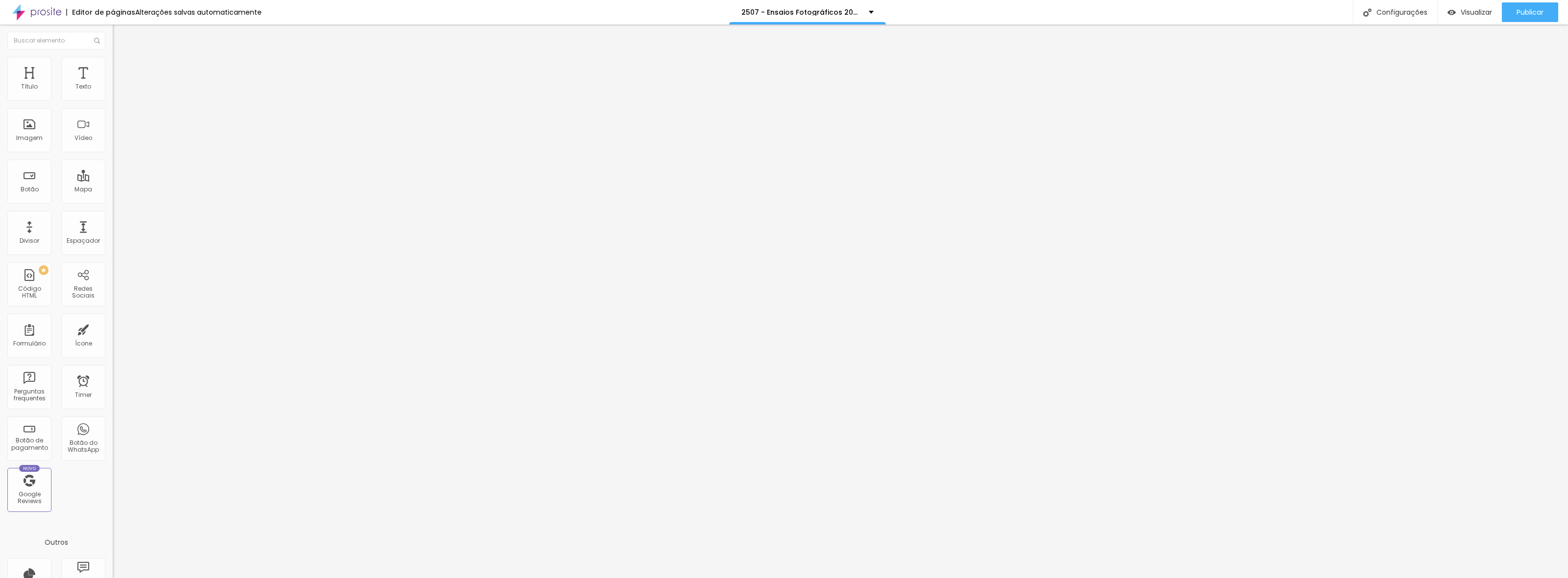
click at [112, 84] on span "Trocar imagem" at bounding box center [139, 80] width 53 height 8
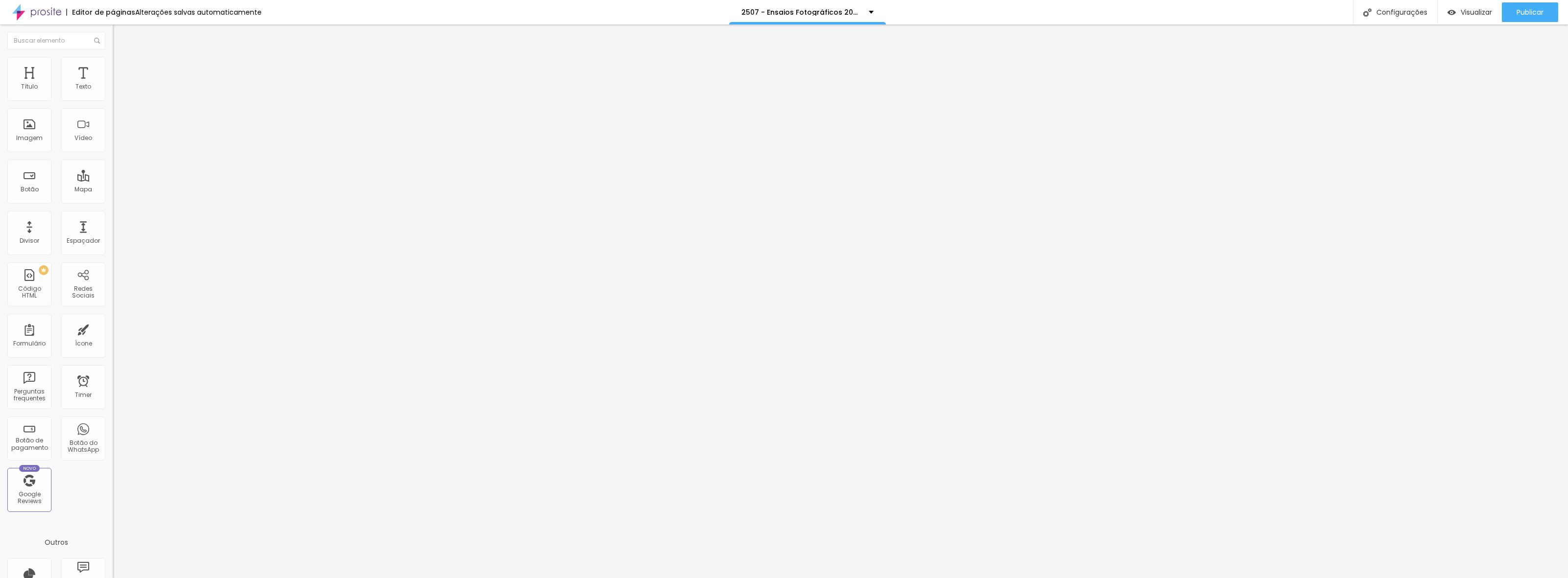
click at [1527, 14] on span "Publicar" at bounding box center [1530, 12] width 27 height 8
click at [112, 84] on span "Trocar imagem" at bounding box center [139, 80] width 53 height 8
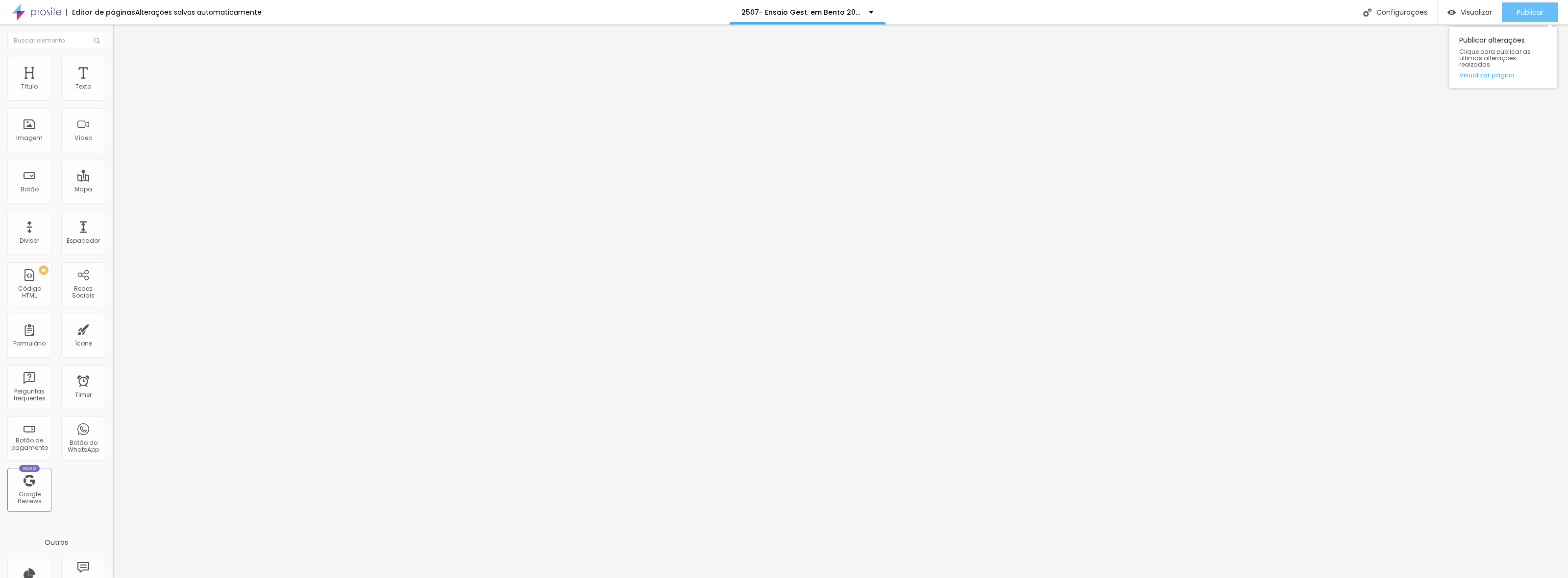
click at [1536, 14] on span "Publicar" at bounding box center [1530, 12] width 27 height 8
click at [112, 84] on span "Trocar imagem" at bounding box center [139, 80] width 53 height 8
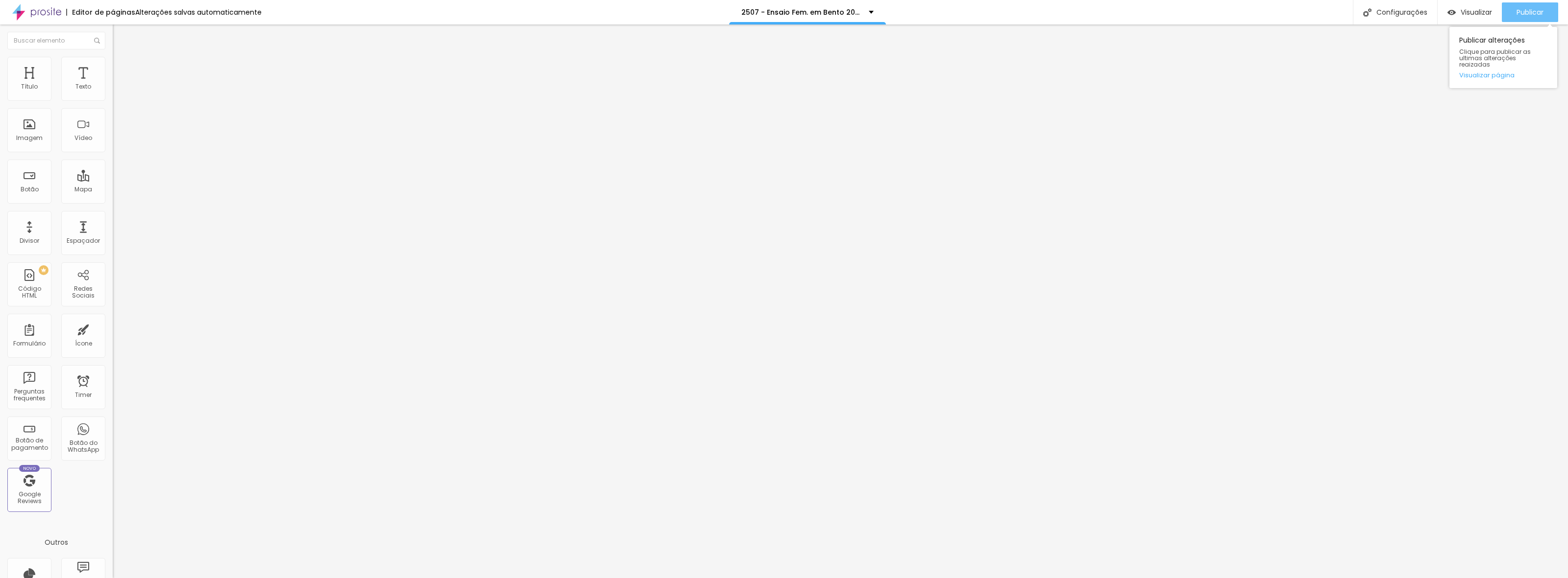
click at [1525, 15] on span "Publicar" at bounding box center [1530, 12] width 27 height 8
click at [112, 84] on span "Trocar imagem" at bounding box center [139, 80] width 53 height 8
click at [1525, 14] on span "Publicar" at bounding box center [1530, 12] width 27 height 8
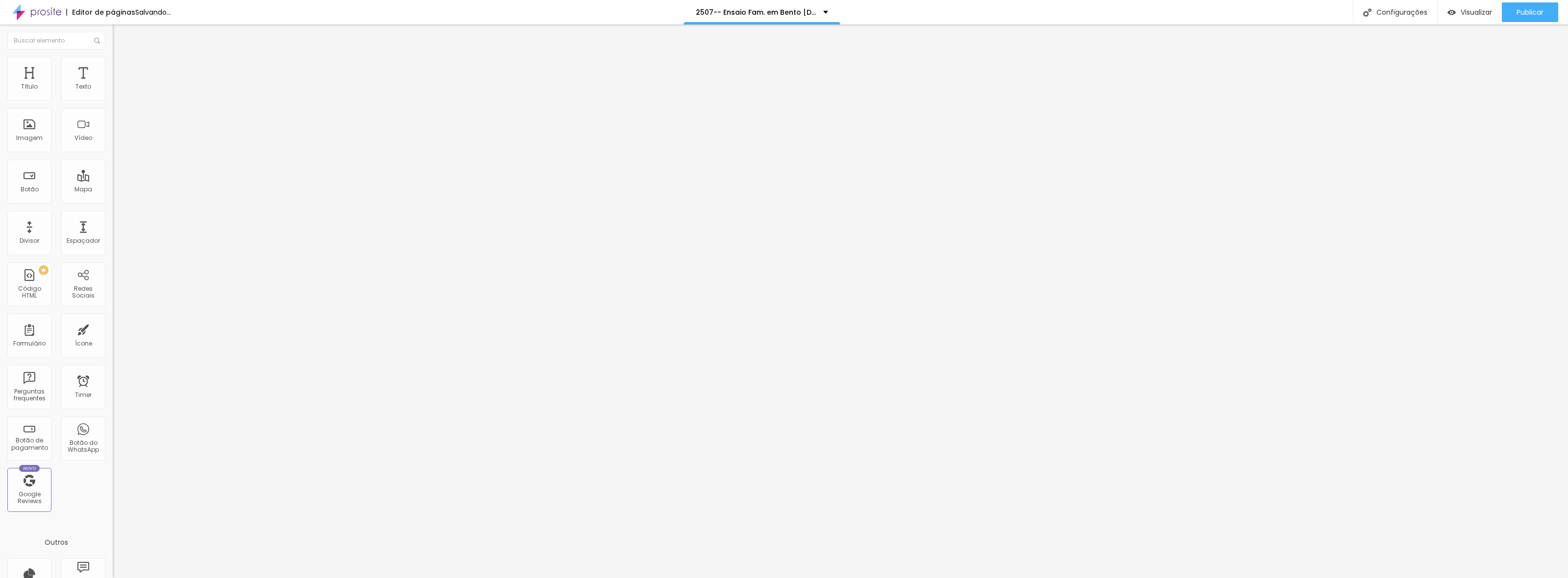
click at [112, 84] on span "Trocar imagem" at bounding box center [139, 80] width 53 height 8
click at [1540, 18] on div "Publicar" at bounding box center [1530, 12] width 27 height 20
click at [112, 84] on span "Trocar imagem" at bounding box center [139, 80] width 53 height 8
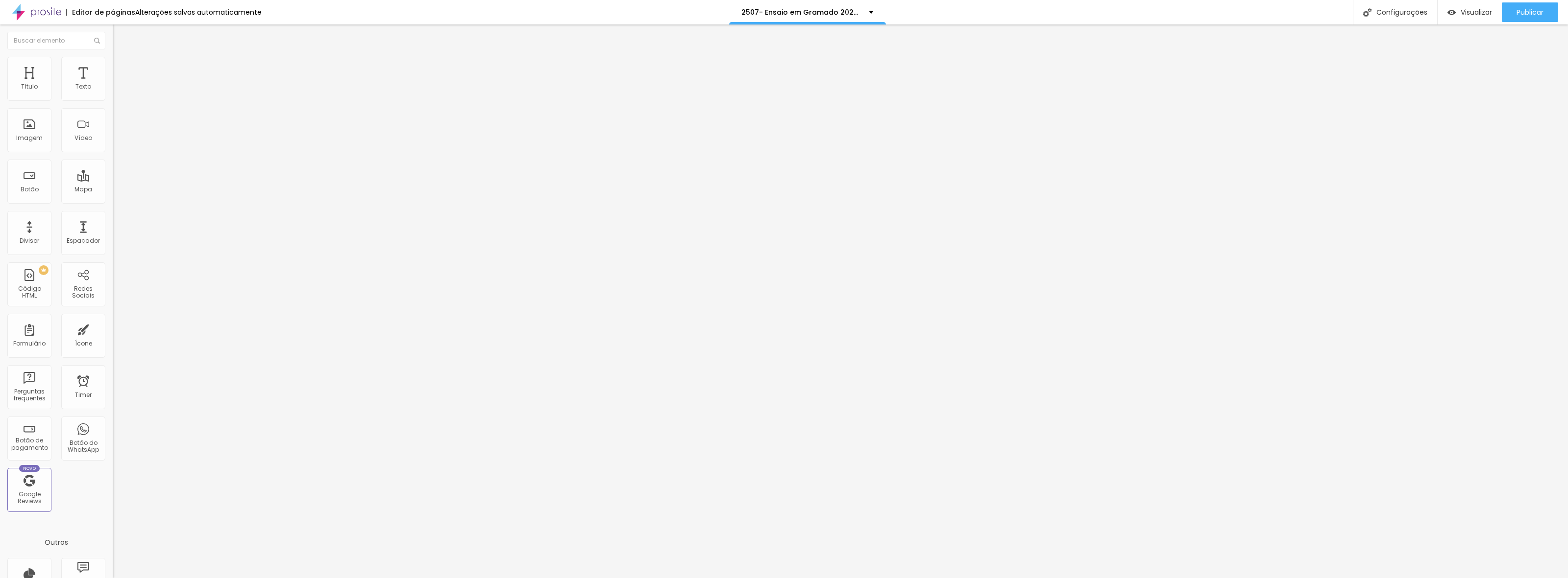
click at [112, 84] on span "Trocar imagem" at bounding box center [139, 80] width 53 height 8
drag, startPoint x: 127, startPoint y: 214, endPoint x: 939, endPoint y: 386, distance: 830.0
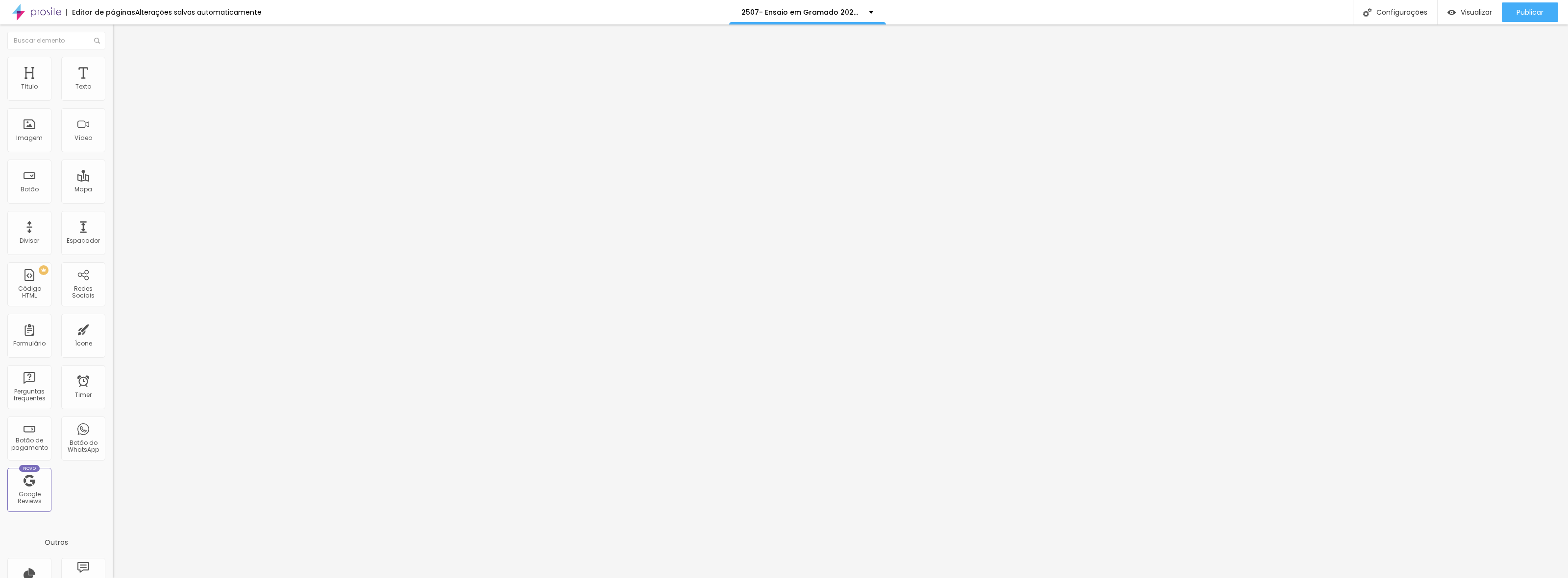
click at [112, 84] on span "Trocar imagem" at bounding box center [139, 80] width 53 height 8
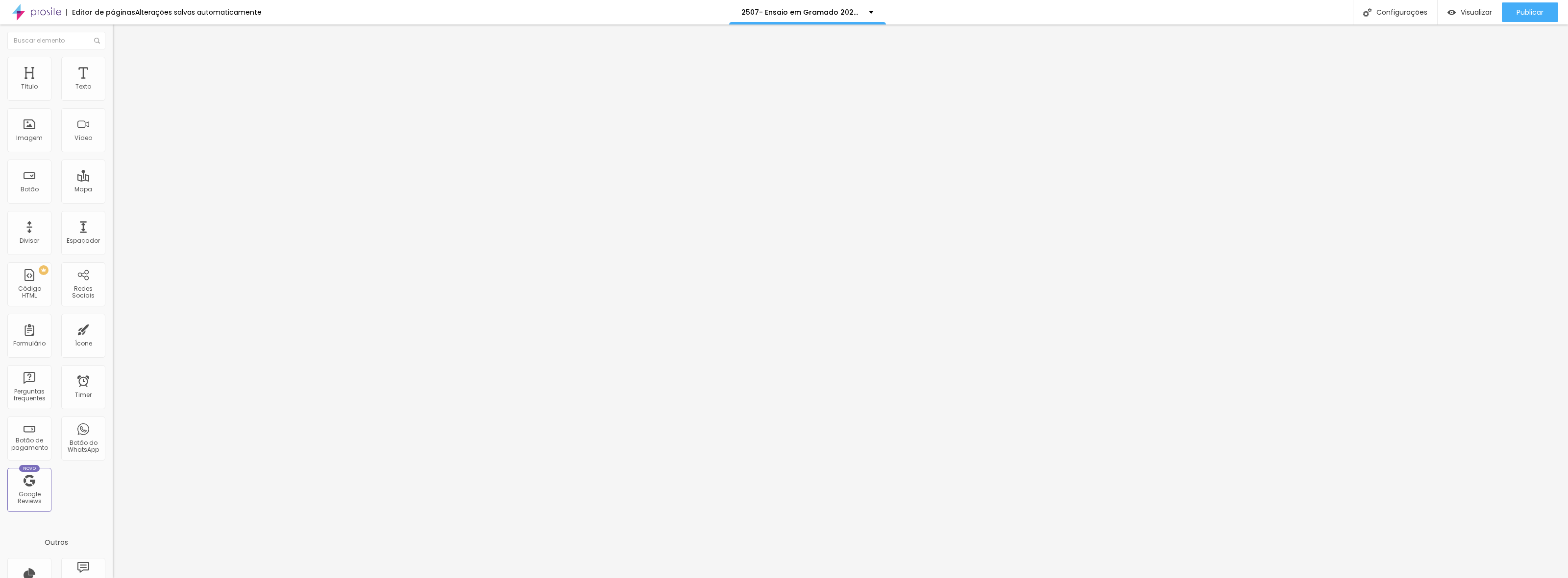
click at [1476, 578] on div at bounding box center [784, 588] width 1568 height 9
click at [112, 84] on span "Trocar imagem" at bounding box center [139, 80] width 53 height 8
click at [1370, 11] on div "Configurações" at bounding box center [1395, 12] width 84 height 25
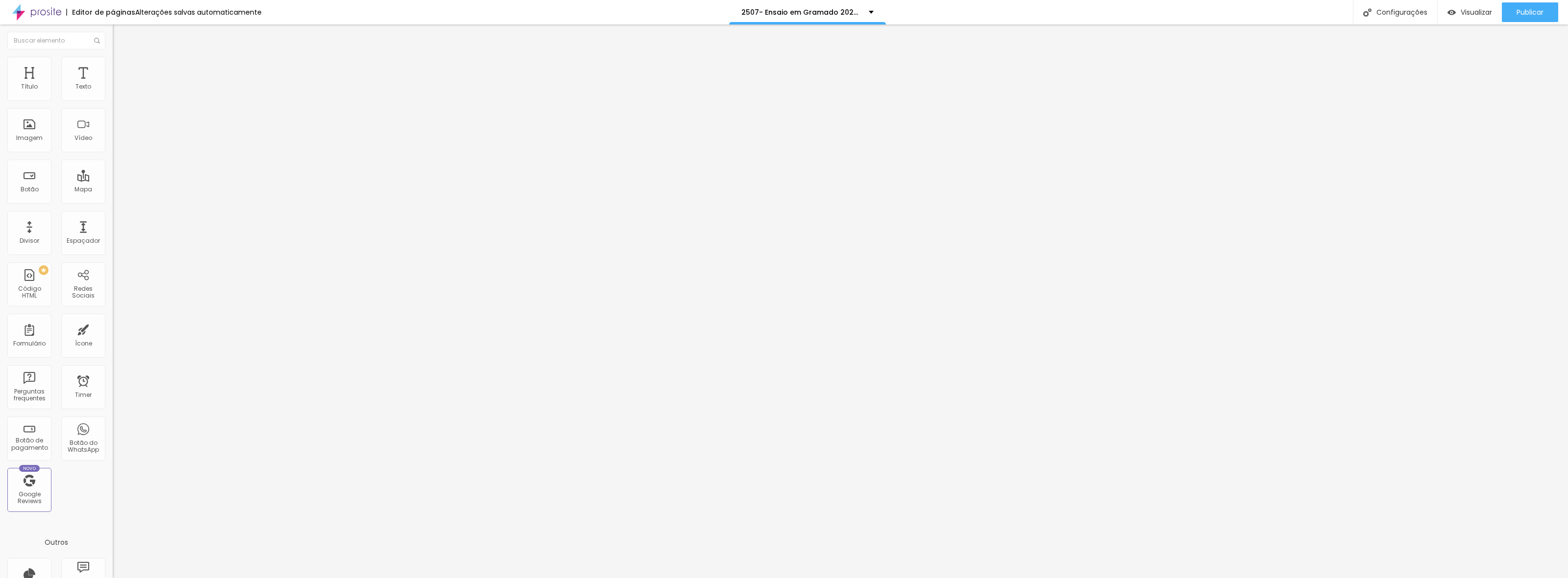
type input "/lp2u5j07c-ensaio-em-gramado-2025-2026"
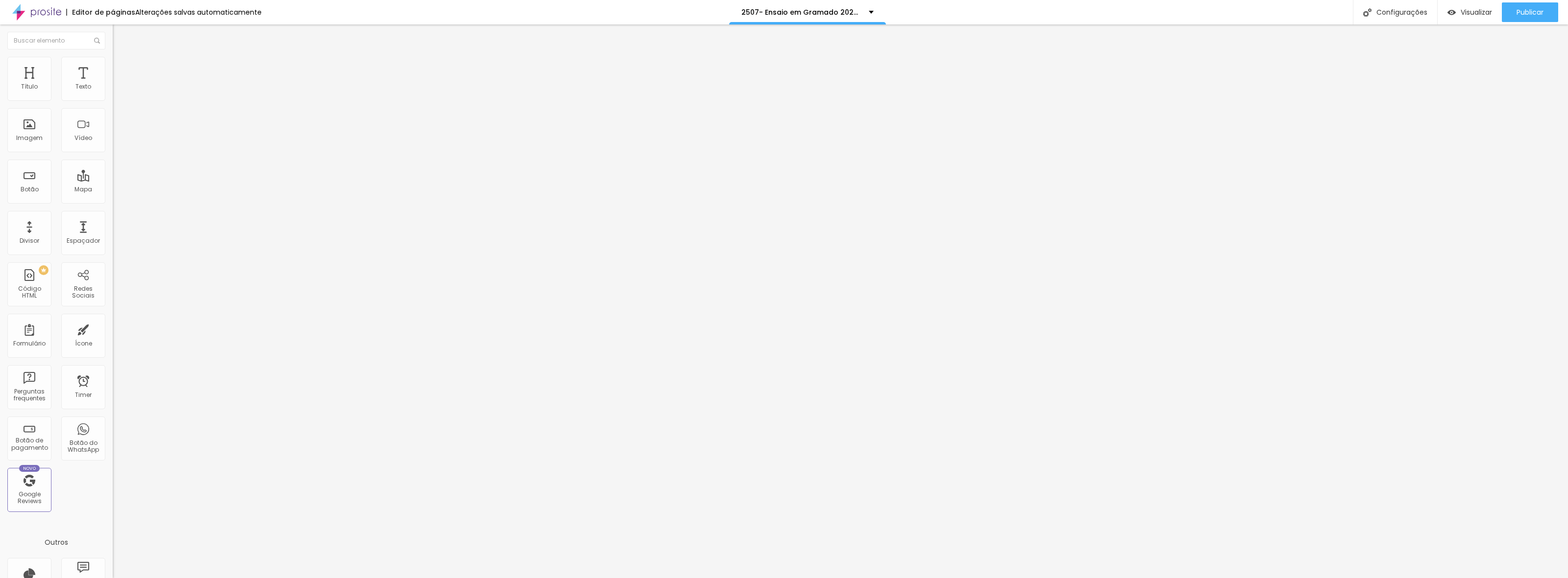
click at [963, 578] on div at bounding box center [784, 588] width 1568 height 9
click at [1504, 13] on button "Publicar" at bounding box center [1530, 12] width 57 height 20
click at [1542, 9] on span "Publicar" at bounding box center [1530, 12] width 27 height 8
click at [1539, 18] on div "Publicar" at bounding box center [1530, 12] width 27 height 20
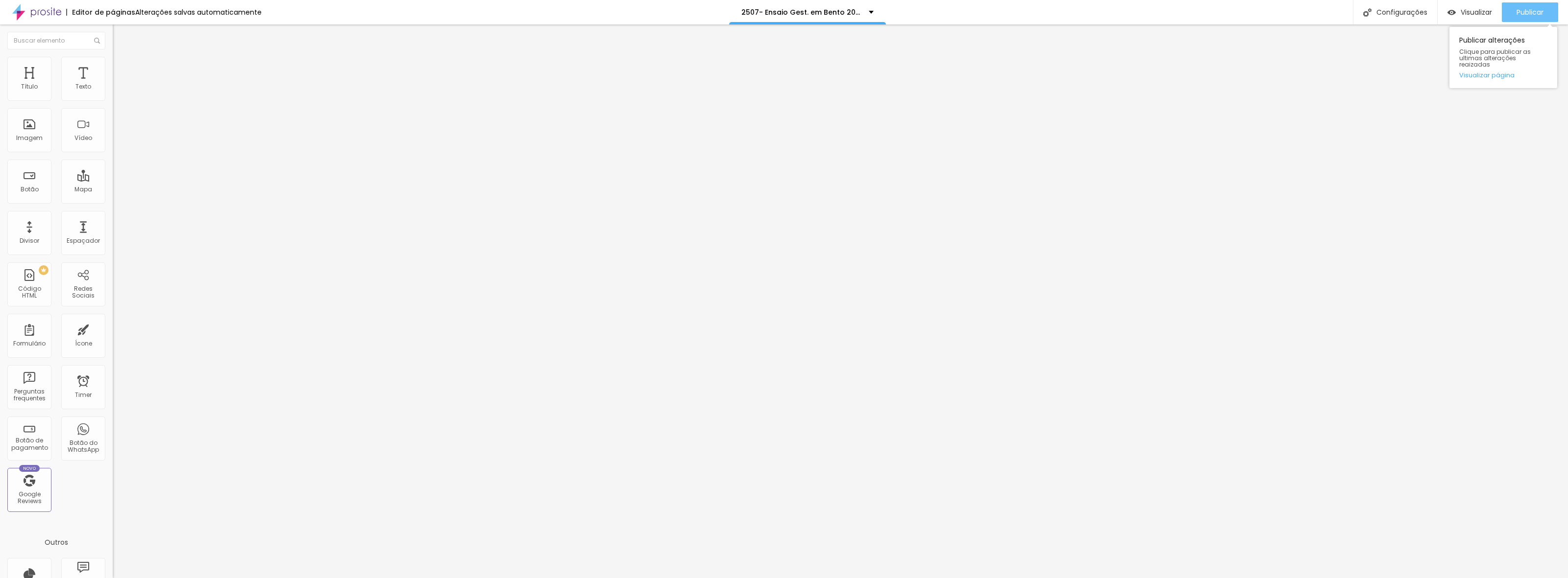
click at [1529, 8] on span "Publicar" at bounding box center [1530, 12] width 27 height 8
drag, startPoint x: 1532, startPoint y: 11, endPoint x: 1491, endPoint y: 7, distance: 41.2
click at [1532, 11] on span "Publicar" at bounding box center [1530, 12] width 27 height 8
drag, startPoint x: 1517, startPoint y: 2, endPoint x: 1493, endPoint y: 1, distance: 24.0
click at [1517, 2] on div "Publicar" at bounding box center [1530, 12] width 27 height 20
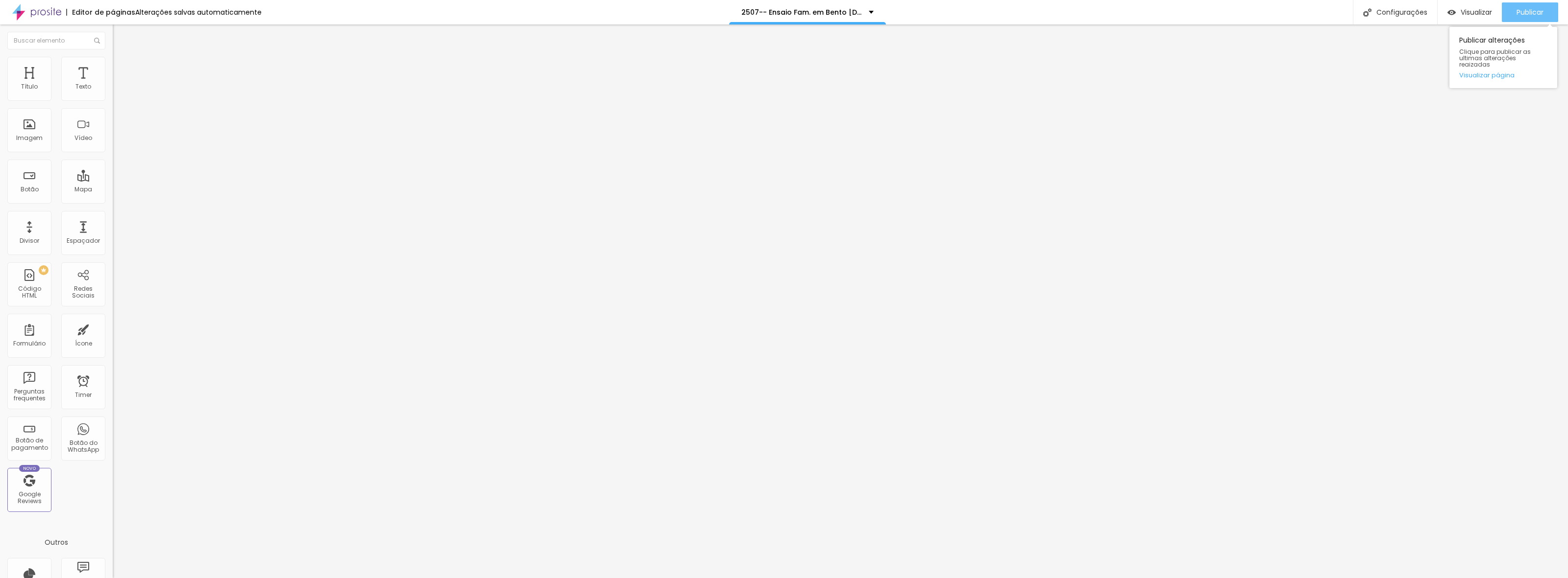
click at [1527, 14] on span "Publicar" at bounding box center [1530, 12] width 27 height 8
click at [112, 84] on span "Trocar imagem" at bounding box center [139, 80] width 53 height 8
drag, startPoint x: 325, startPoint y: 212, endPoint x: 348, endPoint y: 216, distance: 23.3
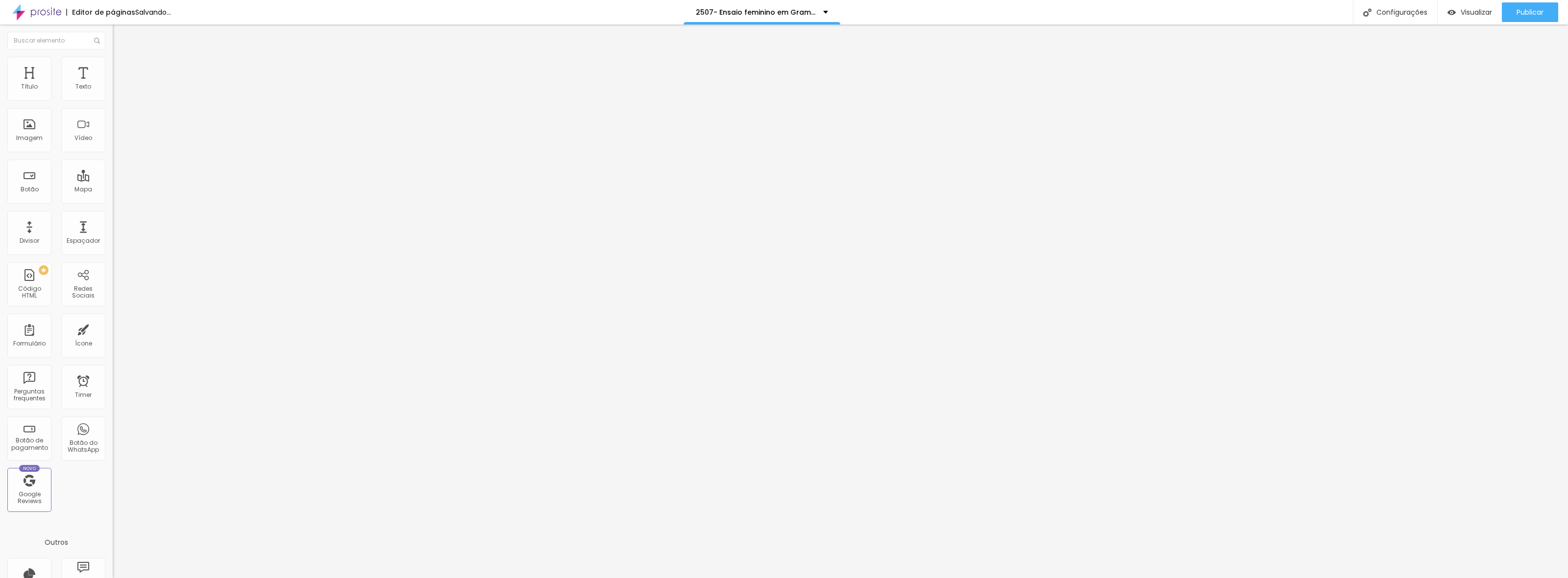
click at [112, 84] on span "Trocar imagem" at bounding box center [139, 80] width 53 height 8
drag, startPoint x: 116, startPoint y: 214, endPoint x: 214, endPoint y: 226, distance: 98.7
click at [112, 84] on span "Trocar imagem" at bounding box center [139, 80] width 53 height 8
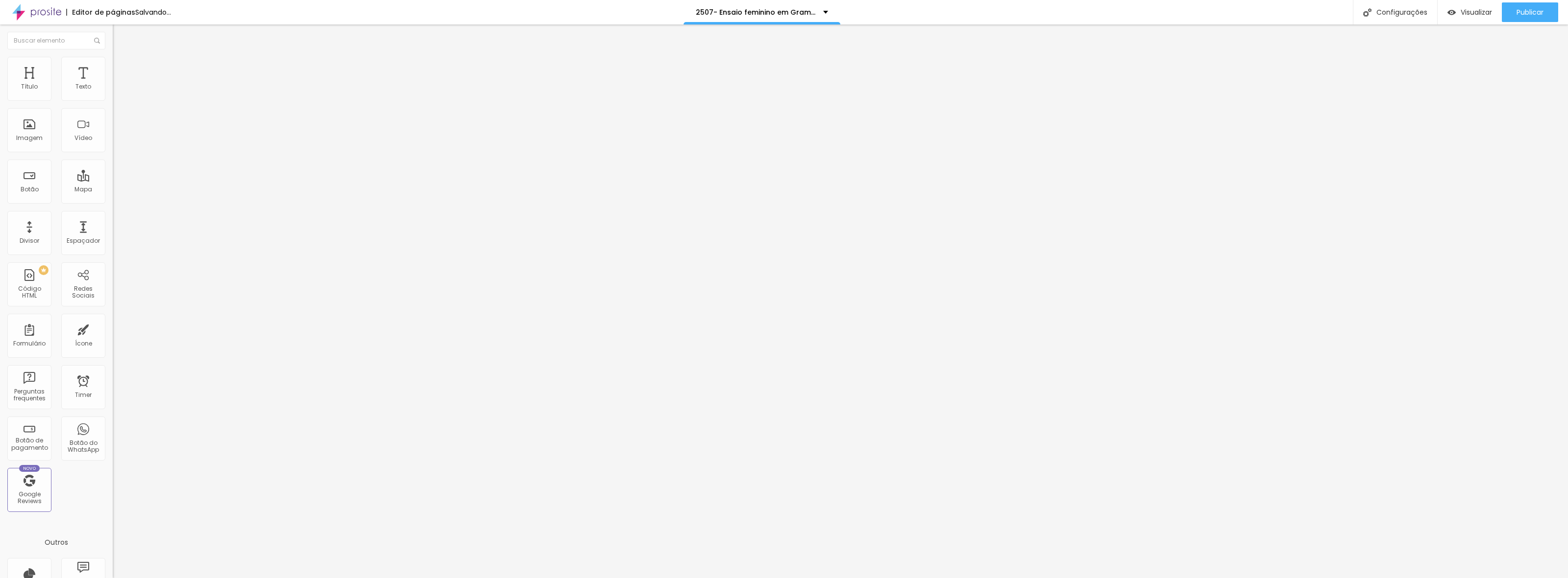
click at [112, 84] on span "Trocar imagem" at bounding box center [139, 80] width 53 height 8
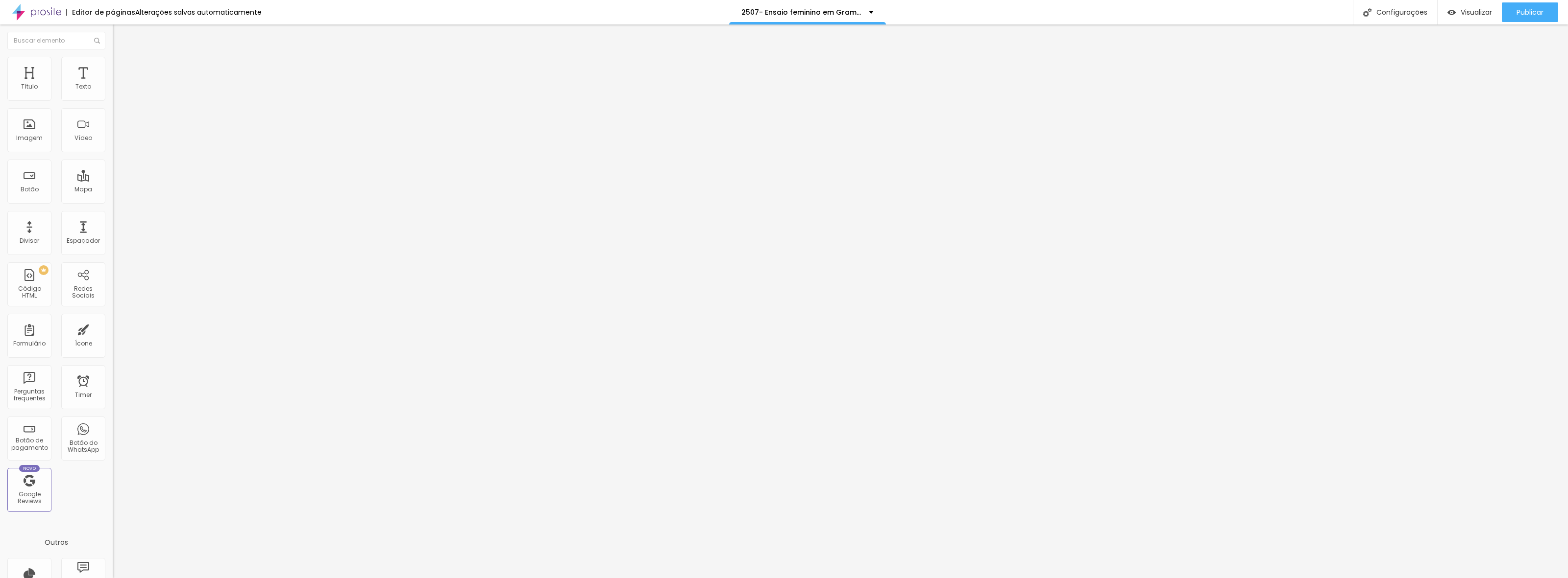
click at [112, 84] on span "Trocar imagem" at bounding box center [139, 80] width 53 height 8
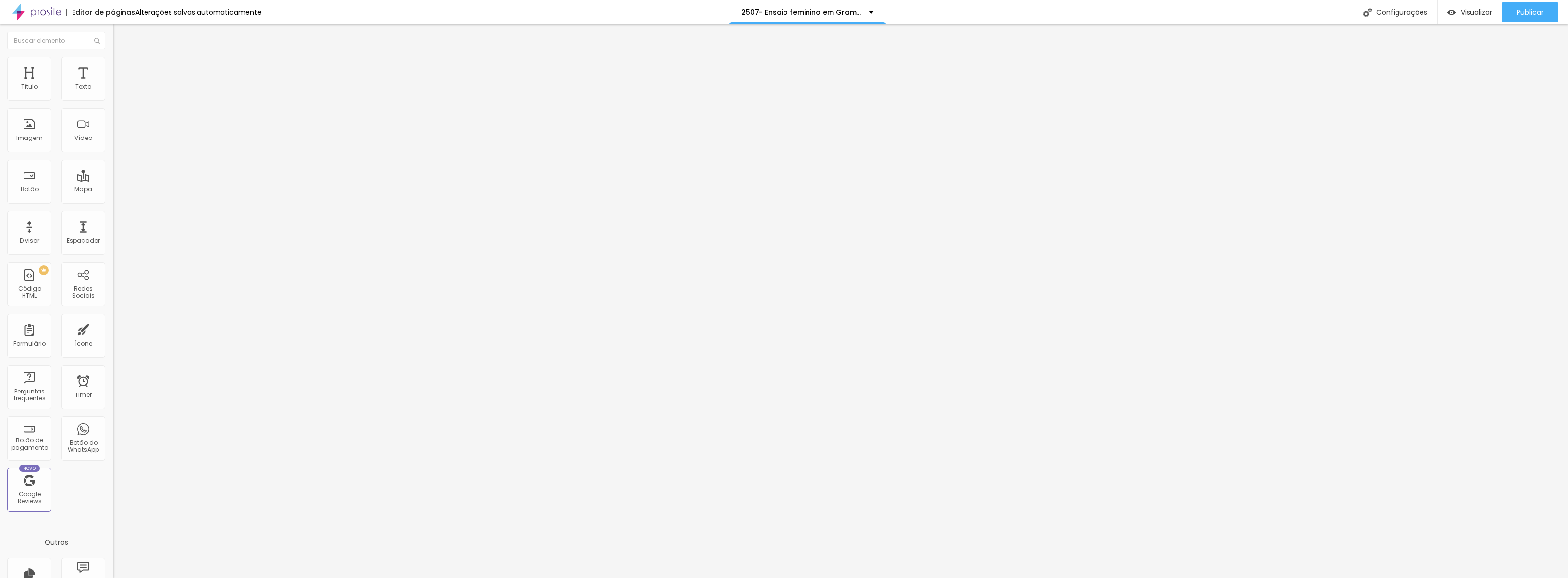
click at [1519, 20] on div "Publicar" at bounding box center [1530, 12] width 27 height 20
click at [1391, 9] on div "Configurações" at bounding box center [1386, 12] width 84 height 25
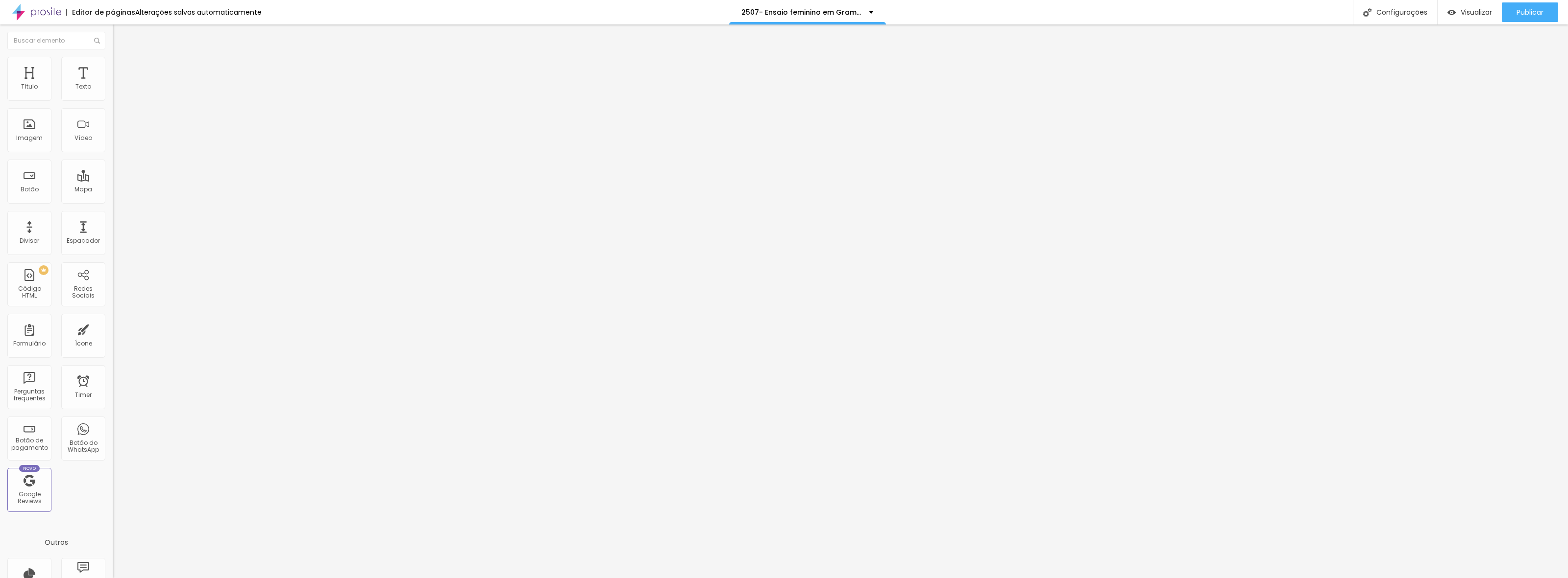
type input "/2et5f0y7-ensaio-feminino-em-gramado-2025-2026"
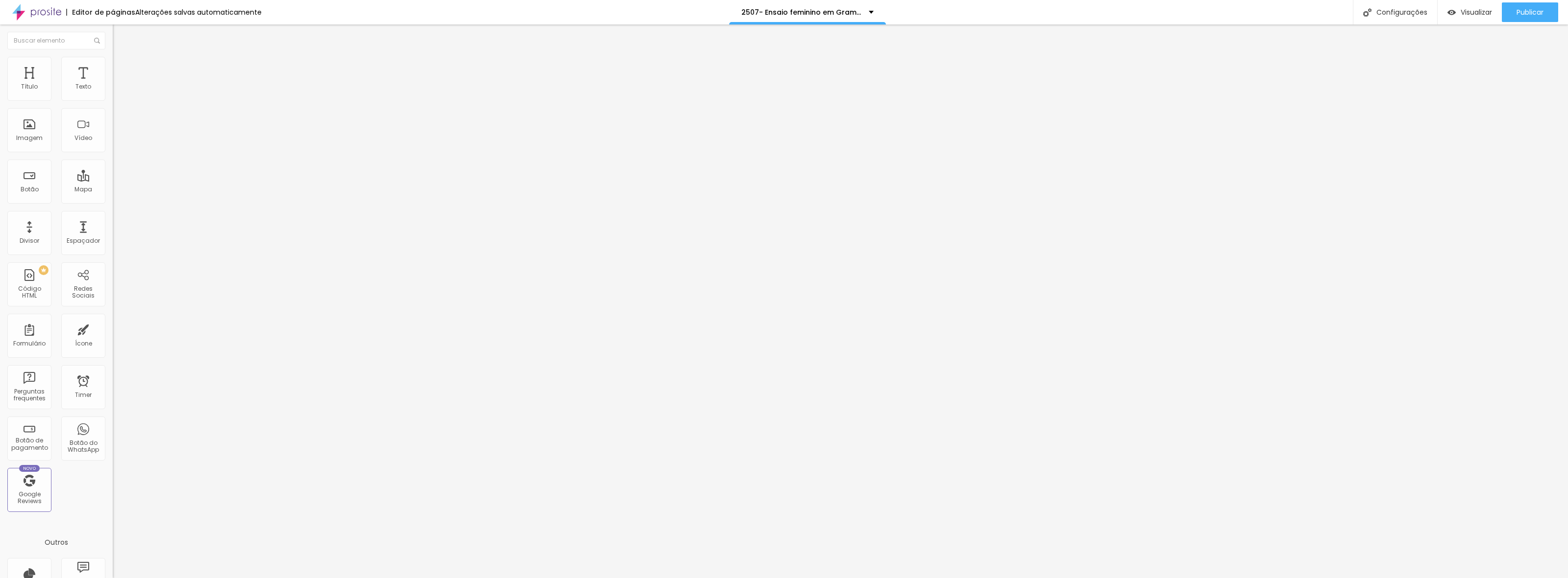
click at [963, 578] on div at bounding box center [784, 588] width 1568 height 9
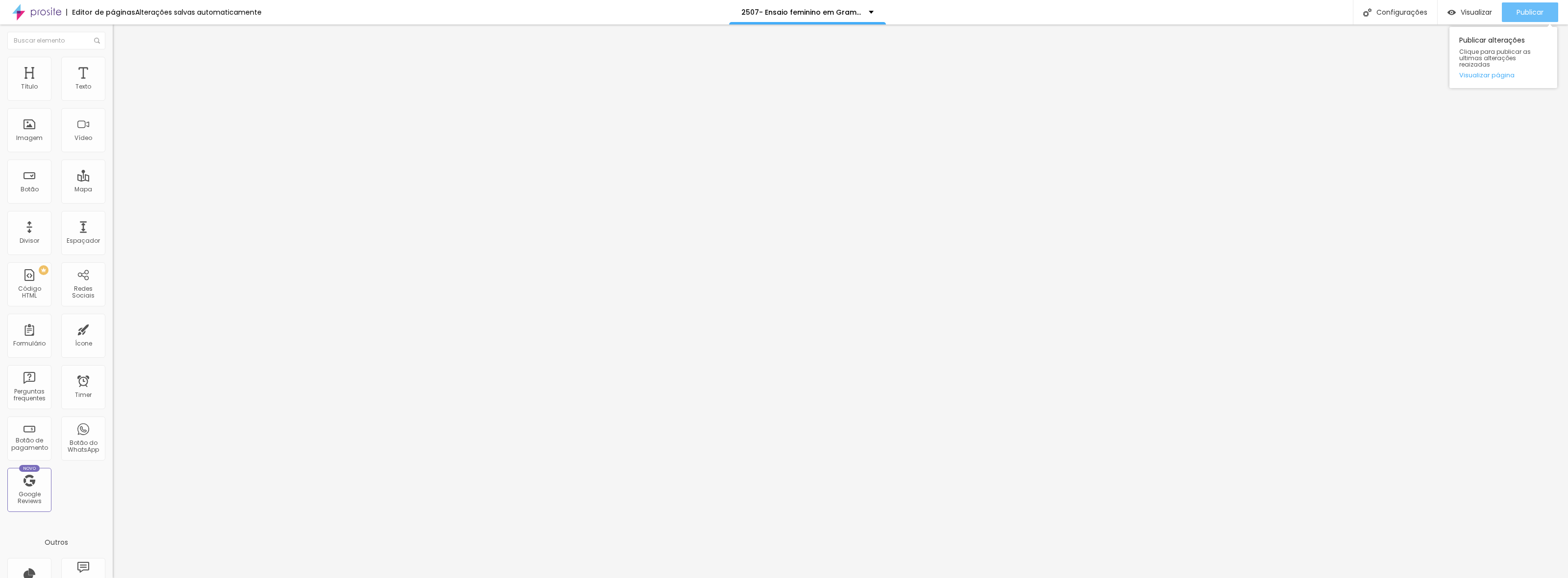
click at [1530, 11] on span "Publicar" at bounding box center [1530, 12] width 27 height 8
click at [112, 84] on span "Trocar imagem" at bounding box center [139, 80] width 53 height 8
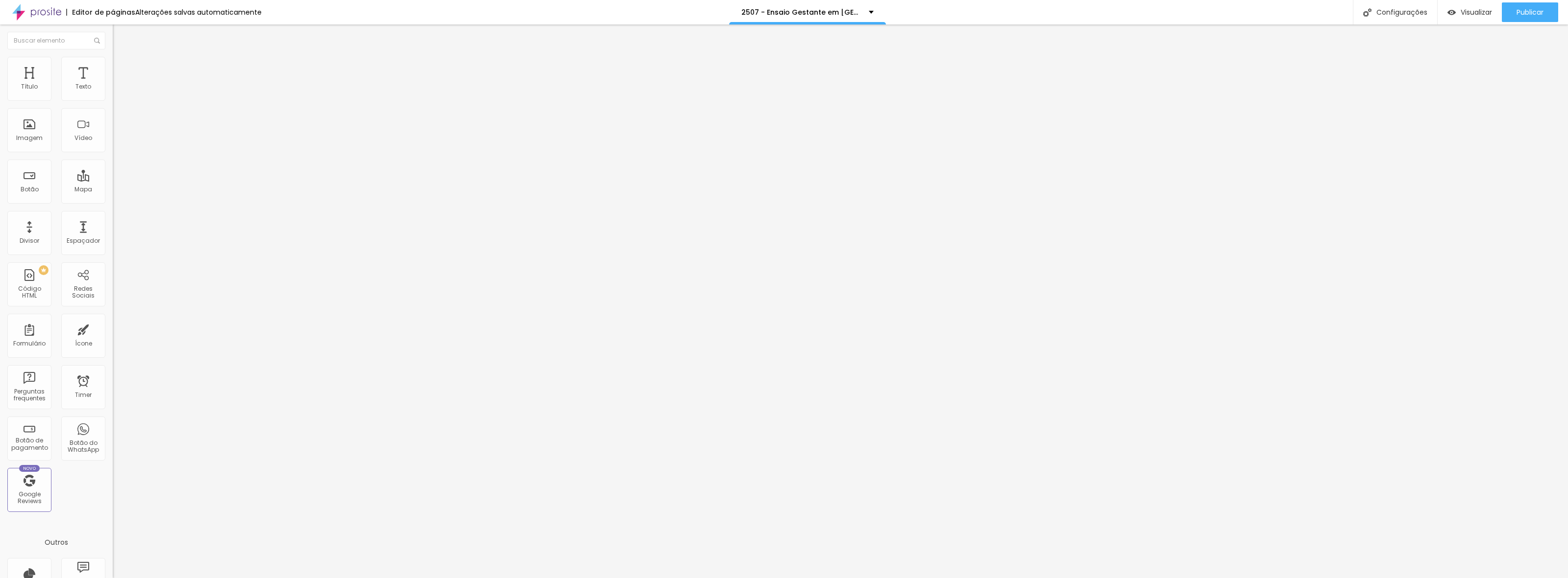
drag, startPoint x: 144, startPoint y: 228, endPoint x: 188, endPoint y: 225, distance: 44.1
click at [112, 84] on span "Trocar imagem" at bounding box center [139, 80] width 53 height 8
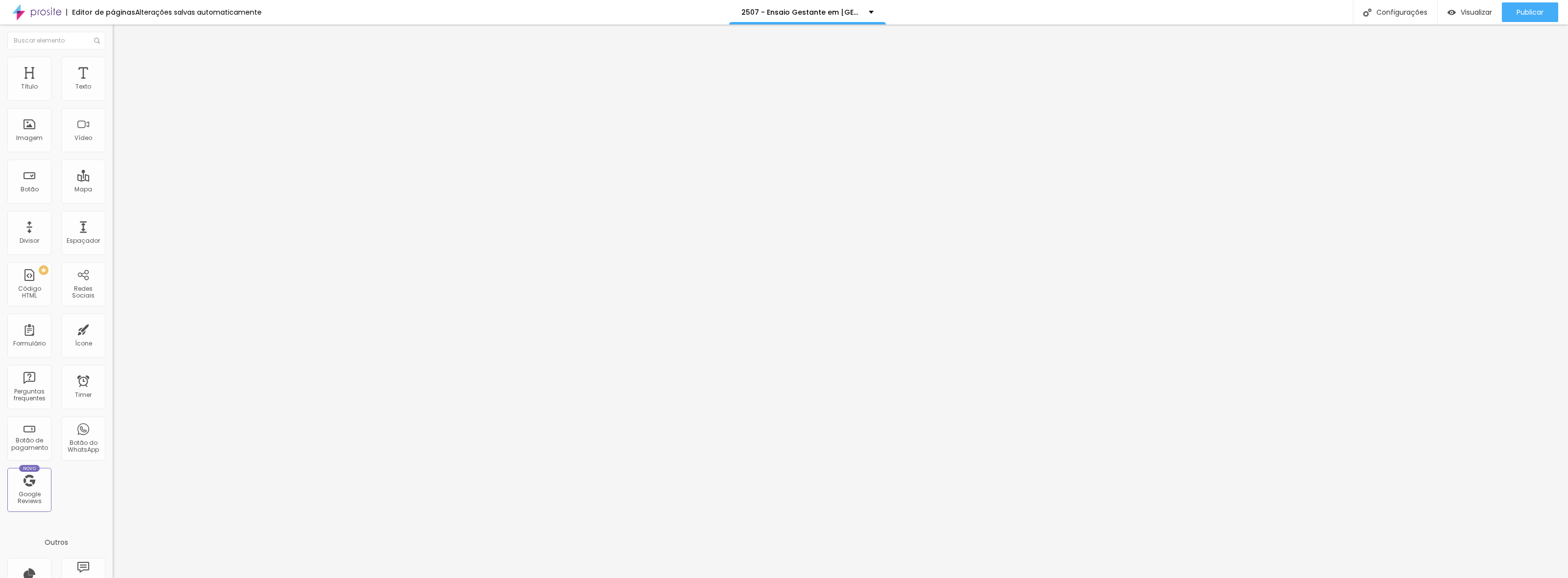
click at [112, 84] on span "Trocar imagem" at bounding box center [139, 80] width 53 height 8
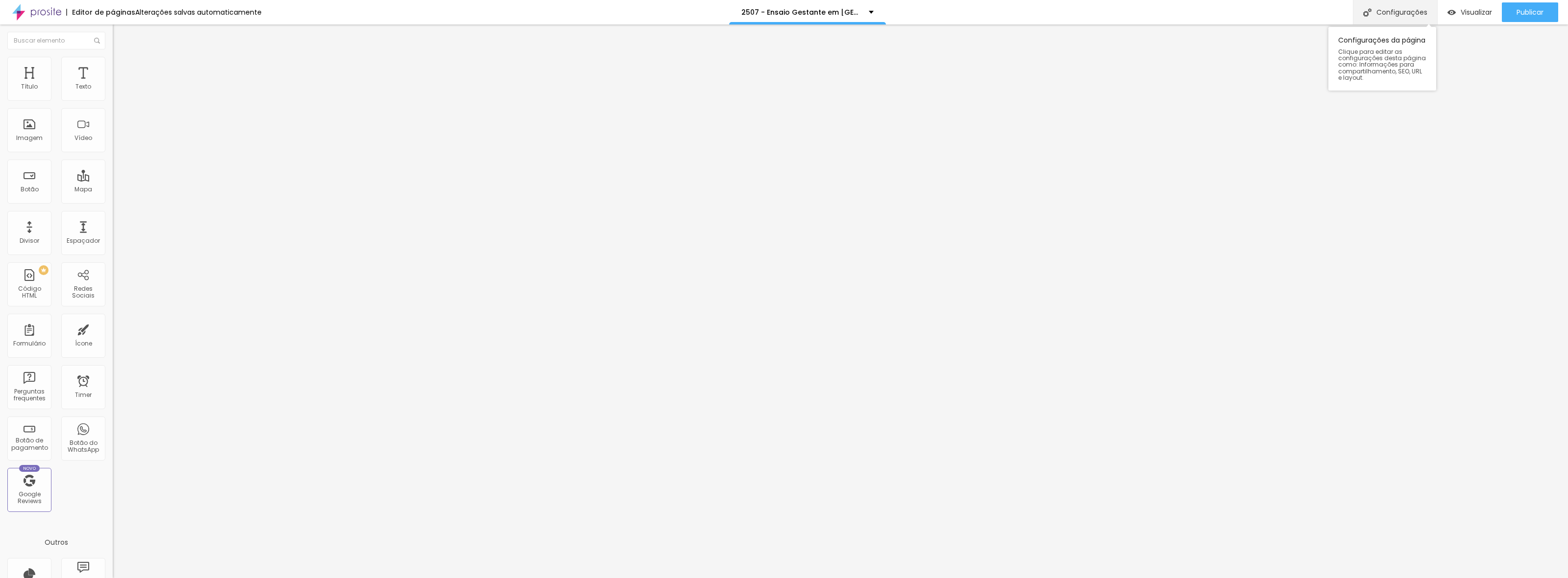
click at [1395, 18] on div "Configurações" at bounding box center [1395, 12] width 84 height 25
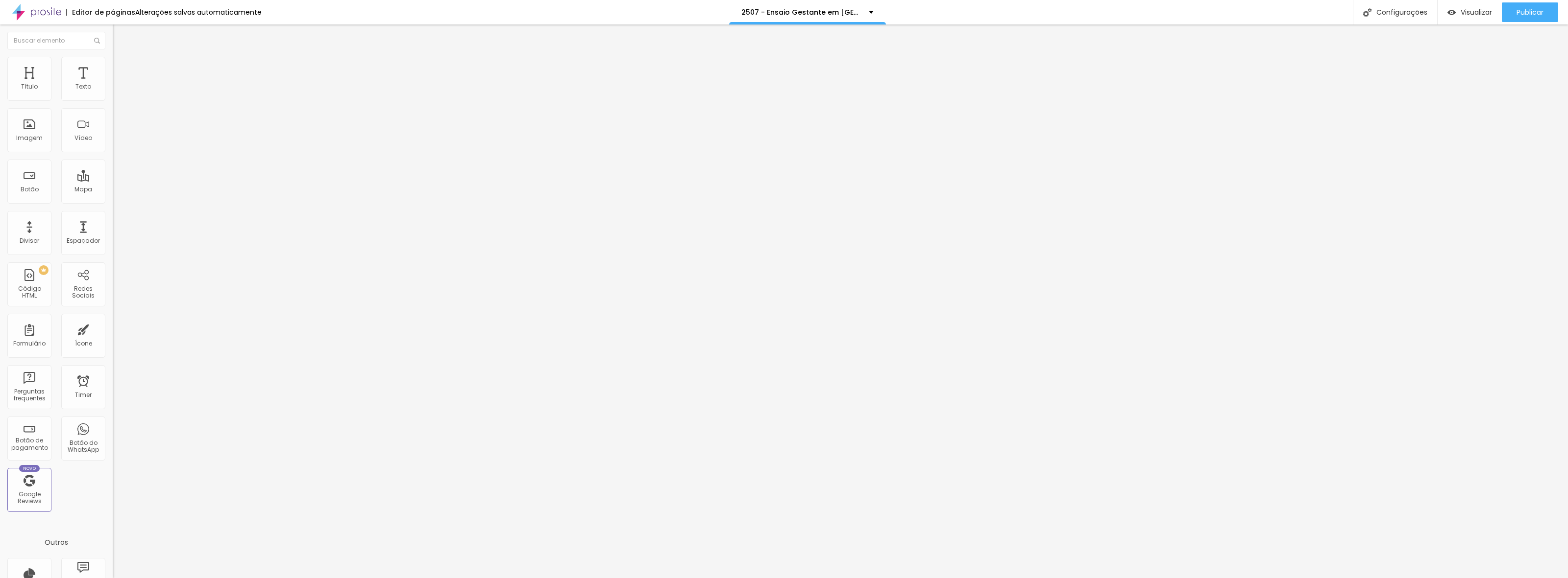
type input "/h2s5g0u7-ensaio-gestante-em-gramado-2025-2026"
click at [951, 578] on div "Configurações da página" at bounding box center [784, 580] width 1568 height 6
click at [958, 578] on div at bounding box center [784, 588] width 1568 height 9
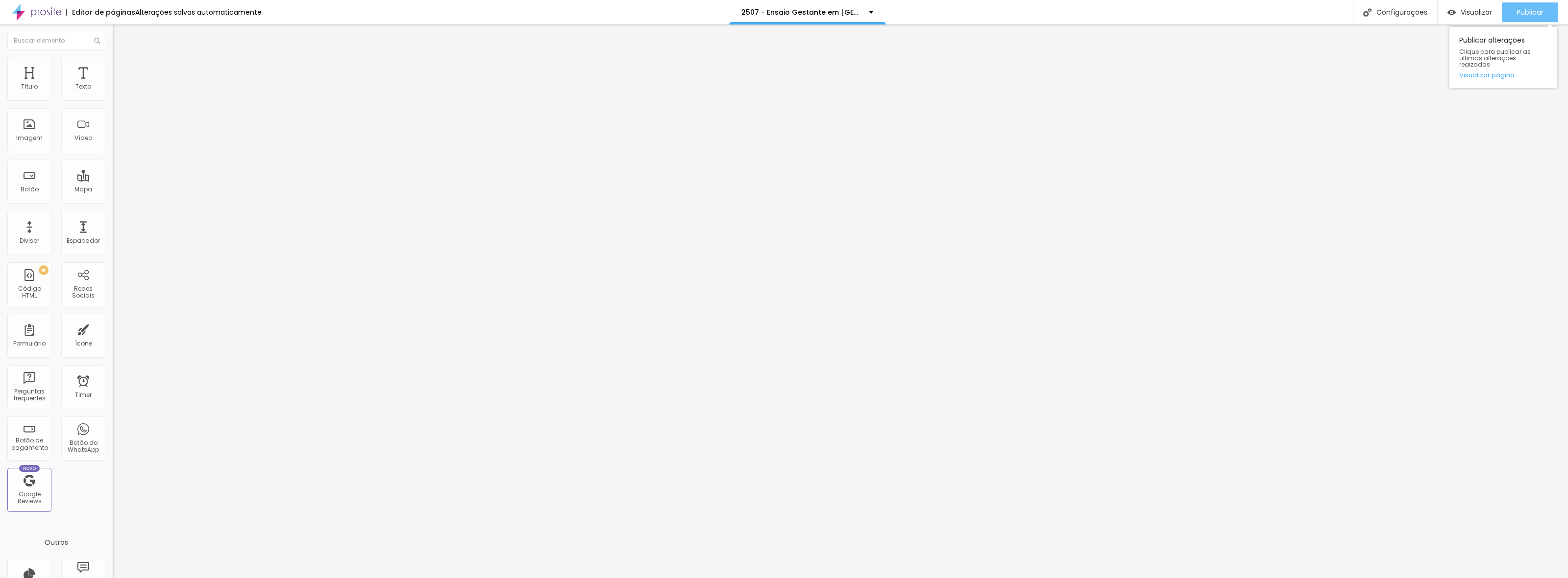
click at [1541, 12] on span "Publicar" at bounding box center [1530, 12] width 27 height 8
click at [112, 84] on span "Trocar imagem" at bounding box center [139, 80] width 53 height 8
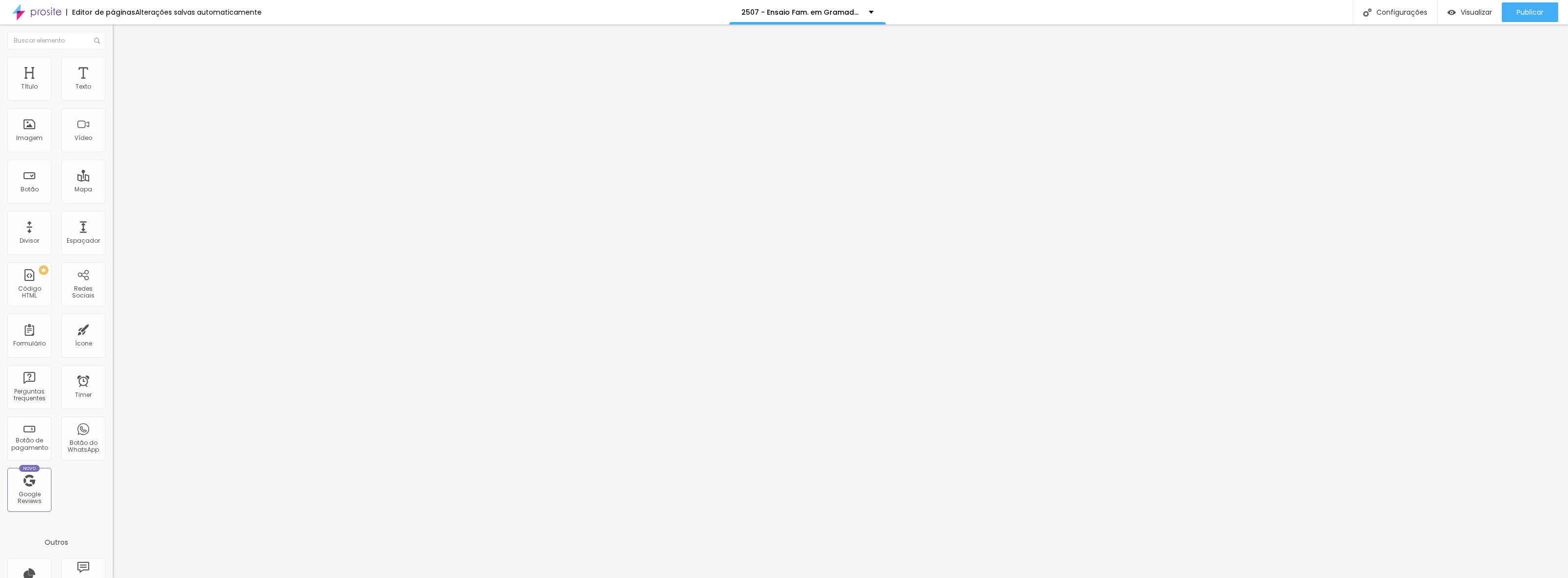
drag, startPoint x: 131, startPoint y: 199, endPoint x: 182, endPoint y: 206, distance: 51.5
click at [112, 84] on span "Trocar imagem" at bounding box center [139, 80] width 53 height 8
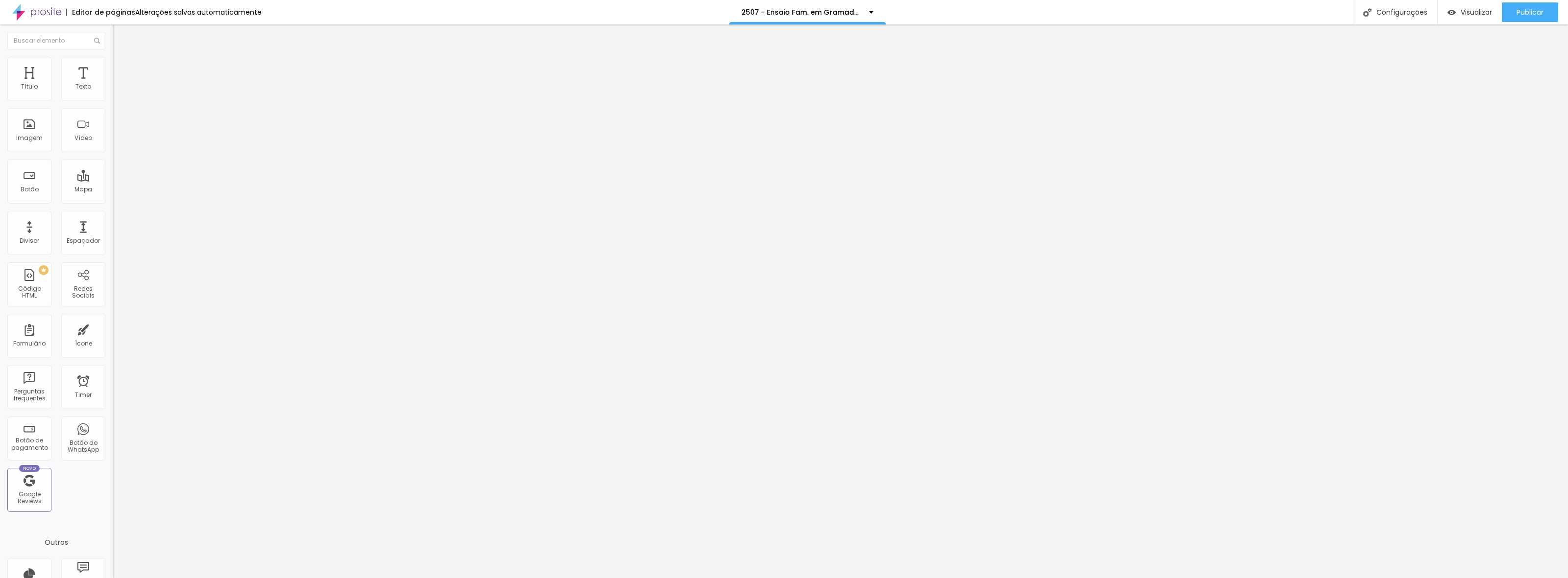
click at [112, 84] on span "Trocar imagem" at bounding box center [139, 80] width 53 height 8
click at [1380, 14] on div "Configurações" at bounding box center [1395, 12] width 84 height 25
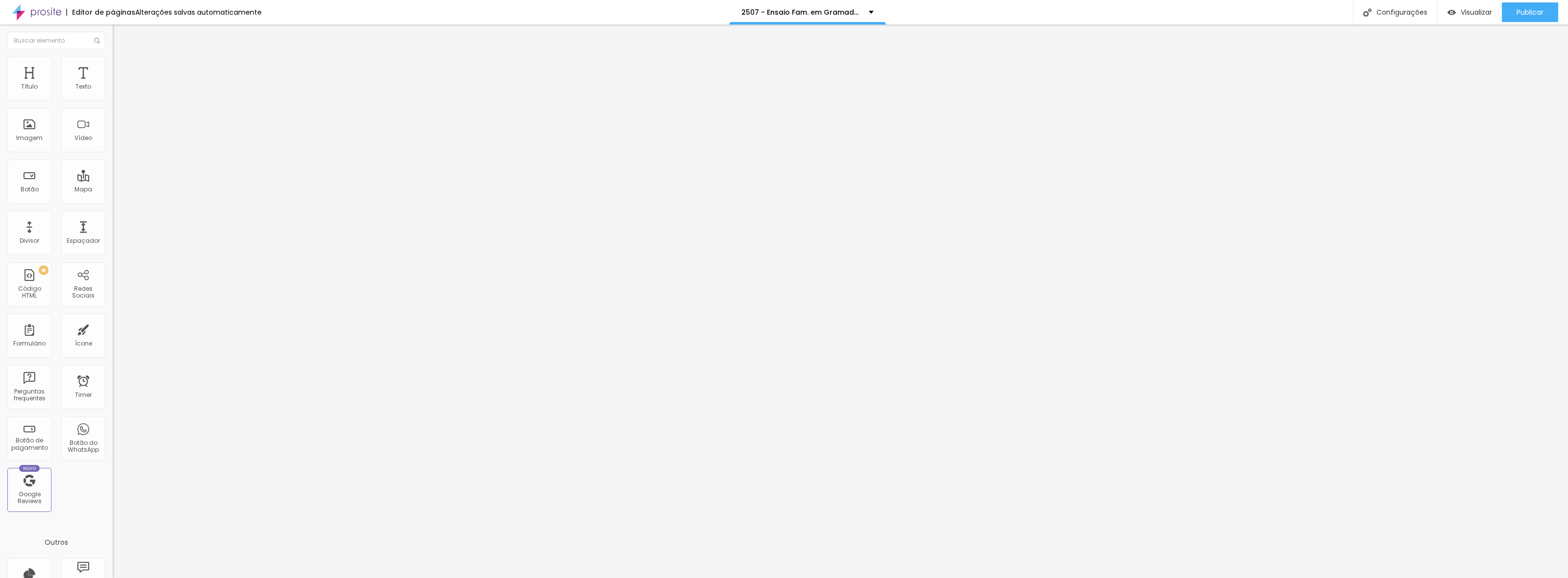
type input "/2es5pf0l7-ensaio-fam-em-gramado-2025-2026"
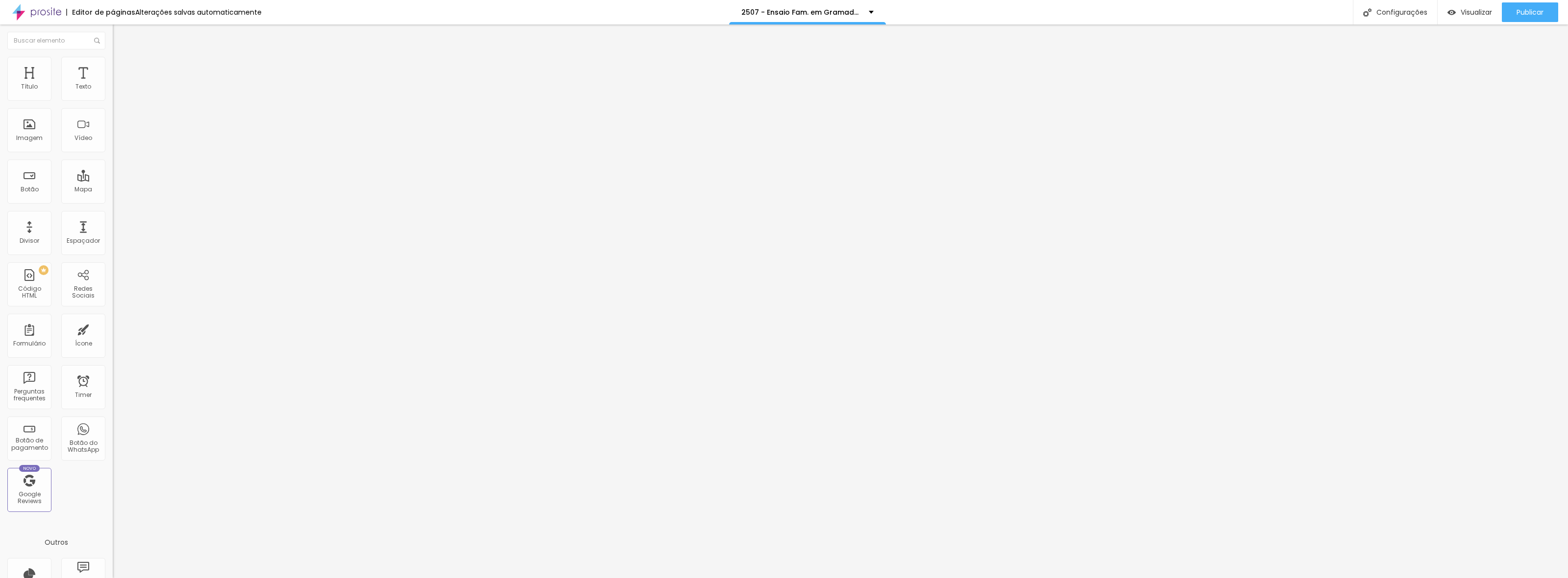
drag, startPoint x: 936, startPoint y: 401, endPoint x: 943, endPoint y: 401, distance: 7.0
type textarea "Fotógrafo premiado internacionalmente e especializado em fotografia de familia."
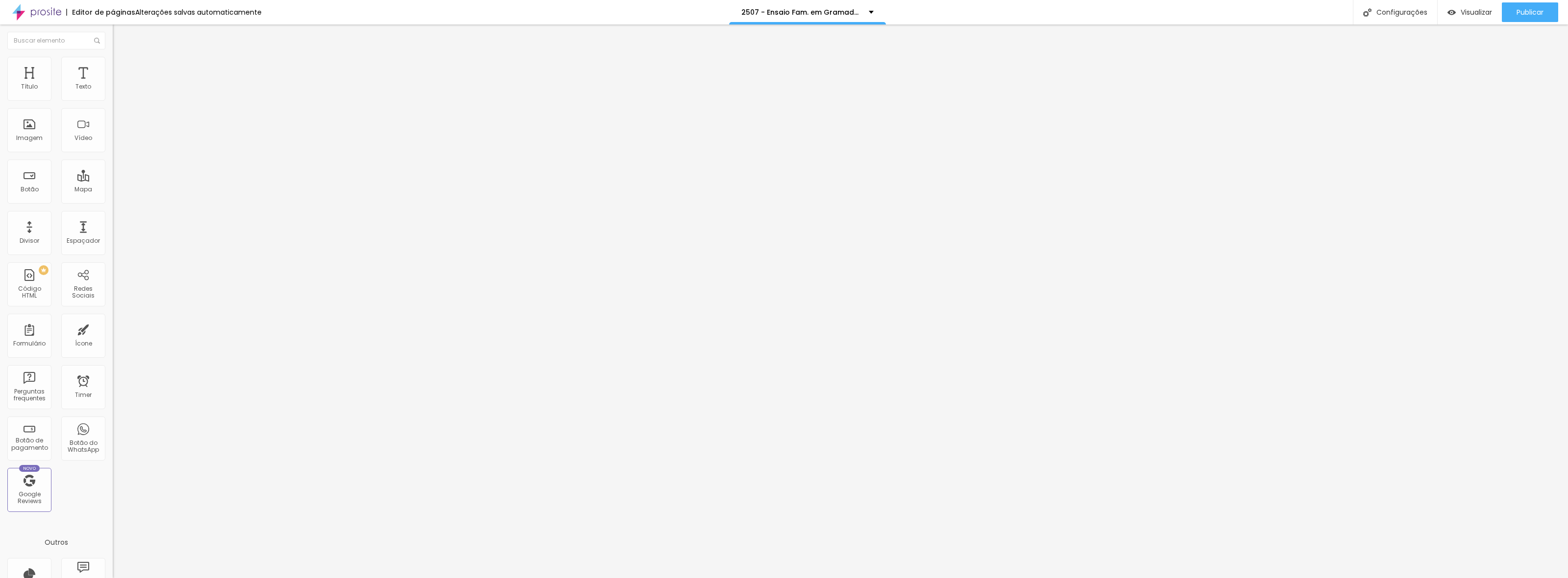
click at [955, 578] on div at bounding box center [784, 588] width 1568 height 9
drag, startPoint x: 1549, startPoint y: 12, endPoint x: 1502, endPoint y: 12, distance: 47.0
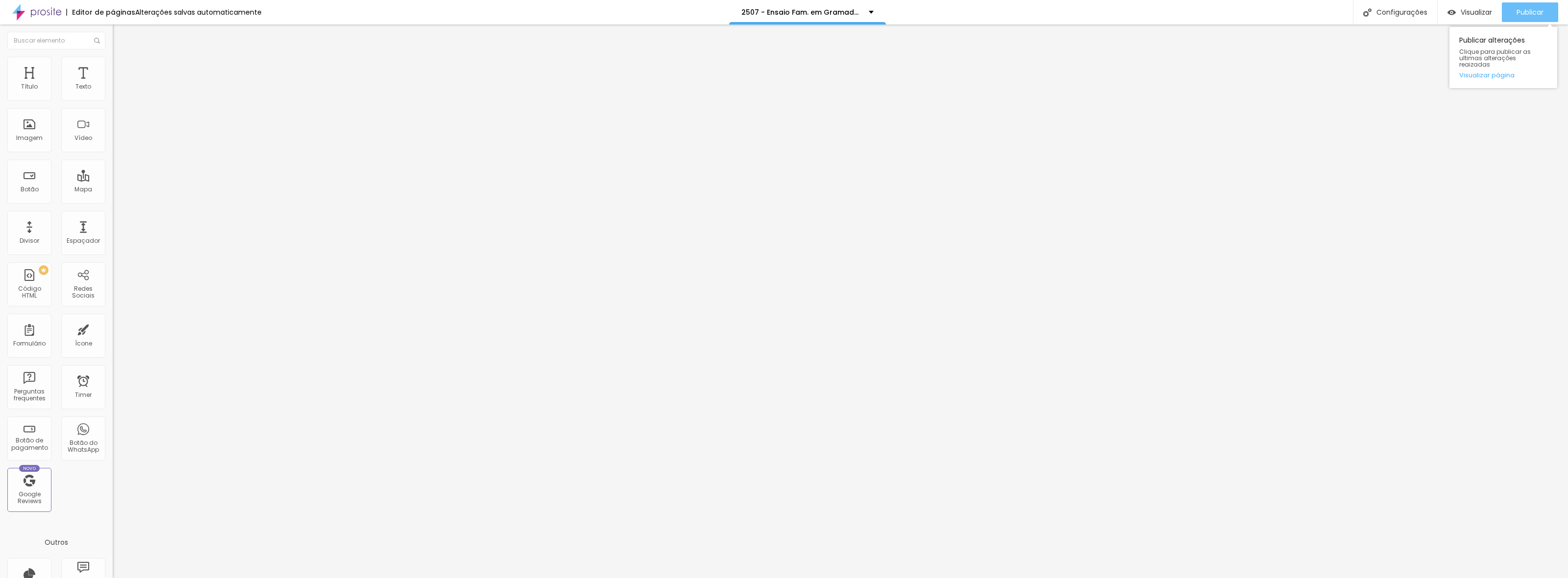
click at [1549, 12] on button "Publicar" at bounding box center [1530, 12] width 57 height 20
click at [112, 84] on span "Trocar imagem" at bounding box center [139, 80] width 53 height 8
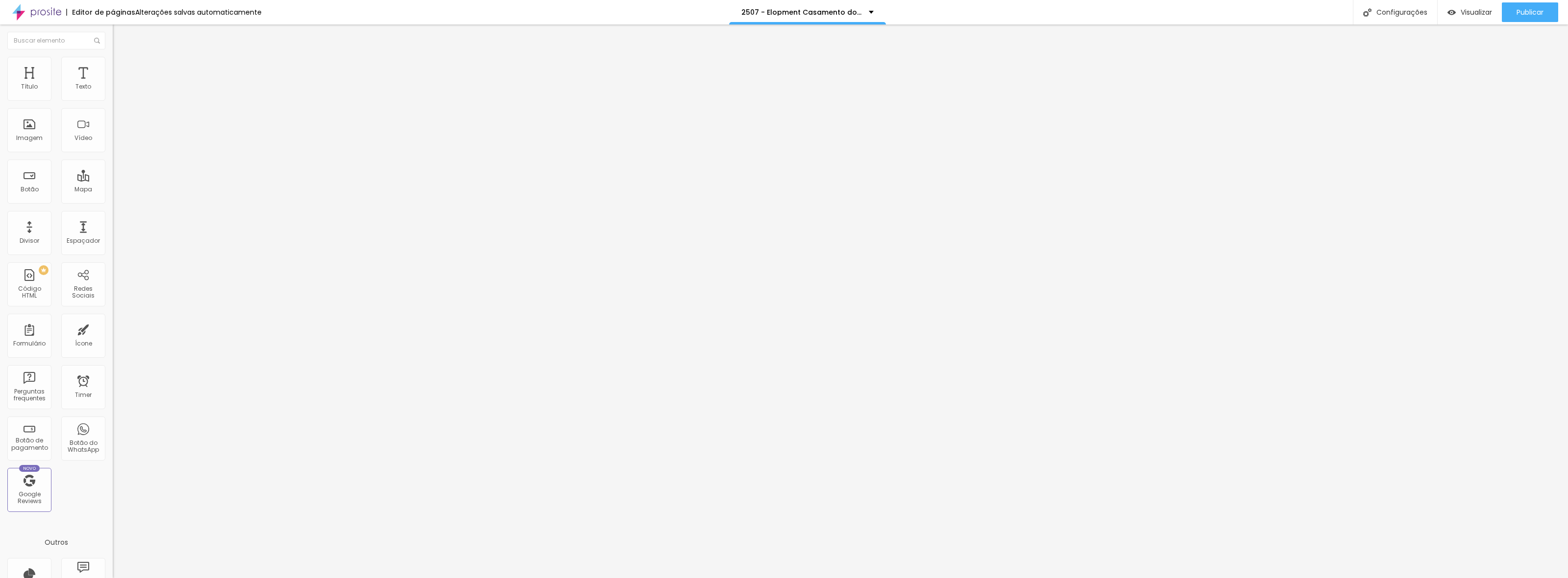
click at [112, 84] on span "Trocar imagem" at bounding box center [139, 80] width 53 height 8
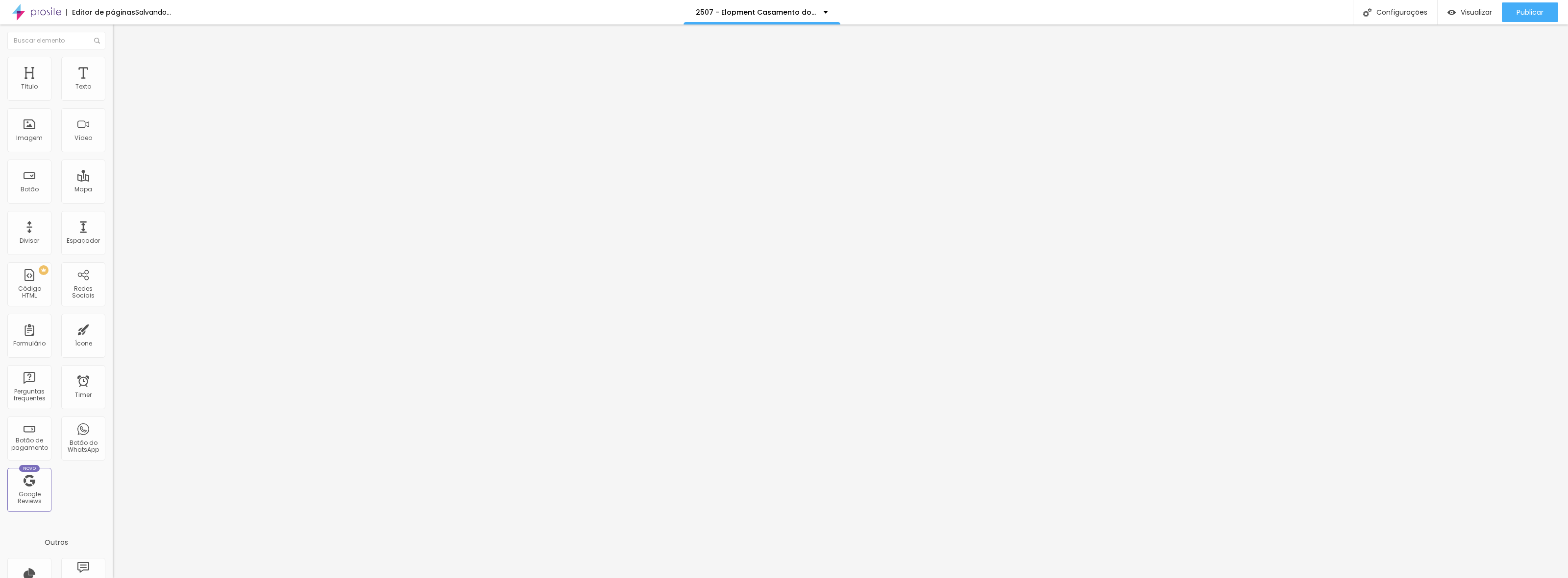
click at [112, 84] on span "Trocar imagem" at bounding box center [139, 80] width 53 height 8
drag, startPoint x: 145, startPoint y: 142, endPoint x: 217, endPoint y: 165, distance: 75.6
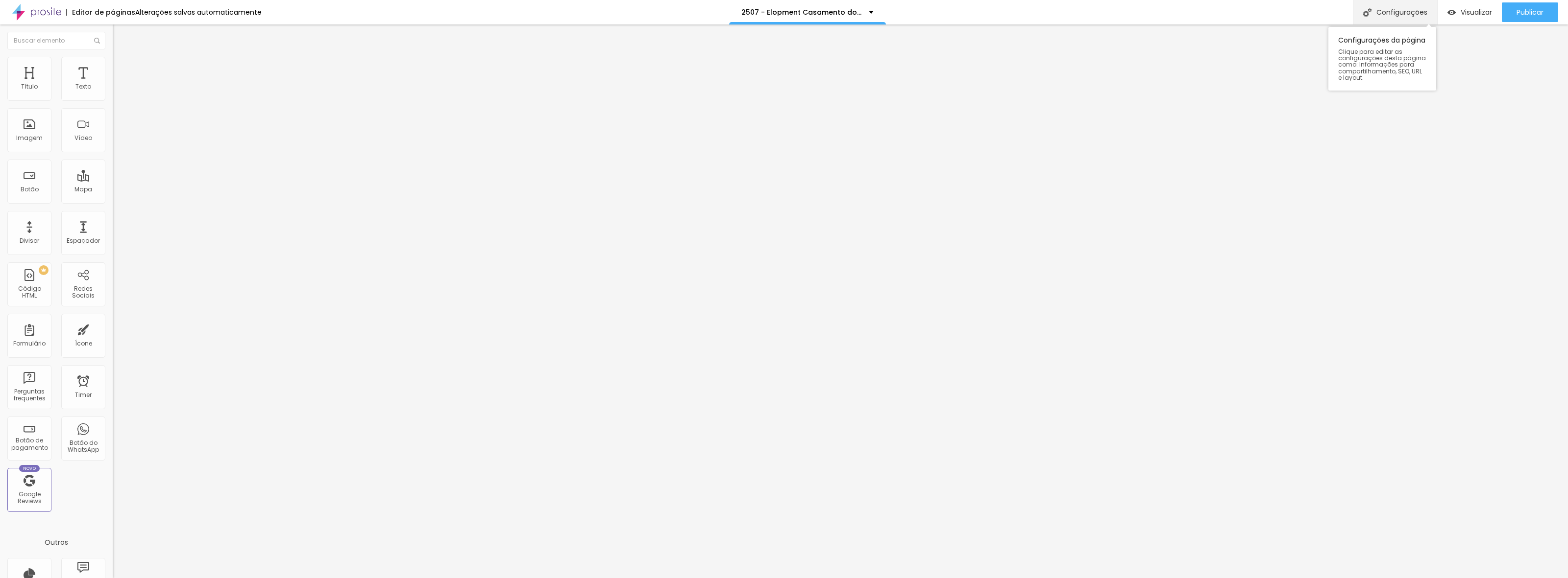
click at [1402, 11] on div "Configurações" at bounding box center [1395, 12] width 84 height 25
type input "/t2yu50ip7-elopment-casamento-dos-sonhos"
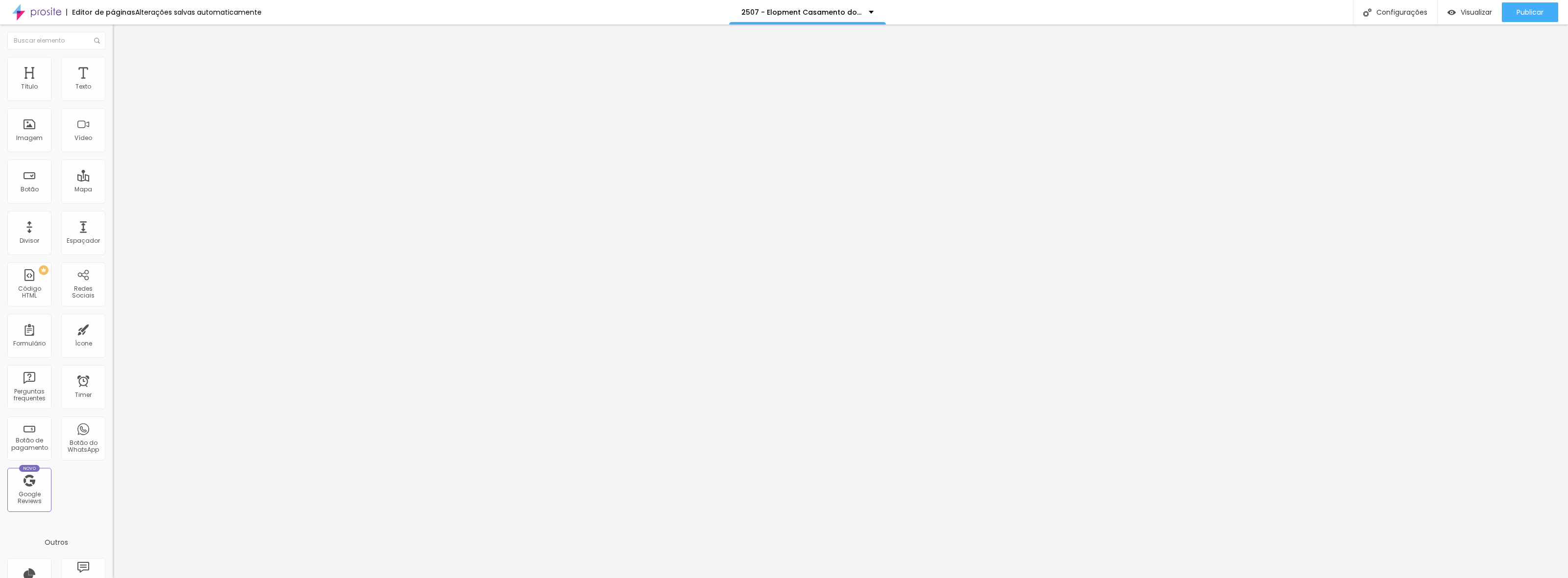
click at [960, 578] on div at bounding box center [784, 588] width 1568 height 9
click at [1525, 14] on span "Publicar" at bounding box center [1530, 12] width 27 height 8
click at [112, 84] on span "Trocar imagem" at bounding box center [139, 80] width 53 height 8
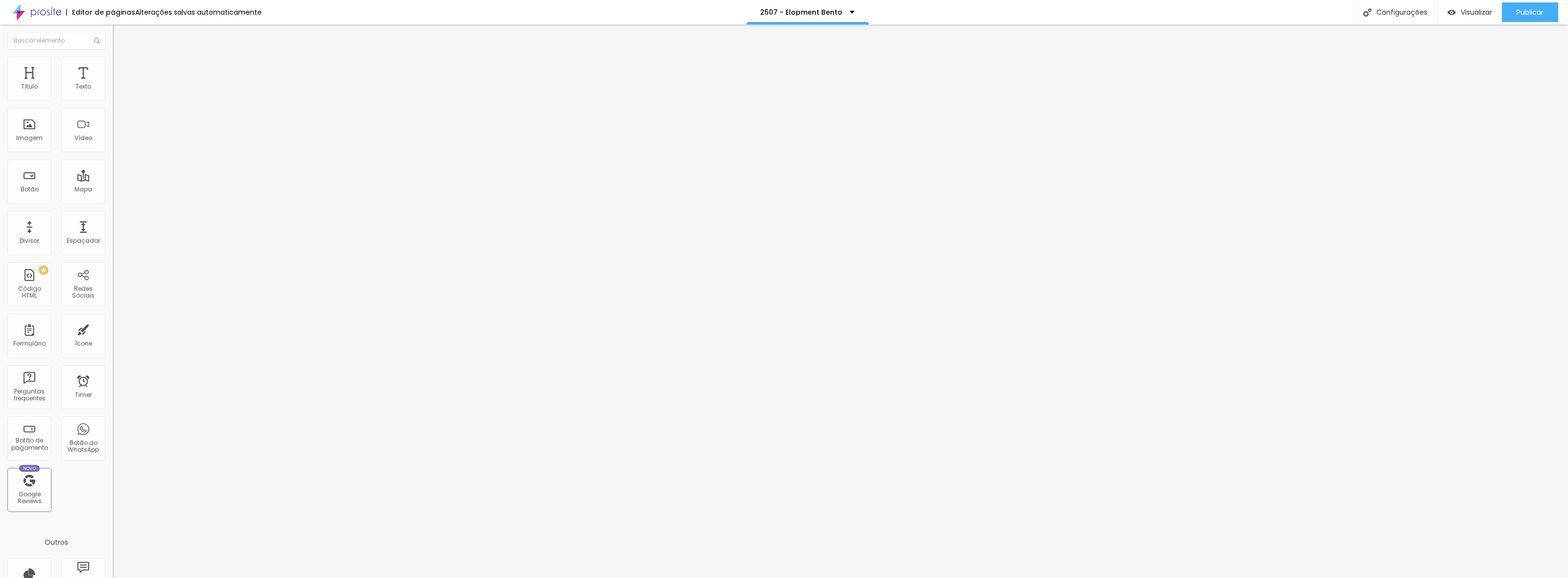
click at [112, 84] on span "Trocar imagem" at bounding box center [139, 80] width 53 height 8
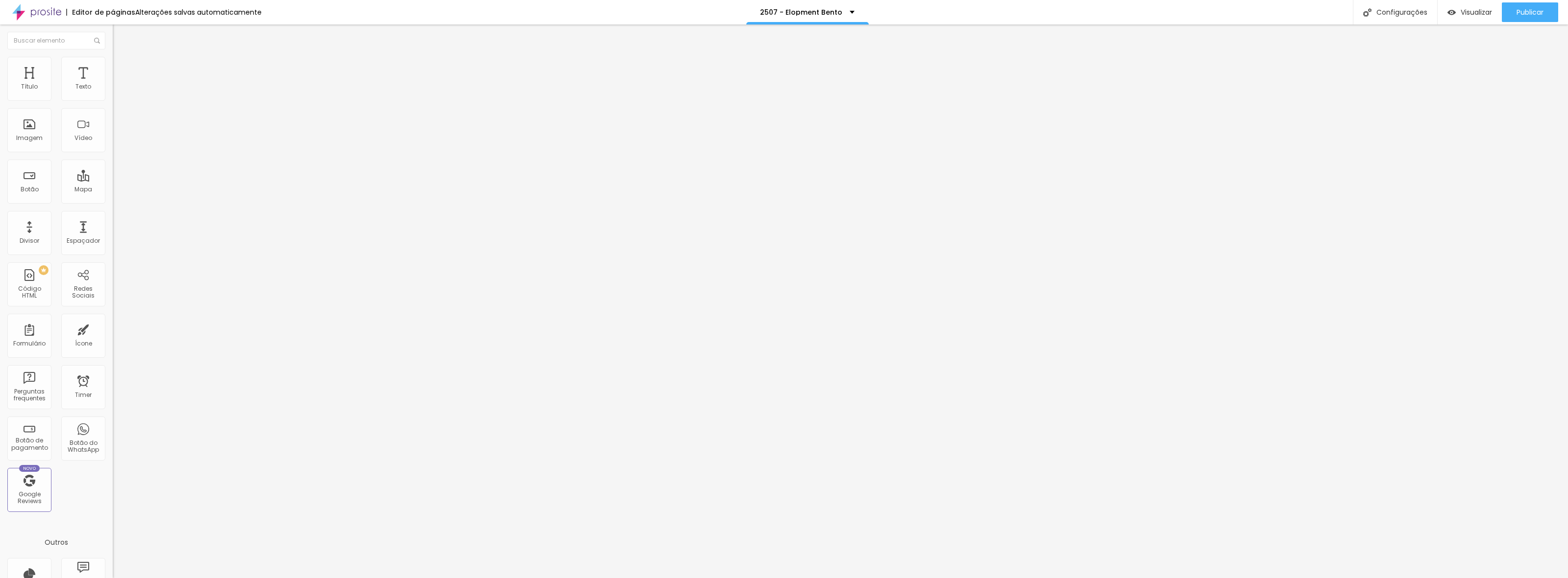
click at [112, 84] on span "Trocar imagem" at bounding box center [139, 80] width 53 height 8
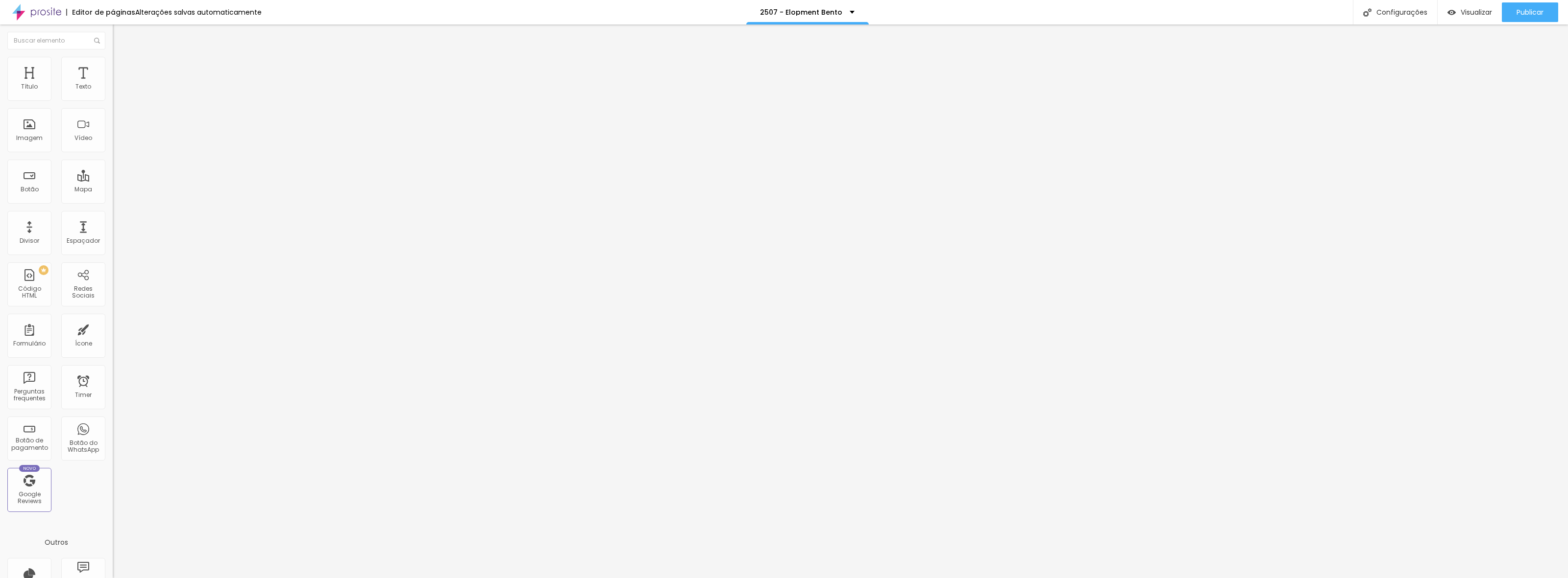
click at [112, 84] on span "Trocar imagem" at bounding box center [139, 80] width 53 height 8
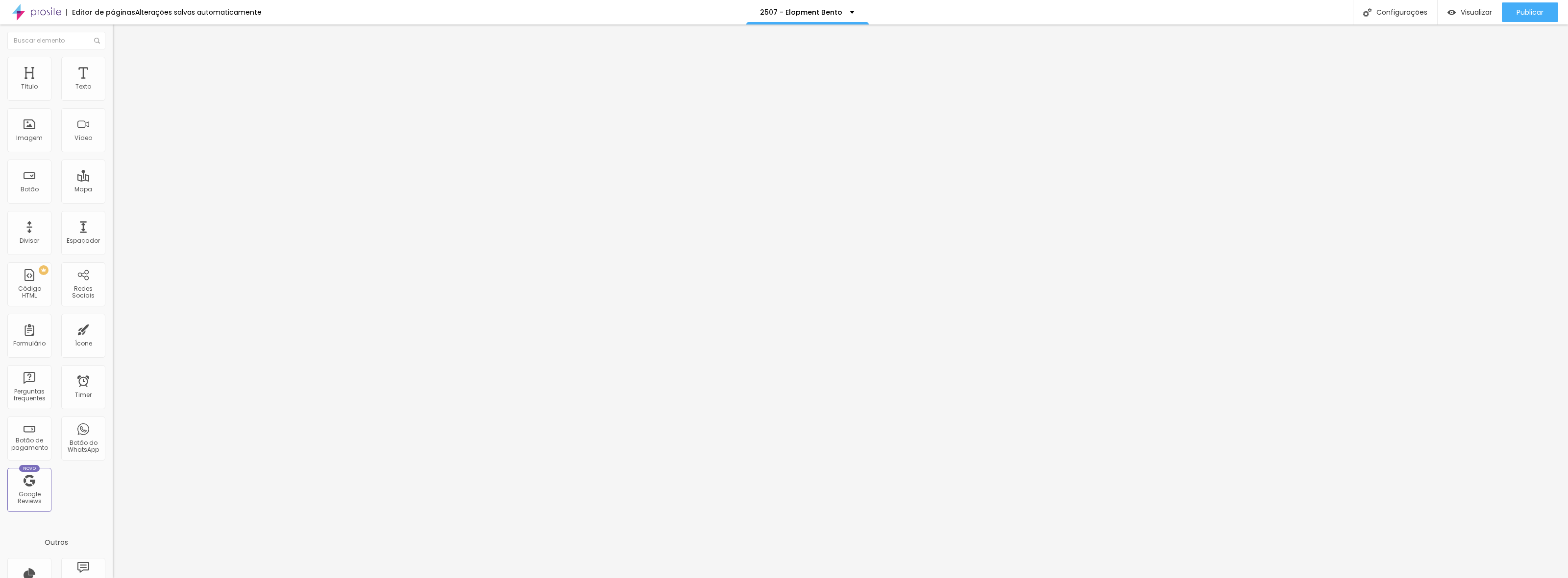
click at [112, 84] on span "Trocar imagem" at bounding box center [139, 80] width 53 height 8
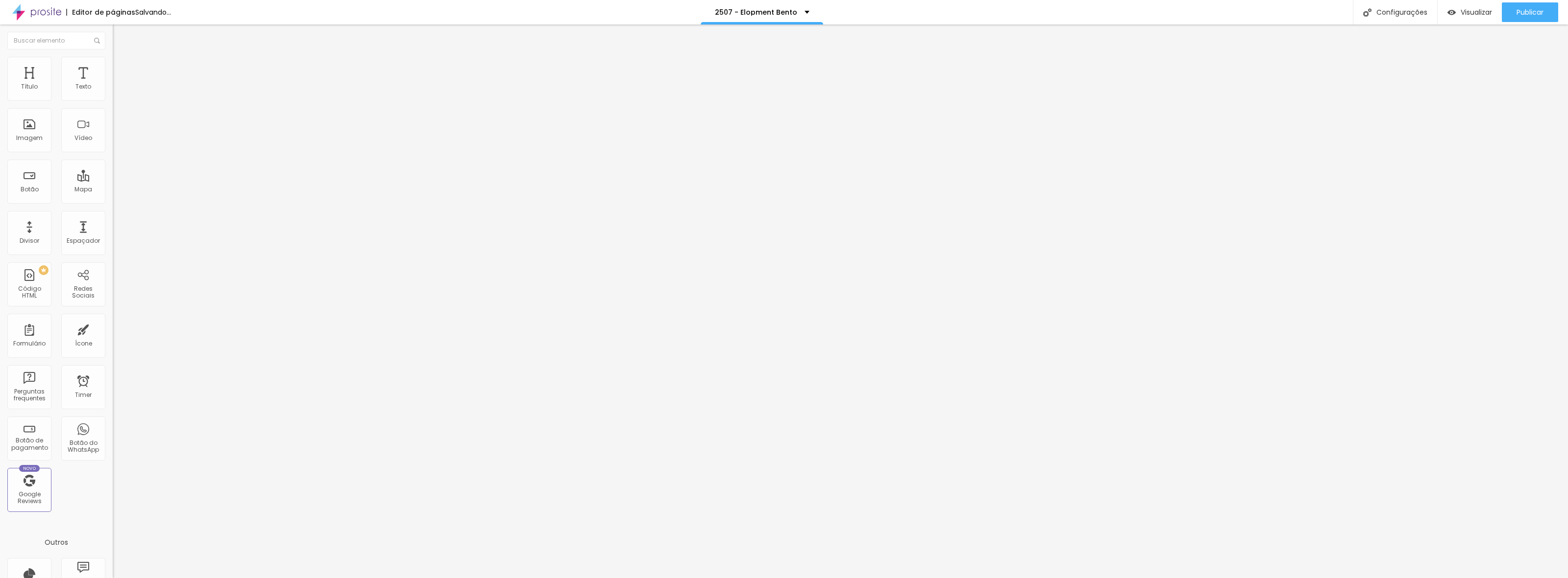
click at [112, 84] on span "Trocar imagem" at bounding box center [139, 80] width 53 height 8
click at [1421, 8] on div "Configurações" at bounding box center [1395, 12] width 84 height 25
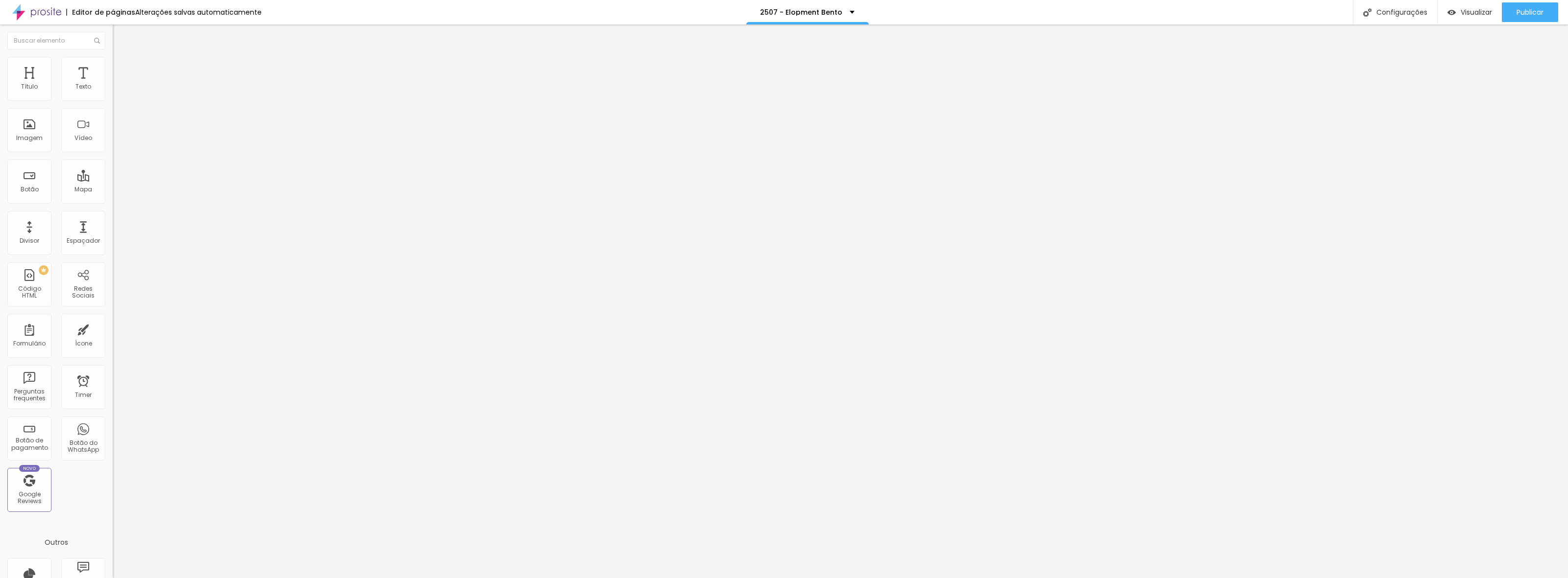
type input "/2e5r0a7y-elopment-bento"
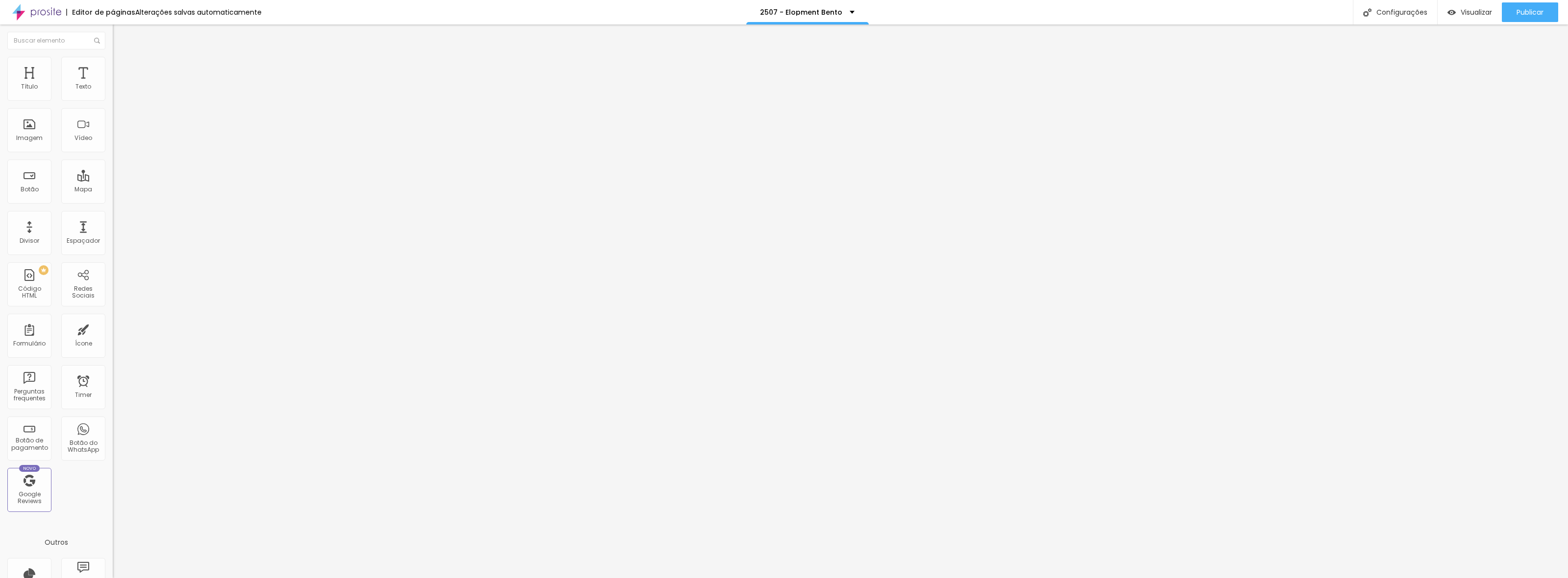
scroll to position [14, 0]
click at [958, 578] on div at bounding box center [784, 588] width 1568 height 9
click at [1358, 14] on div "Configurações" at bounding box center [1395, 12] width 84 height 25
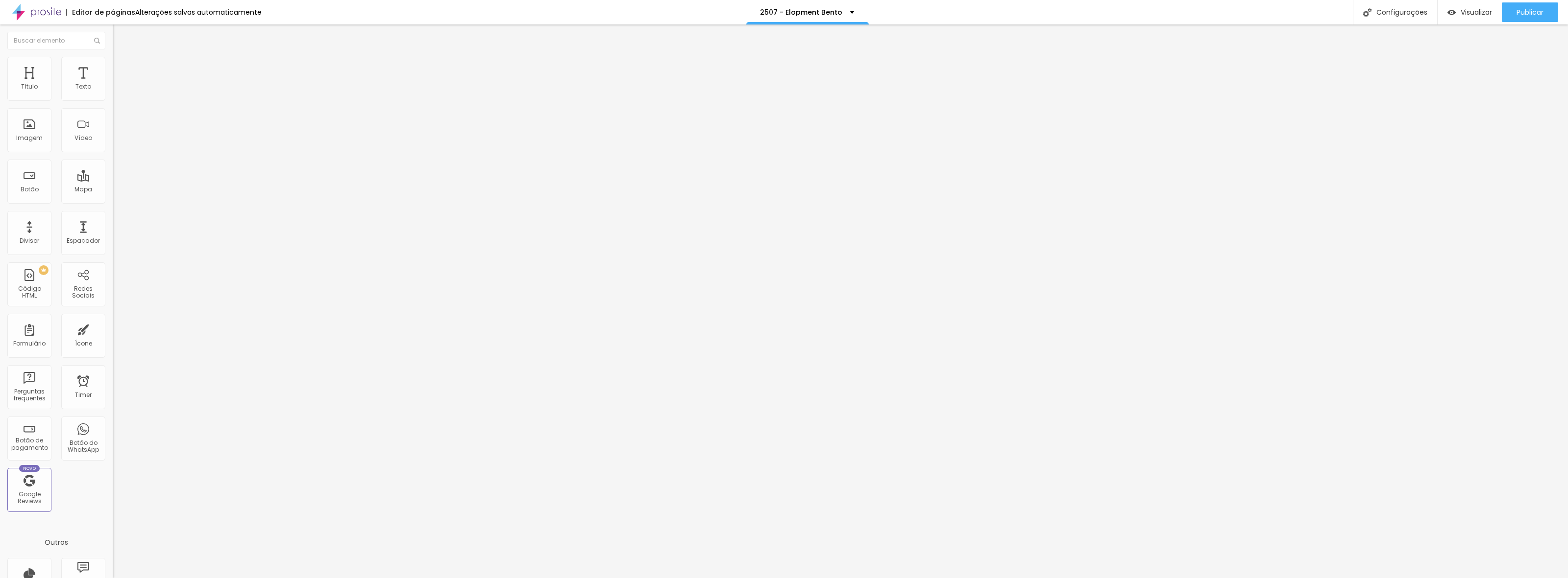
click at [957, 578] on div at bounding box center [784, 588] width 1568 height 9
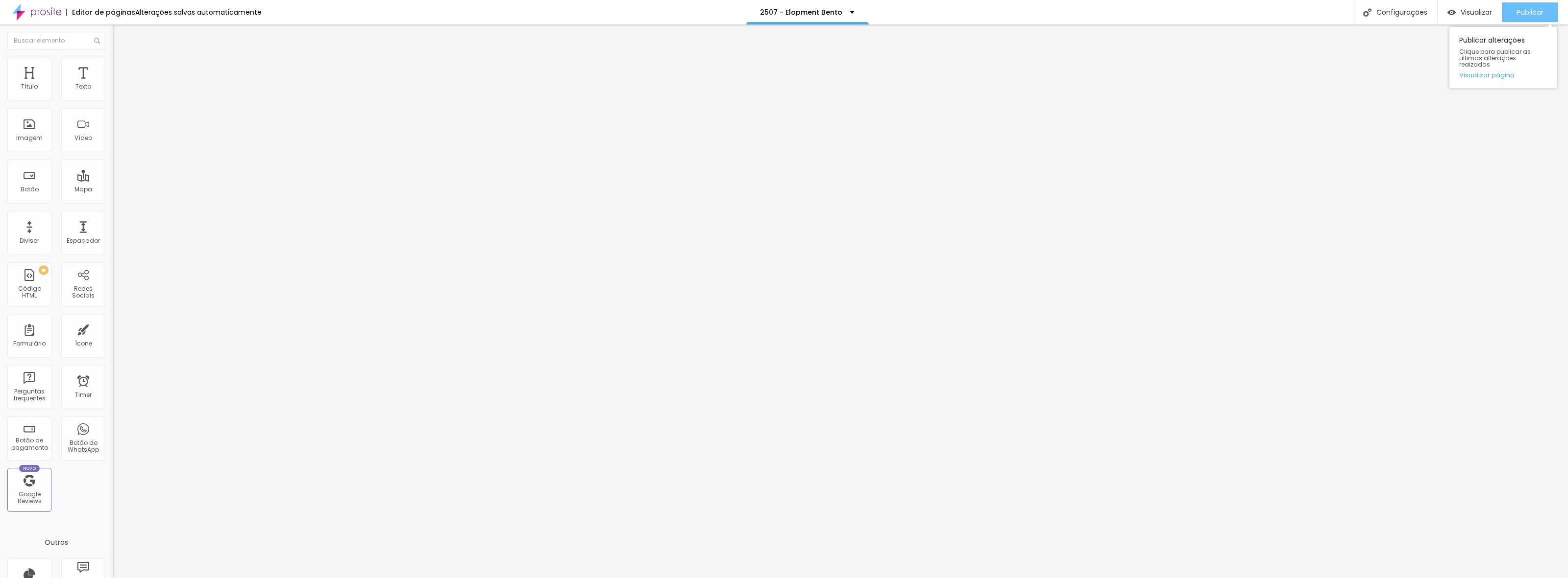
click at [1519, 12] on span "Publicar" at bounding box center [1530, 12] width 27 height 8
click at [112, 84] on span "Trocar imagem" at bounding box center [139, 80] width 53 height 8
drag, startPoint x: 390, startPoint y: 211, endPoint x: 596, endPoint y: 260, distance: 211.7
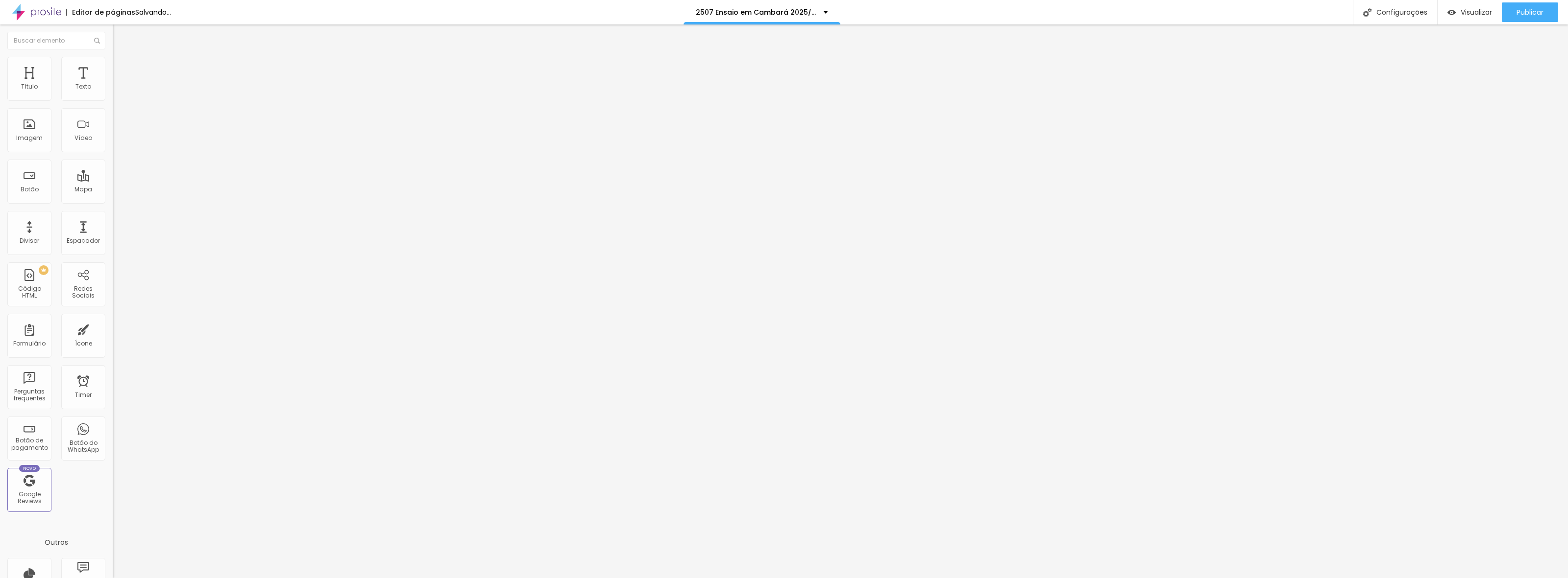
click at [112, 84] on span "Trocar imagem" at bounding box center [139, 80] width 53 height 8
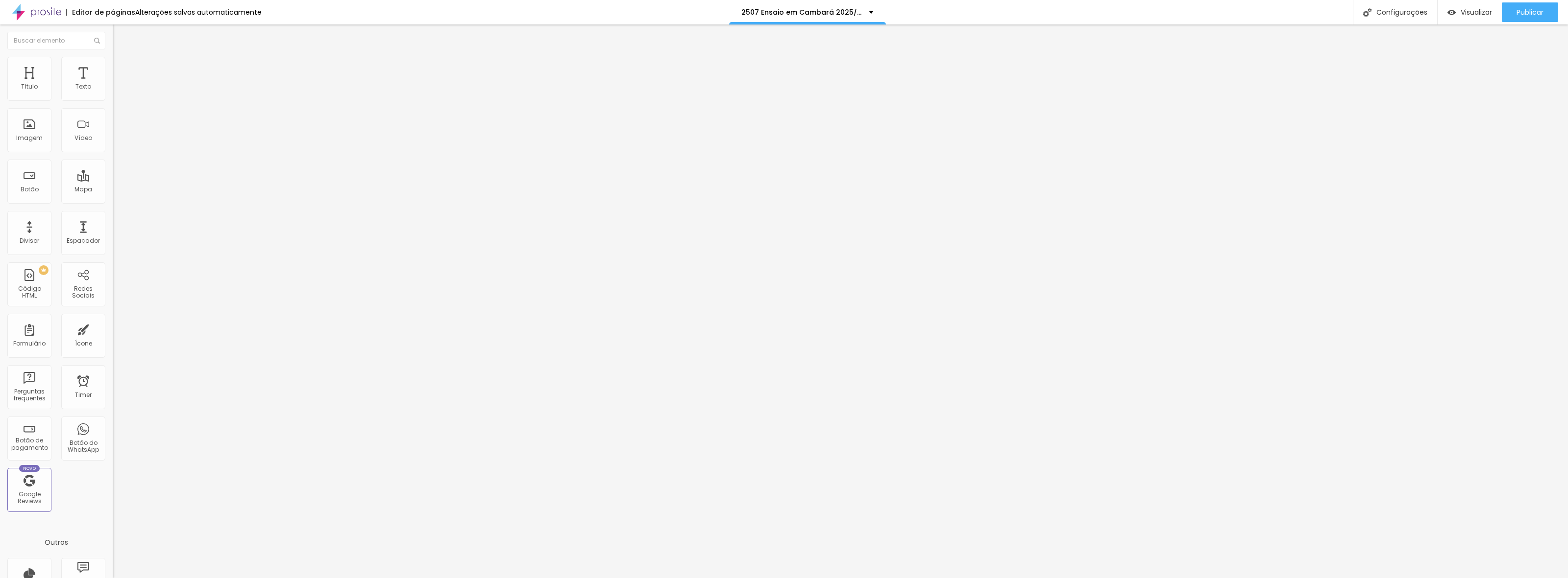
click at [1394, 18] on div "Configurações" at bounding box center [1395, 12] width 84 height 25
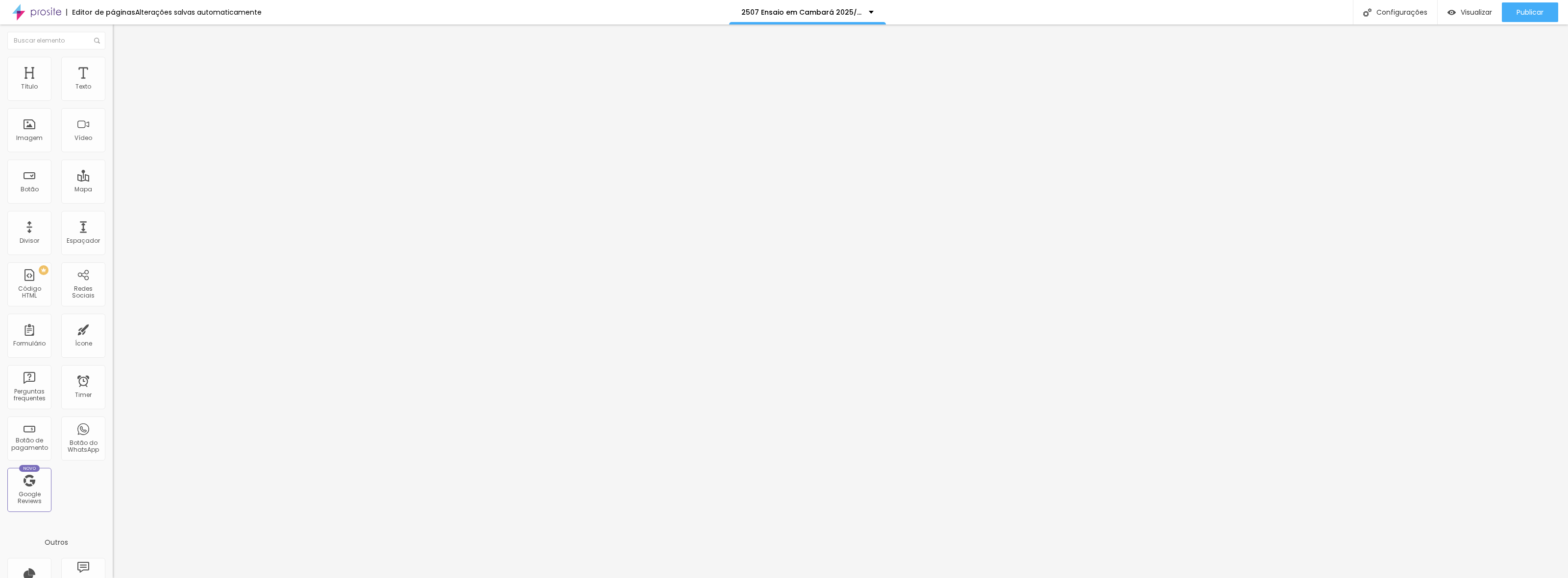
type input "/2t5j0k7-ensaio-em-cambara-2025-2026"
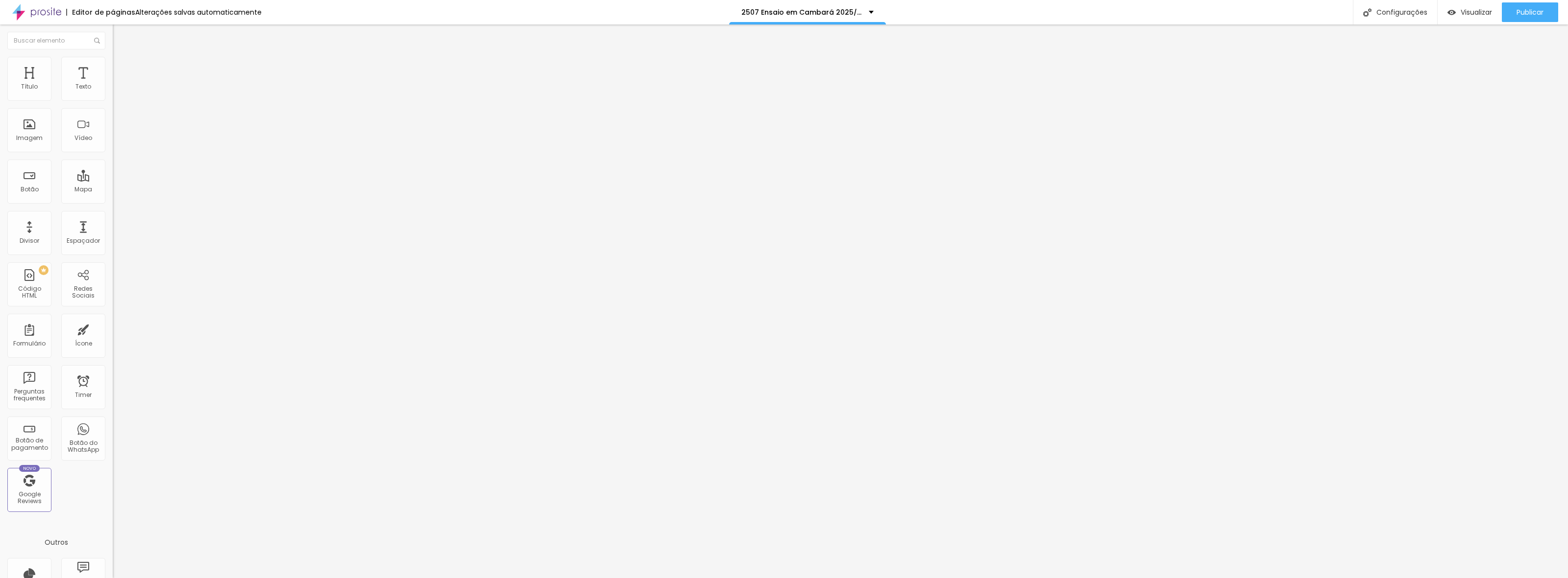
click at [962, 578] on div at bounding box center [784, 588] width 1568 height 9
click at [1538, 14] on span "Publicar" at bounding box center [1530, 12] width 27 height 8
click at [1525, 6] on div "Publicar" at bounding box center [1530, 12] width 27 height 20
click at [1394, 11] on div "Configurações" at bounding box center [1395, 12] width 84 height 25
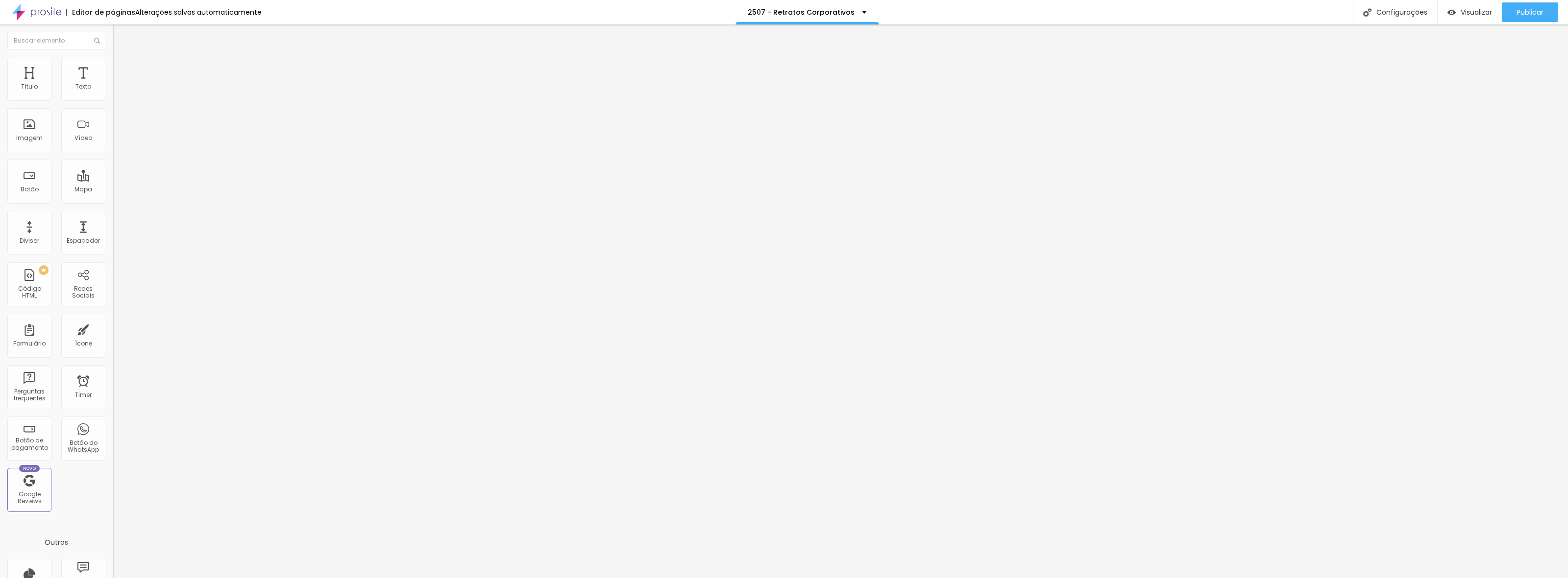
type input "/245r0k7-retratos-corporativos"
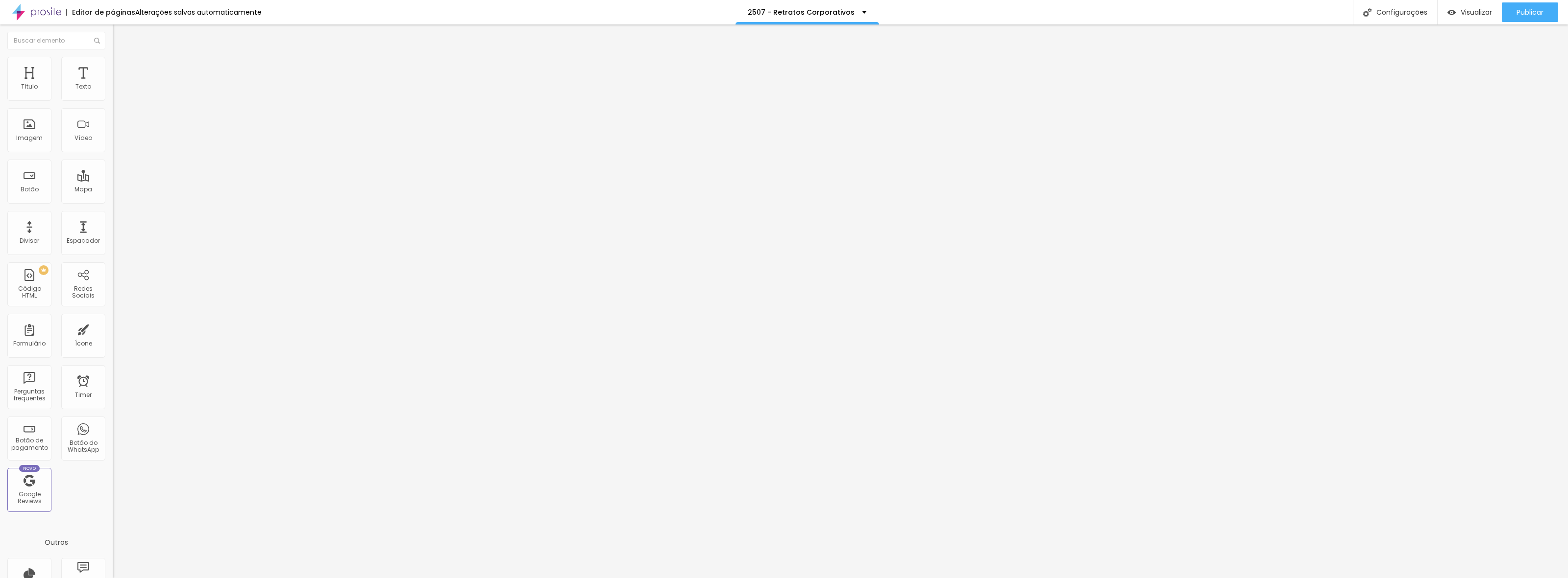
click at [957, 578] on div at bounding box center [784, 588] width 1568 height 9
click at [1512, 10] on button "Publicar" at bounding box center [1530, 12] width 57 height 20
